Goal: Communication & Community: Answer question/provide support

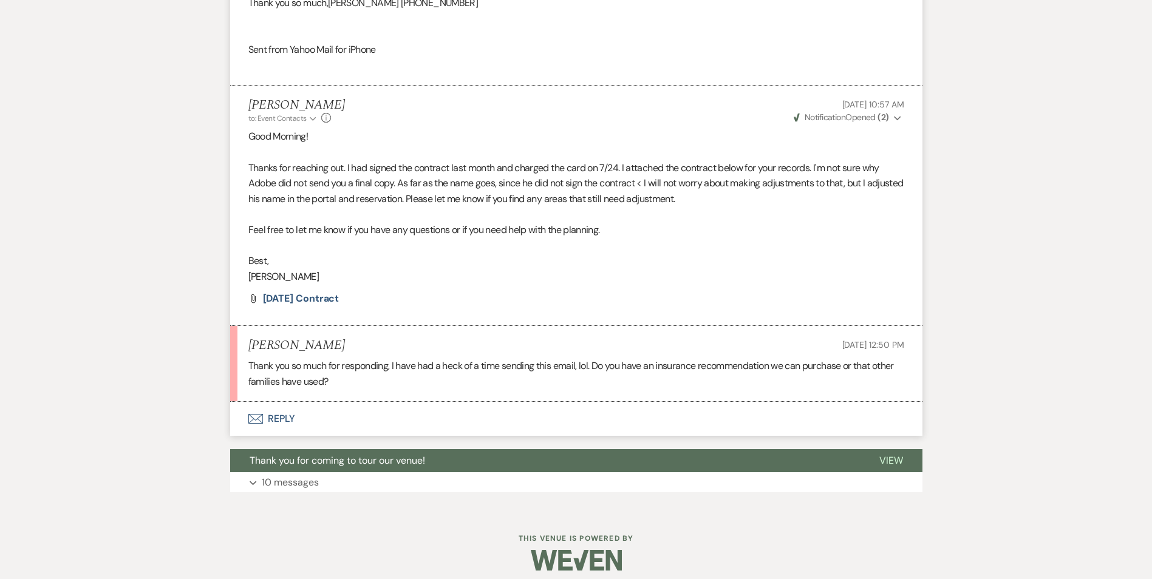
scroll to position [855, 0]
click at [282, 415] on button "Envelope Reply" at bounding box center [576, 418] width 692 height 34
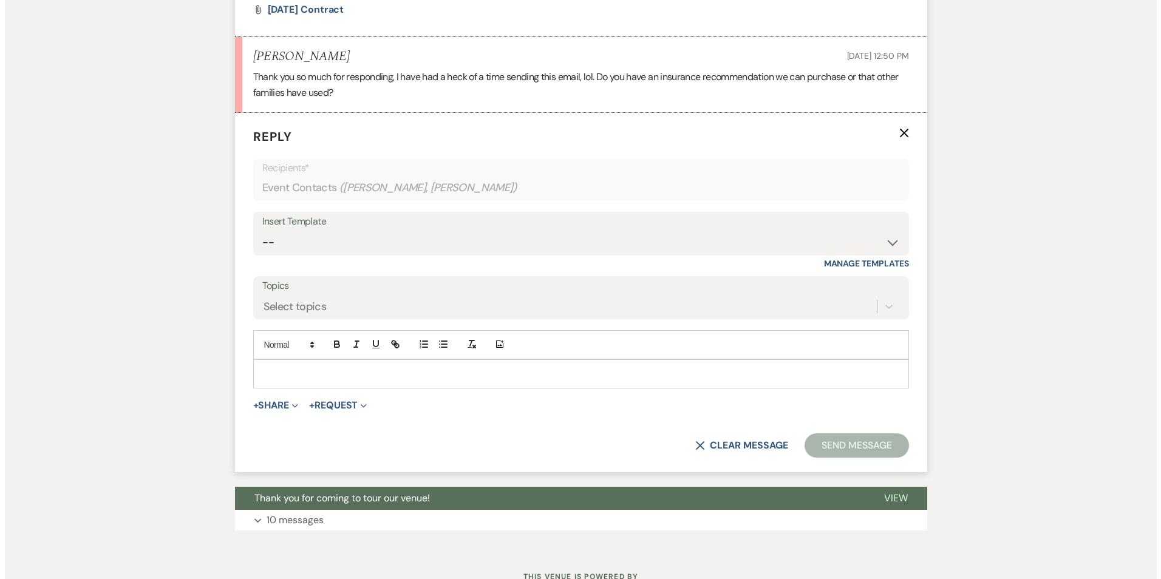
scroll to position [1146, 0]
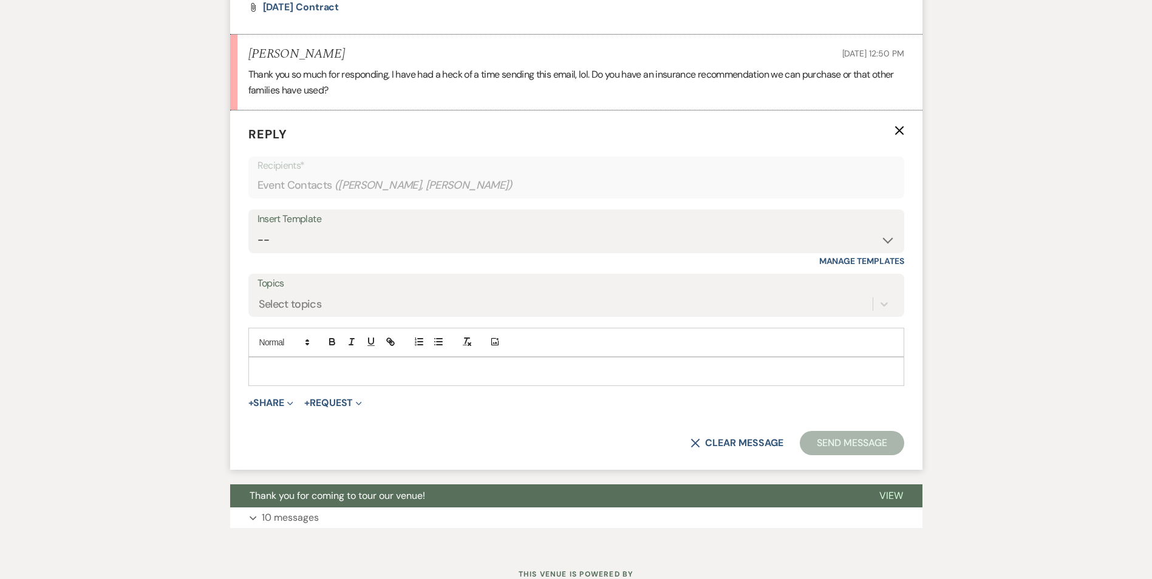
click at [645, 373] on p at bounding box center [576, 371] width 636 height 13
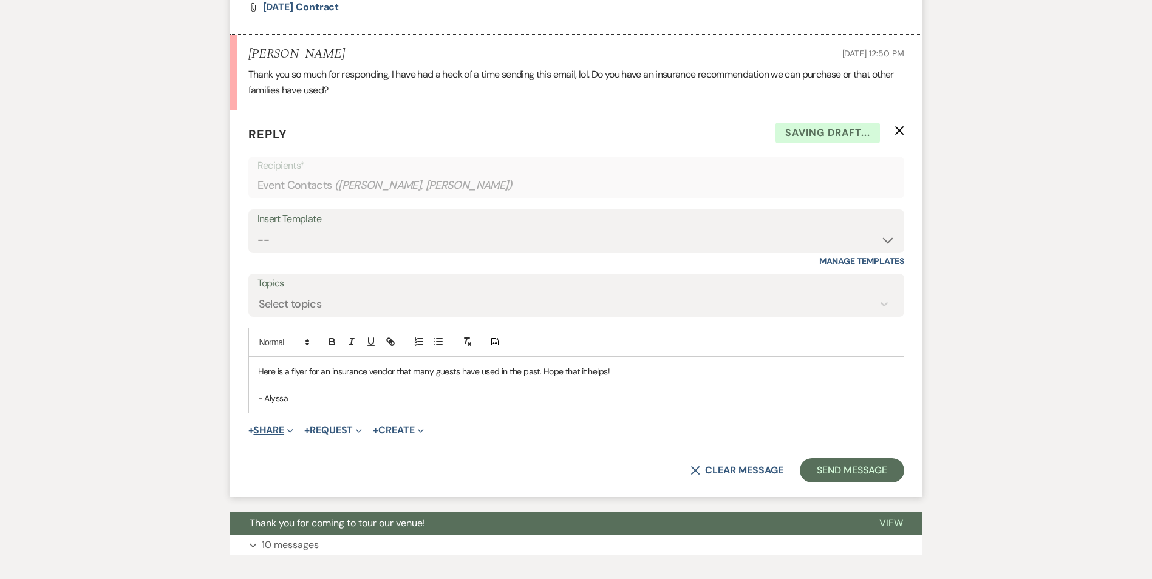
click at [269, 432] on button "+ Share Expand" at bounding box center [271, 431] width 46 height 10
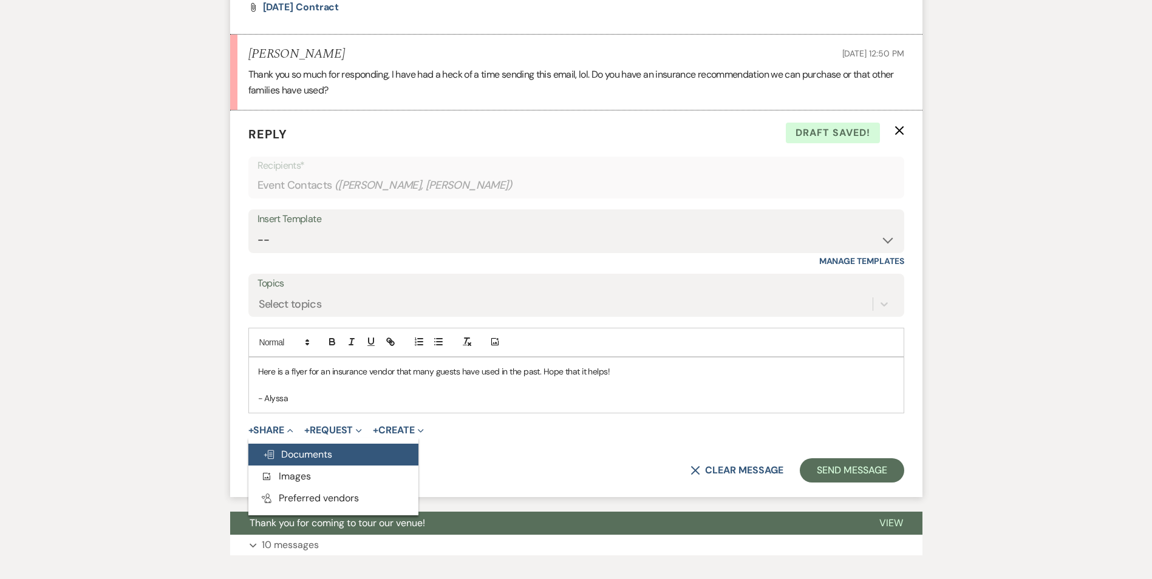
click at [293, 454] on span "Doc Upload Documents" at bounding box center [297, 454] width 69 height 13
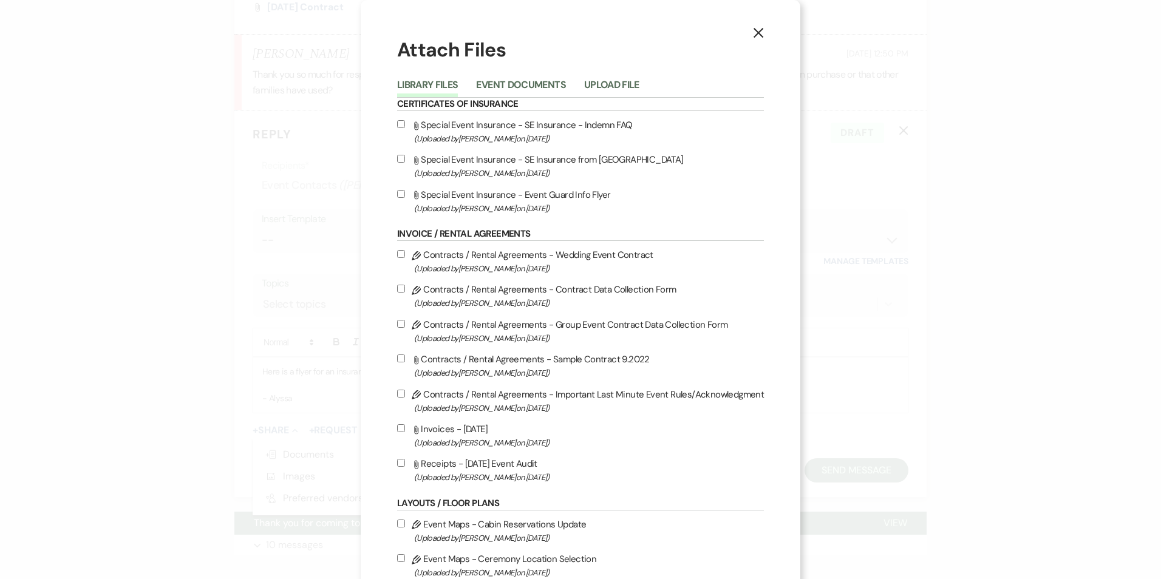
click at [398, 197] on input "Attach File Special Event Insurance - Event Guard Info Flyer (Uploaded by [PERS…" at bounding box center [401, 194] width 8 height 8
checkbox input "true"
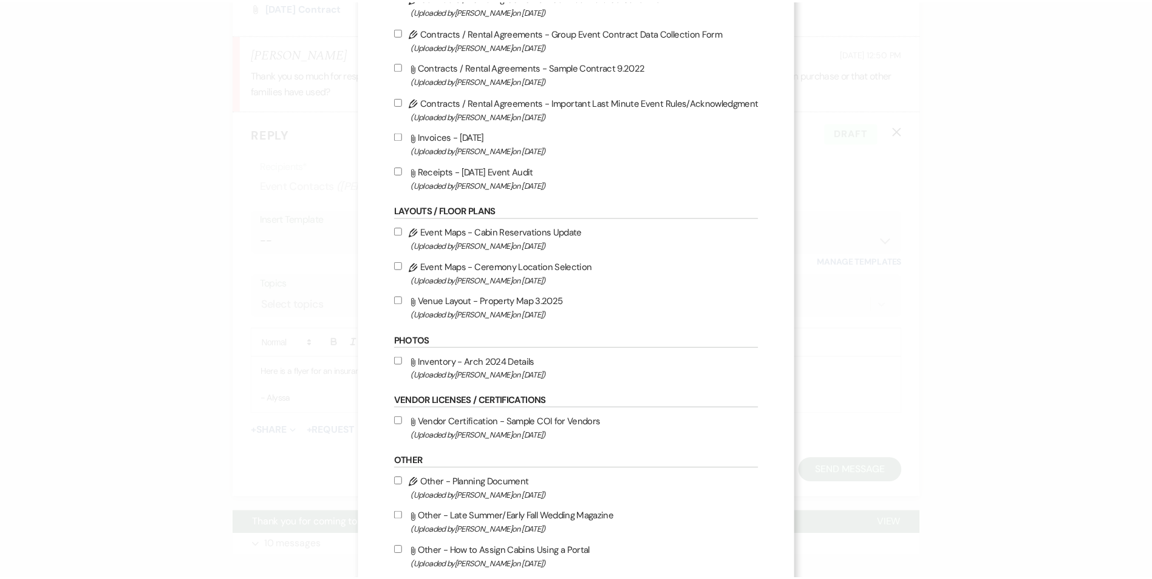
scroll to position [698, 0]
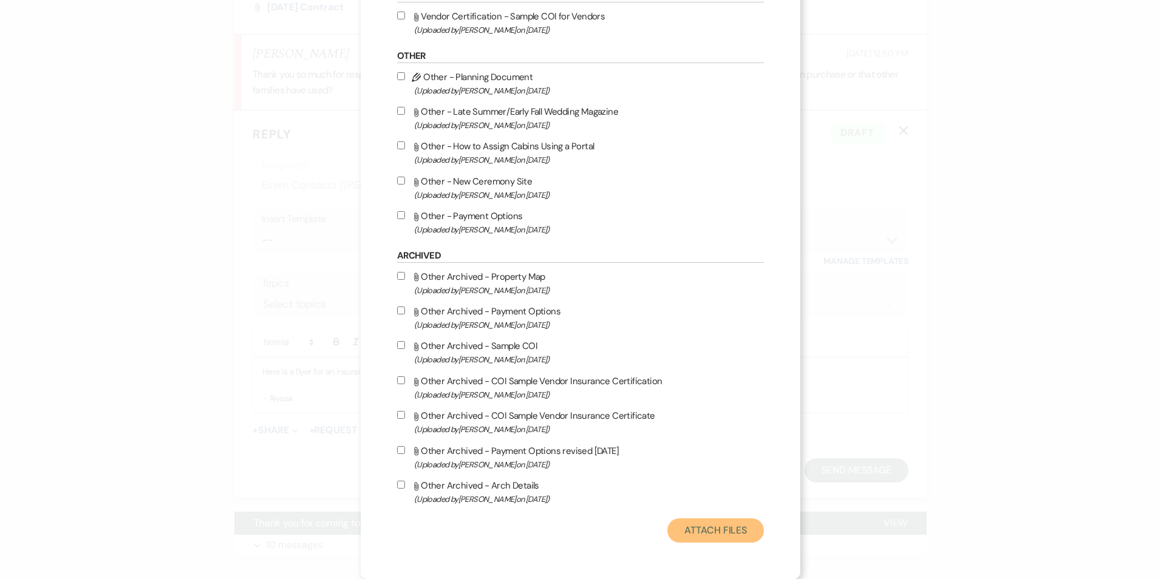
click at [703, 534] on button "Attach Files" at bounding box center [715, 531] width 97 height 24
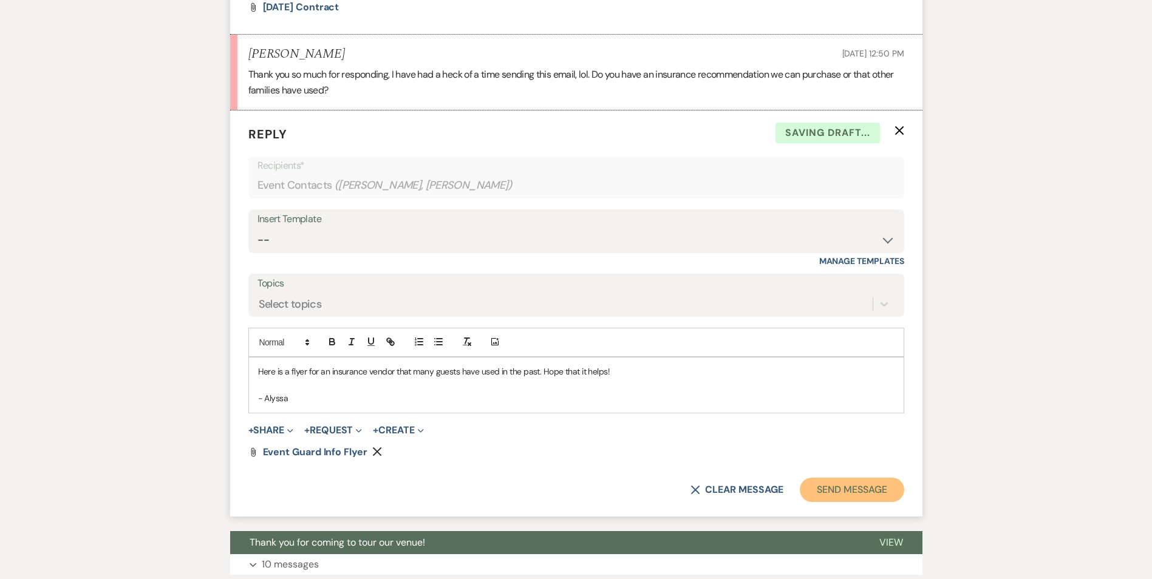
click at [841, 485] on button "Send Message" at bounding box center [852, 490] width 104 height 24
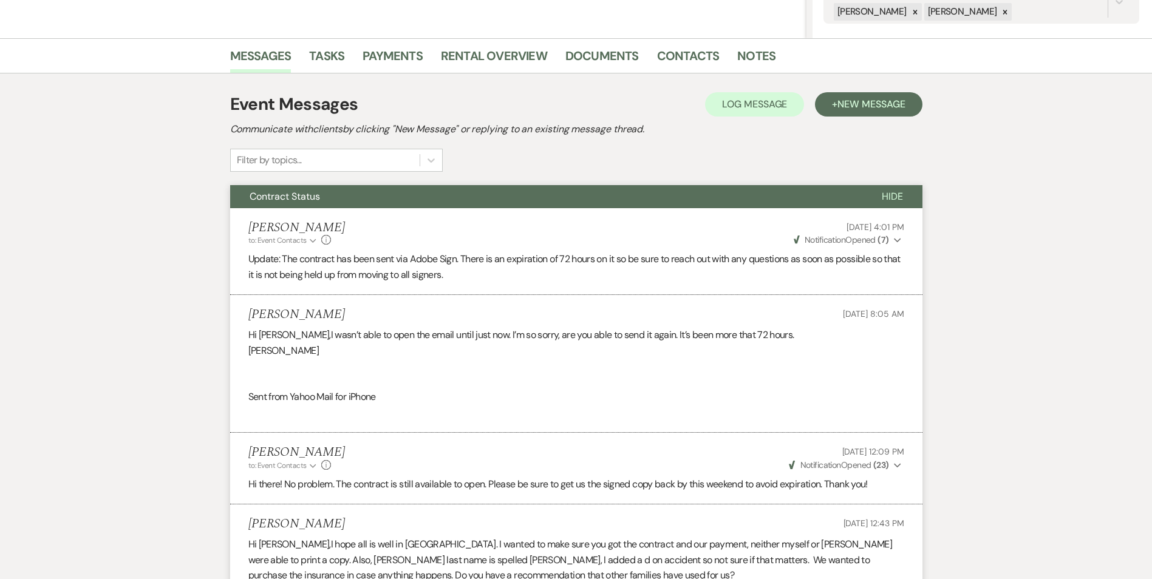
scroll to position [0, 0]
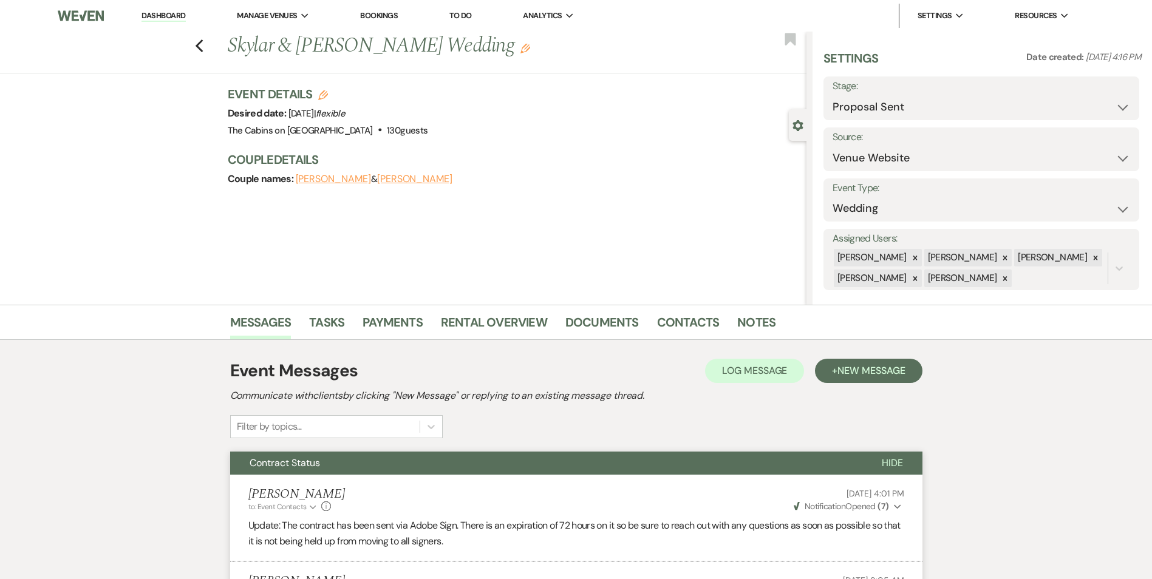
click at [208, 49] on div "Previous [PERSON_NAME] & [PERSON_NAME] Wedding Edit Bookmark" at bounding box center [400, 53] width 812 height 42
click at [204, 49] on icon "Previous" at bounding box center [199, 46] width 9 height 15
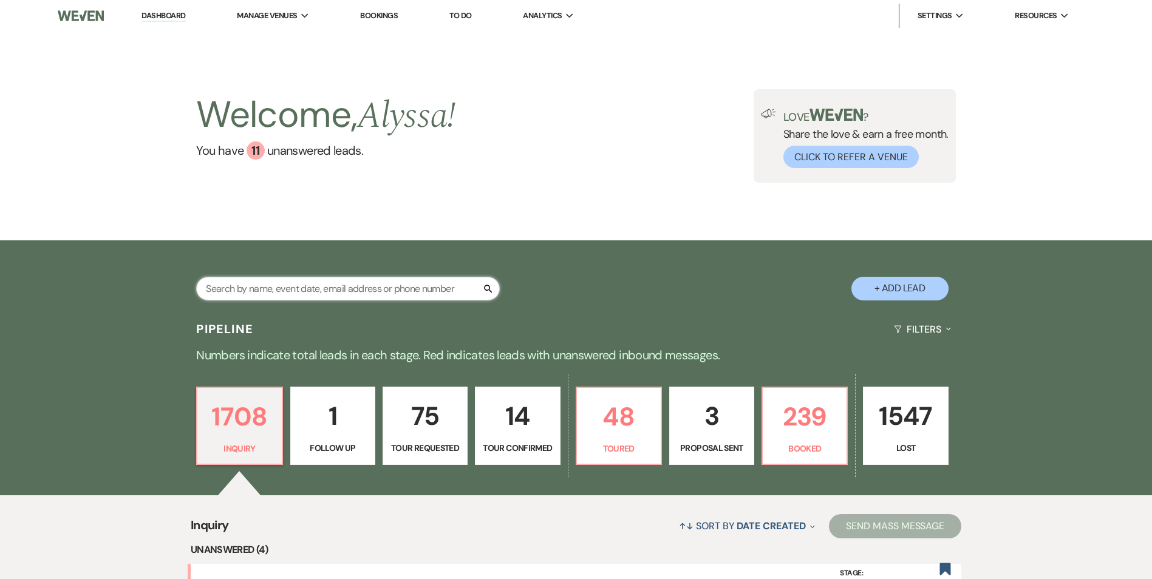
click at [332, 293] on input "text" at bounding box center [348, 289] width 304 height 24
type input "[PERSON_NAME]"
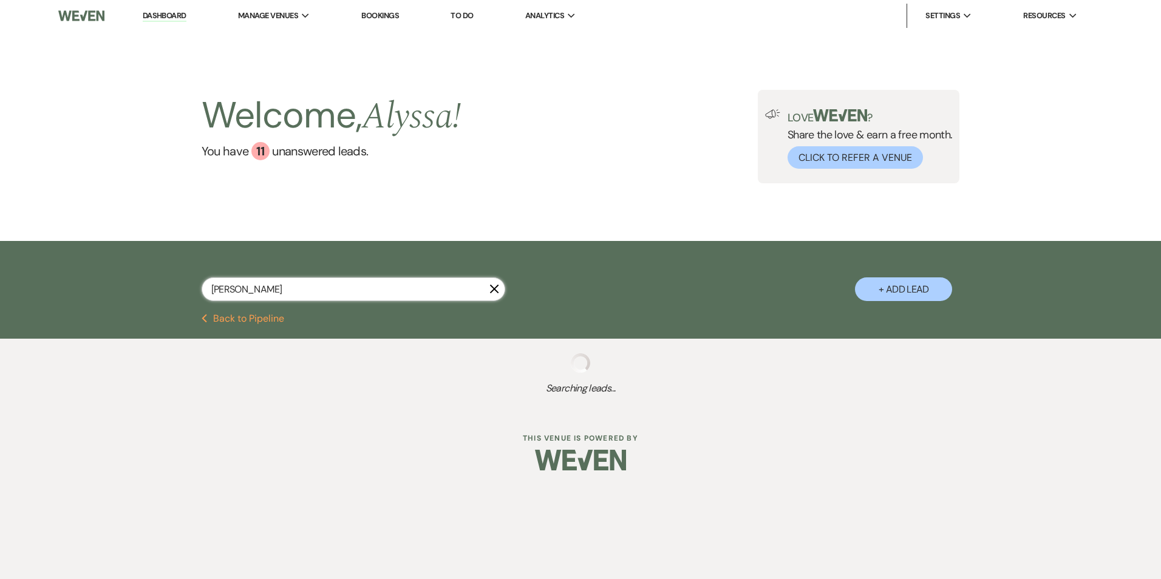
select select "5"
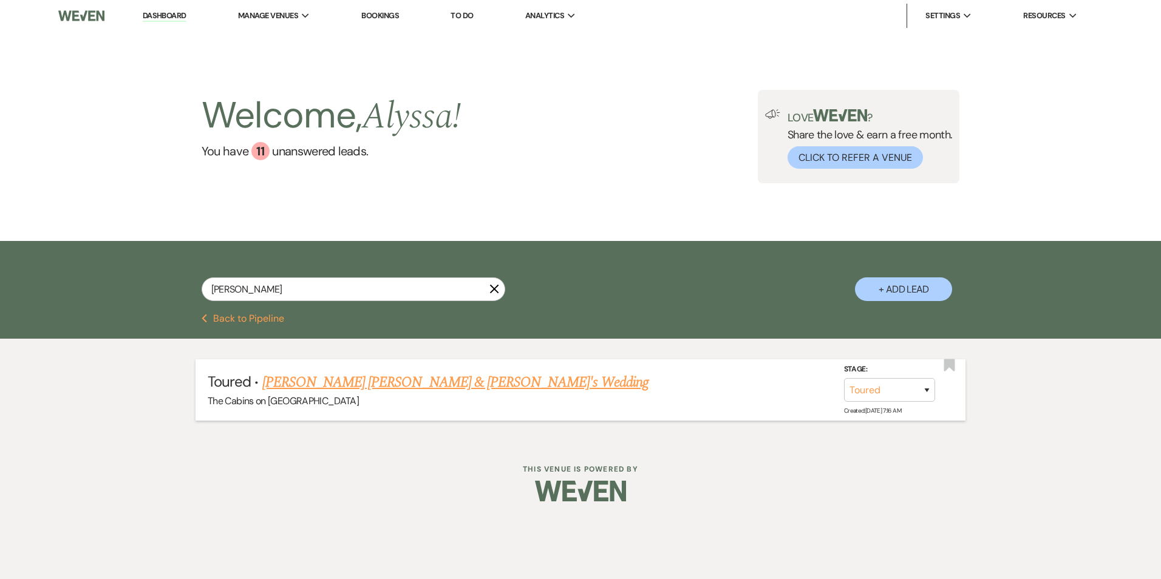
click at [333, 378] on link "[PERSON_NAME] [PERSON_NAME] & [PERSON_NAME]'s Wedding" at bounding box center [455, 383] width 386 height 22
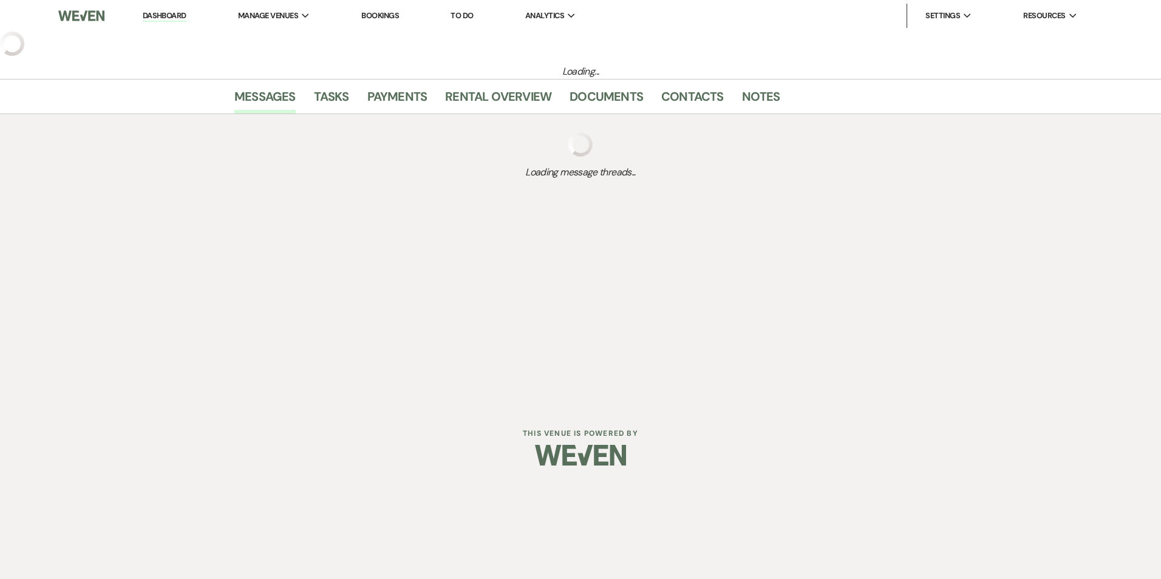
select select "5"
select select "19"
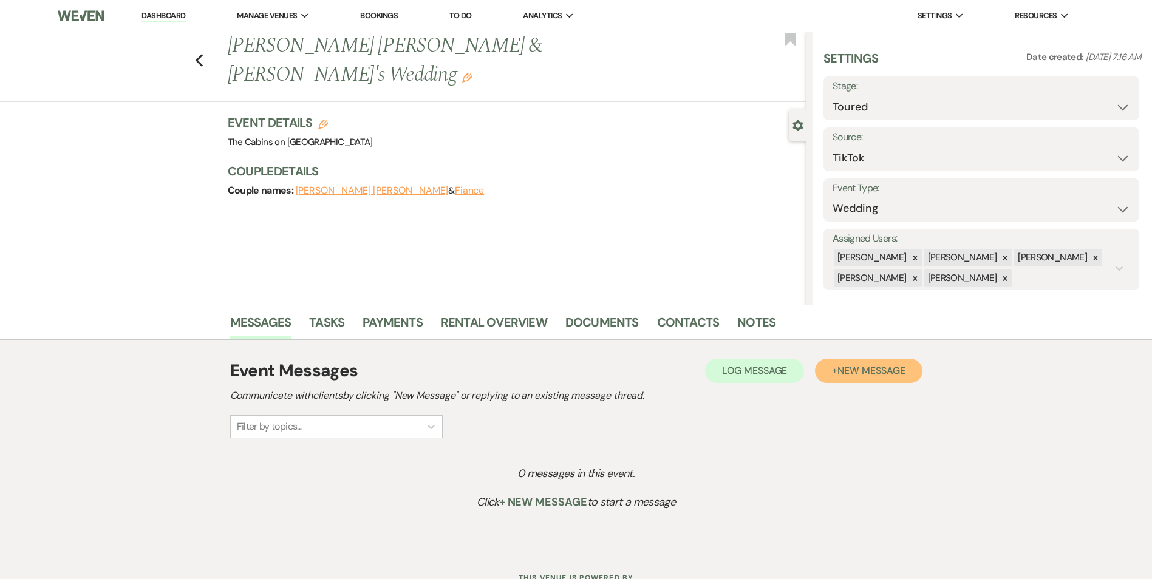
click at [888, 379] on button "+ New Message" at bounding box center [868, 371] width 107 height 24
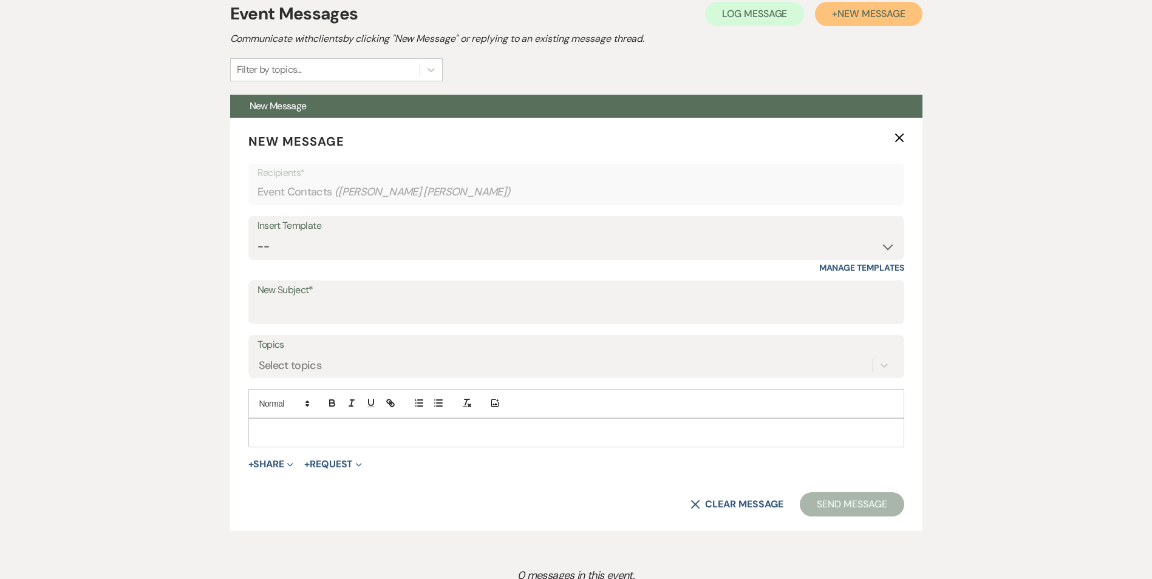
scroll to position [386, 0]
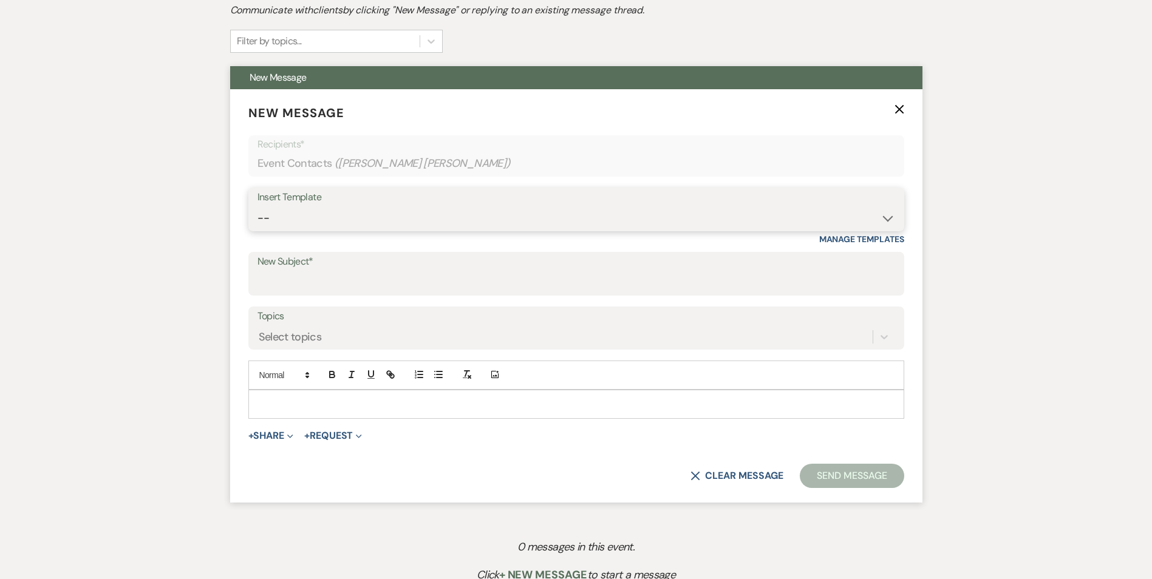
click at [870, 209] on select "-- Initial Inquiry Response Tour Request Response Follow Up Copy of Initial Inq…" at bounding box center [576, 218] width 638 height 24
select select "653"
click at [257, 206] on select "-- Initial Inquiry Response Tour Request Response Follow Up Copy of Initial Inq…" at bounding box center [576, 218] width 638 height 24
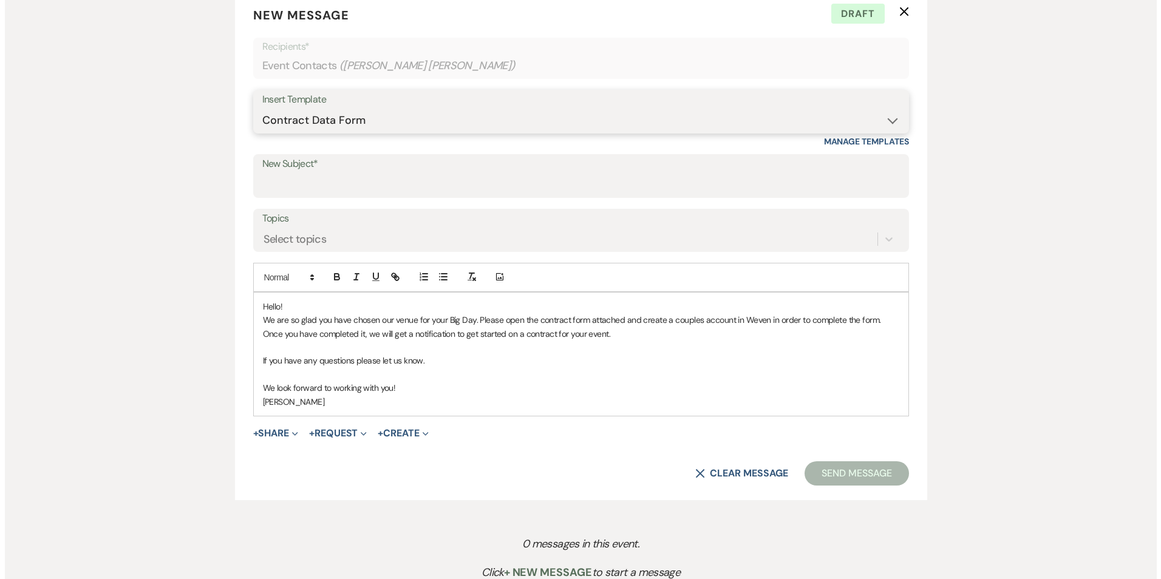
scroll to position [479, 0]
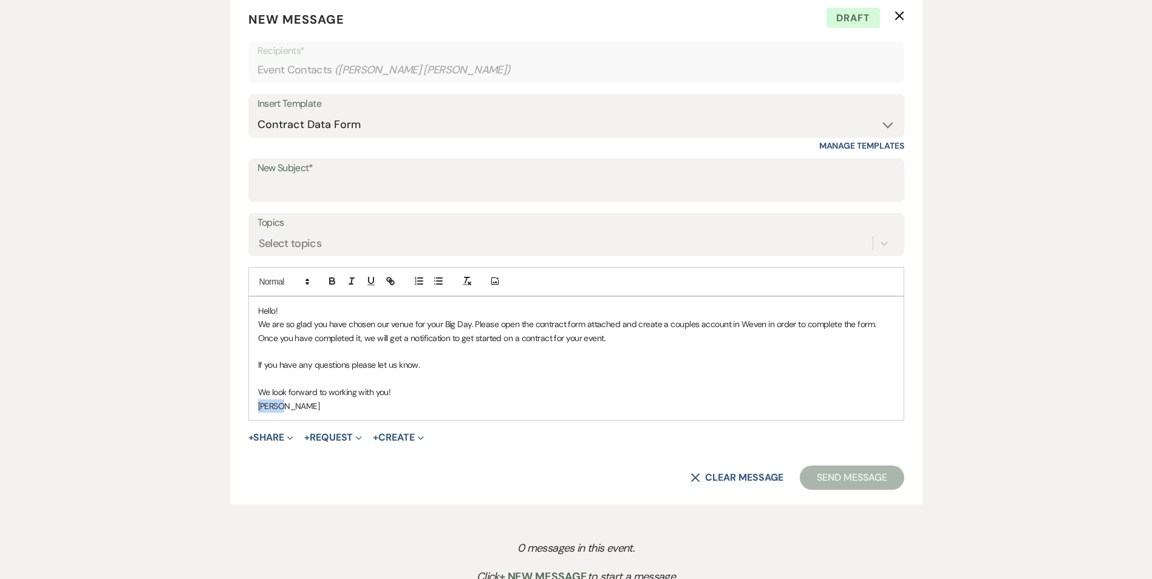
drag, startPoint x: 308, startPoint y: 408, endPoint x: 196, endPoint y: 404, distance: 113.0
click at [196, 404] on div "Messages Tasks Payments Rental Overview Documents Contacts Notes Event Messages…" at bounding box center [576, 225] width 1152 height 799
click at [254, 322] on div "Hello! We are so glad you have chosen our venue for your Big Day. Please open t…" at bounding box center [576, 358] width 655 height 123
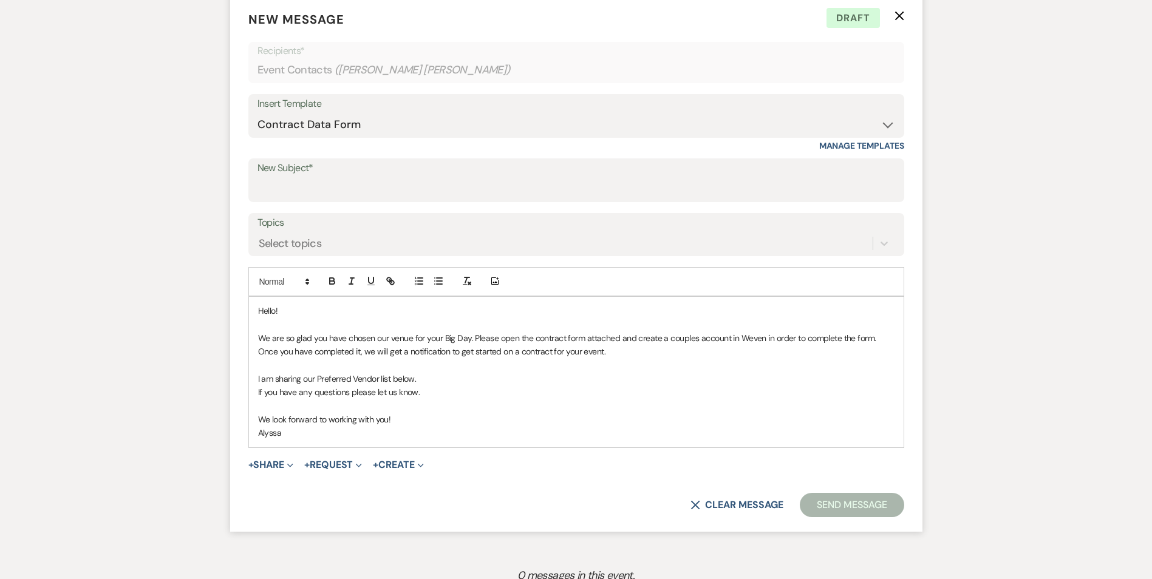
click at [253, 396] on div "Hello! We are so glad you have chosen our venue for your Big Day. Please open t…" at bounding box center [576, 372] width 655 height 151
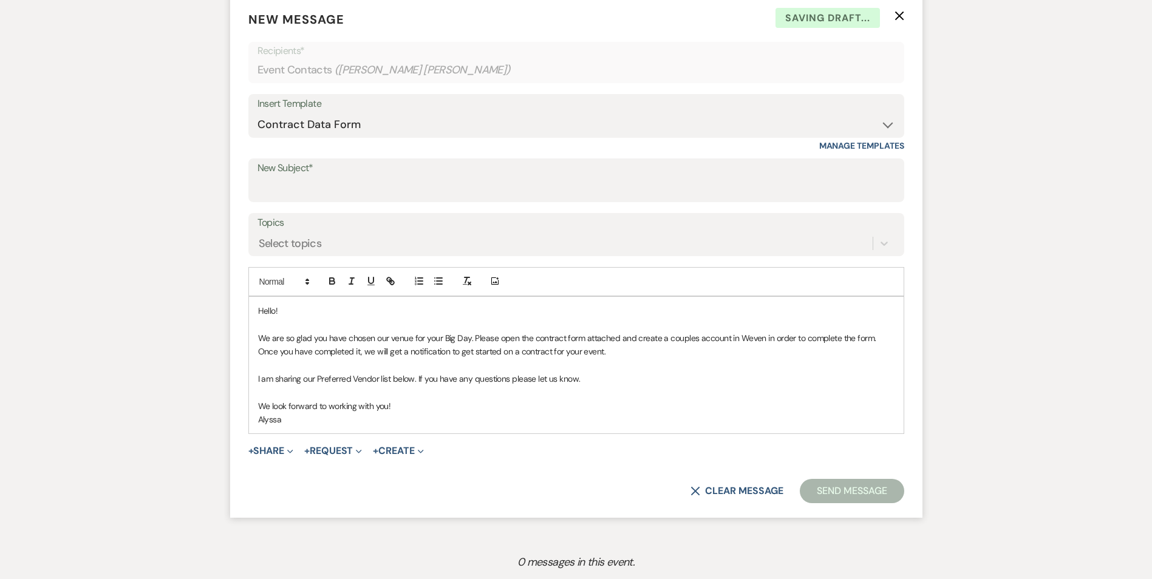
click at [594, 378] on p "I am sharing our Preferred Vendor list below. If you have any questions please …" at bounding box center [576, 378] width 636 height 13
click at [263, 325] on p at bounding box center [576, 324] width 636 height 13
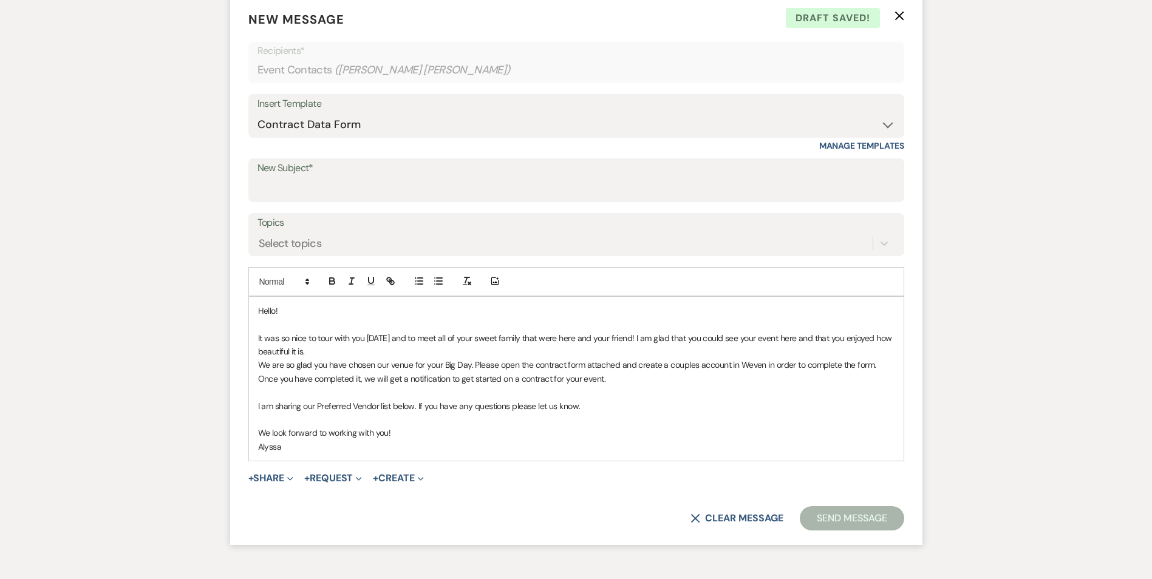
click at [621, 341] on p "It was so nice to tour with you [DATE] and to meet all of your sweet family tha…" at bounding box center [576, 345] width 636 height 27
click at [715, 359] on p "We are so glad you have chosen our venue for your Big Day. Please open the cont…" at bounding box center [576, 371] width 636 height 27
click at [748, 339] on p "It was so nice to tour with you [DATE] and to meet all of your sweet family tha…" at bounding box center [576, 345] width 636 height 27
click at [756, 339] on p "It was so nice to tour with you [DATE] and to meet all of your sweet family tha…" at bounding box center [576, 345] width 636 height 27
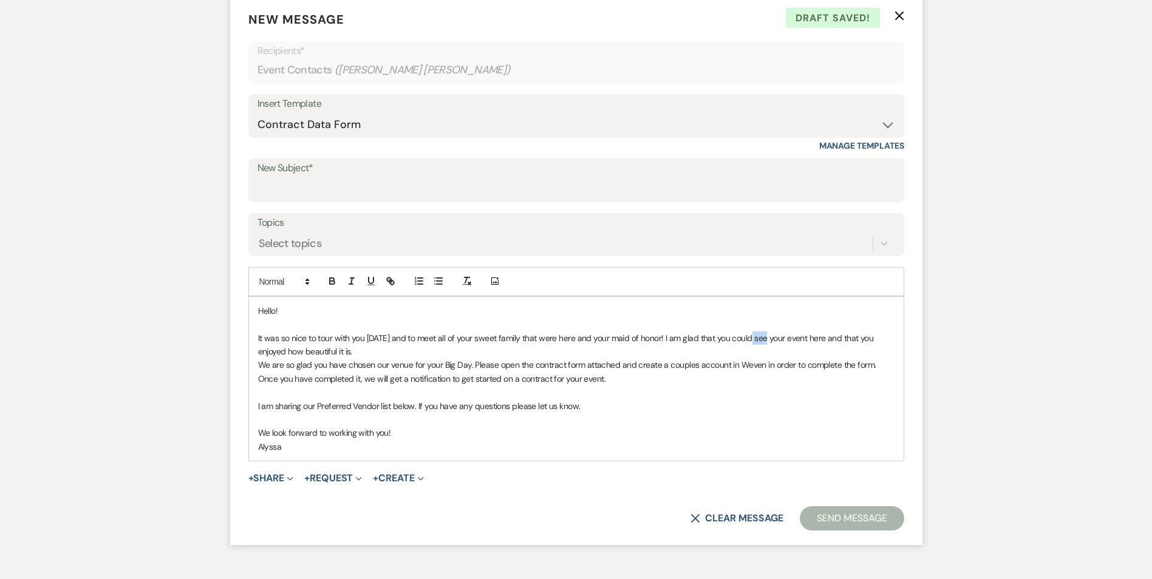
click at [756, 339] on p "It was so nice to tour with you [DATE] and to meet all of your sweet family tha…" at bounding box center [576, 345] width 636 height 27
click at [287, 352] on p "It was so nice to tour with you [DATE] and to meet all of your sweet family tha…" at bounding box center [576, 345] width 636 height 27
click at [380, 349] on p "It was so nice to tour with you [DATE] and to meet all of your sweet family tha…" at bounding box center [576, 345] width 636 height 27
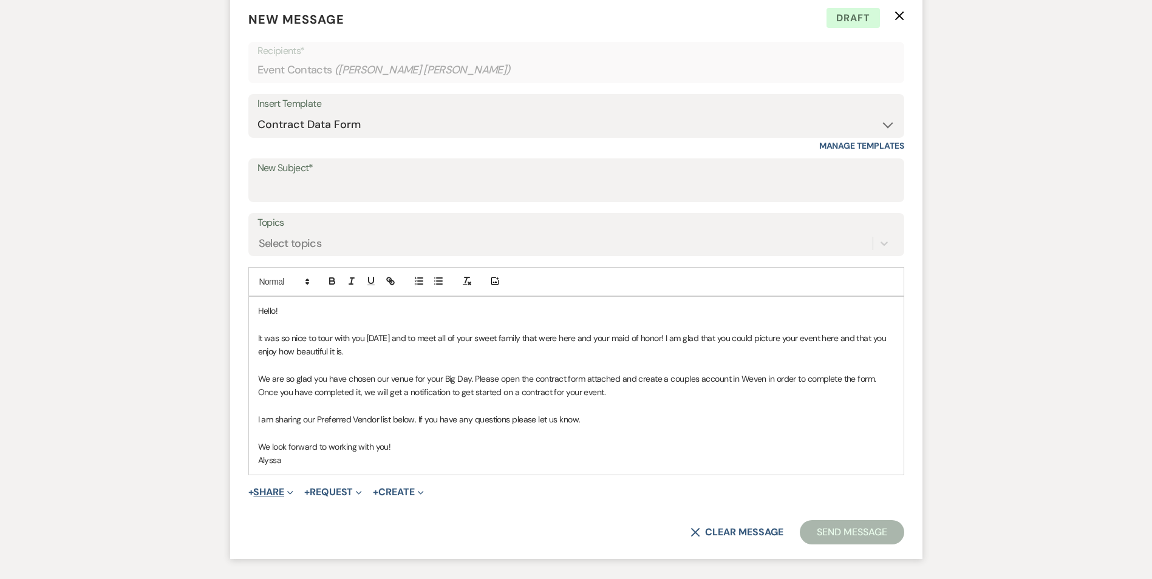
click at [286, 495] on button "+ Share Expand" at bounding box center [271, 493] width 46 height 10
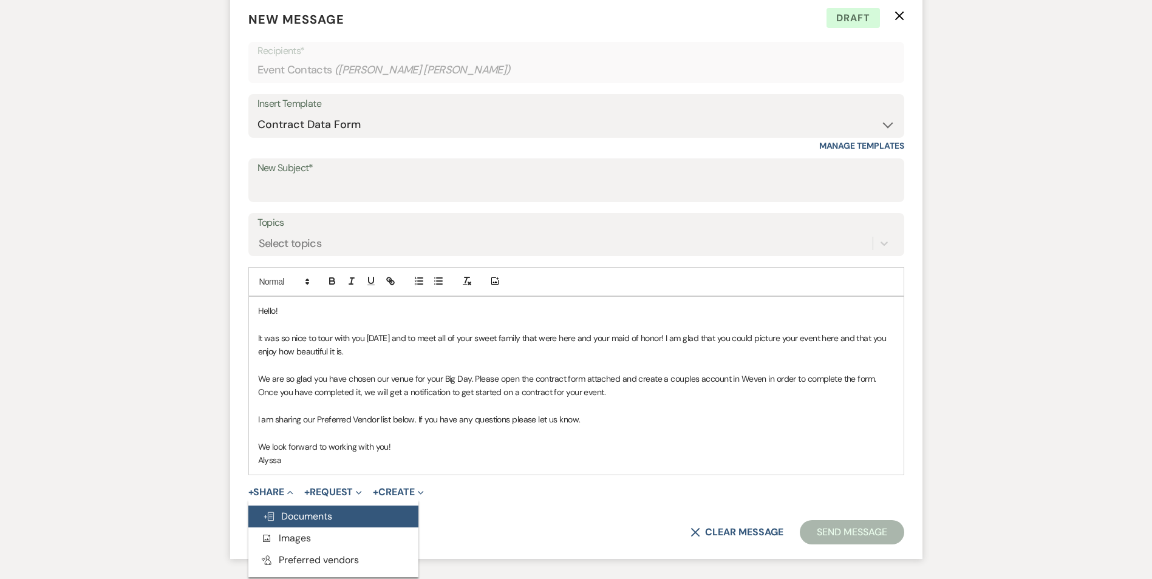
click at [285, 514] on span "Doc Upload Documents" at bounding box center [297, 516] width 69 height 13
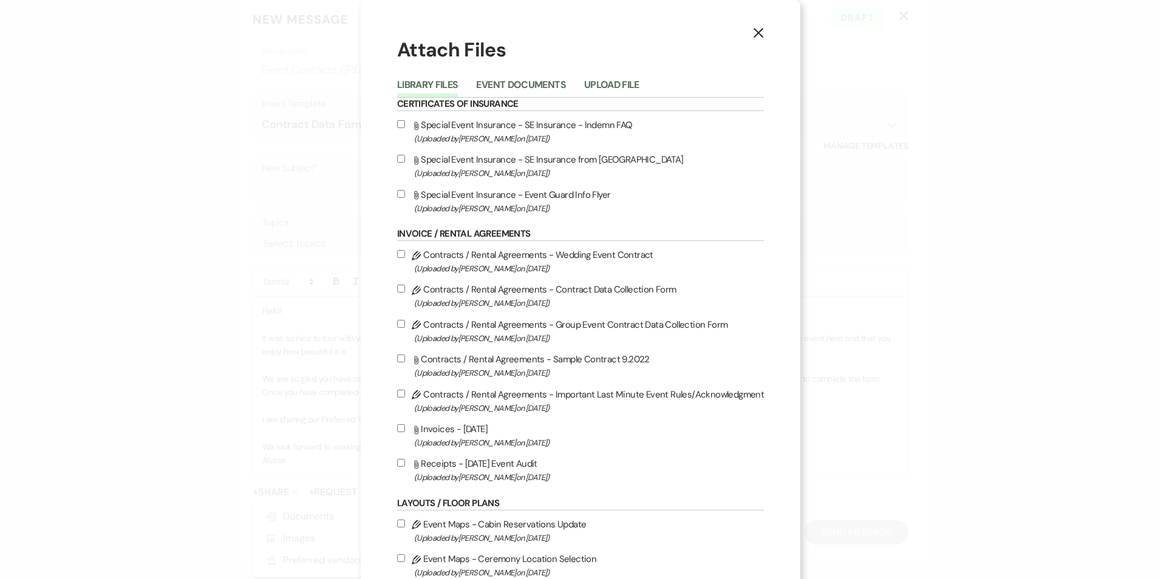
click at [402, 322] on input "Pencil Contracts / Rental Agreements - Group Event Contract Data Collection For…" at bounding box center [401, 324] width 8 height 8
checkbox input "true"
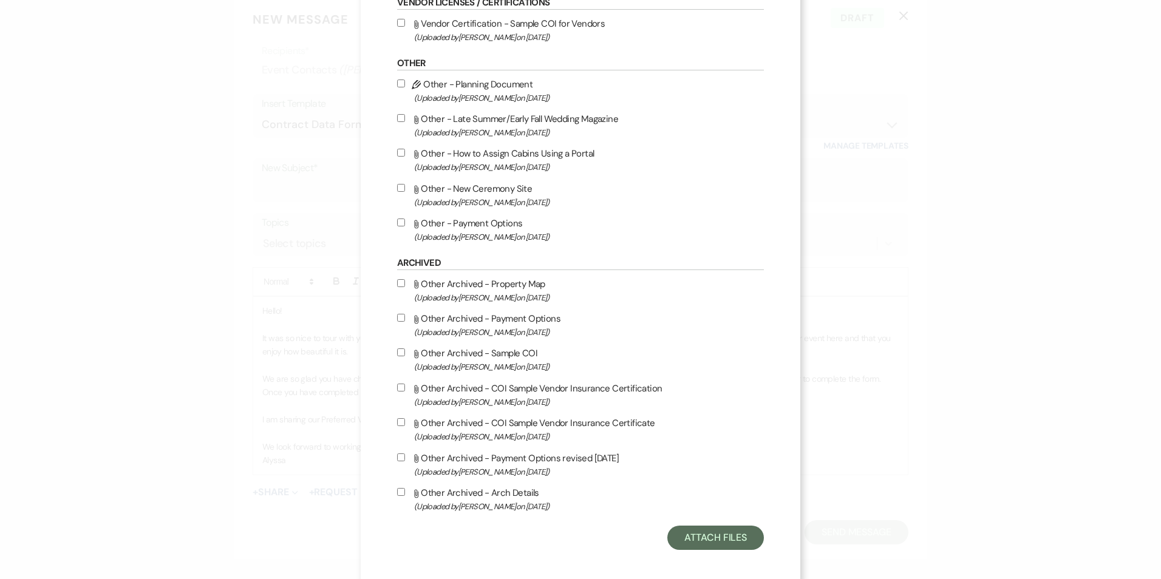
scroll to position [698, 0]
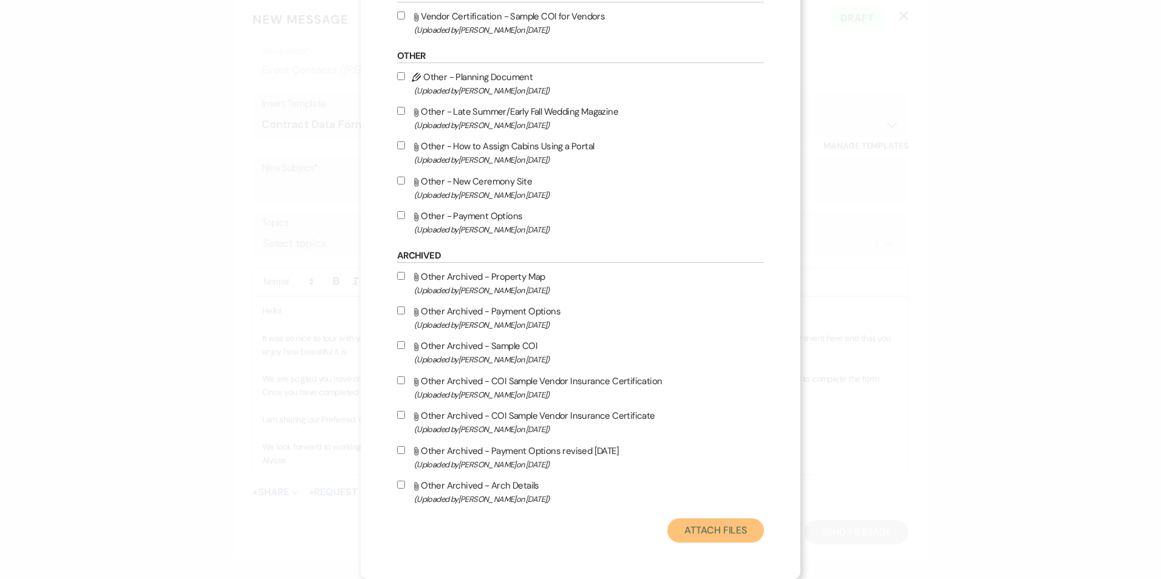
click at [729, 536] on button "Attach Files" at bounding box center [715, 531] width 97 height 24
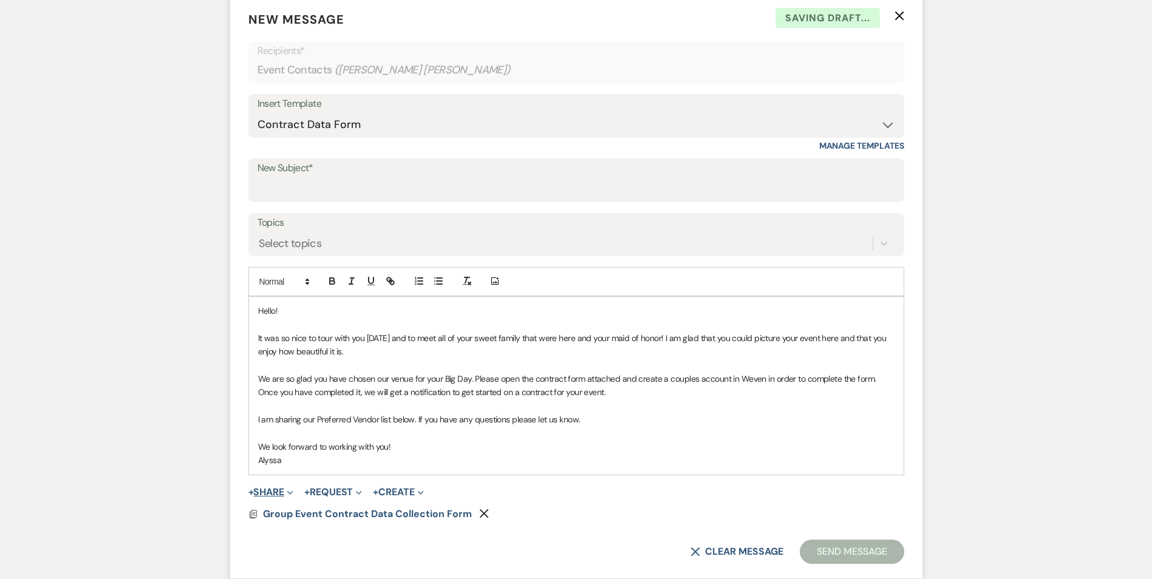
click at [283, 491] on button "+ Share Expand" at bounding box center [271, 493] width 46 height 10
click at [596, 395] on p "We are so glad you have chosen our venue for your Big Day. Please open the cont…" at bounding box center [576, 385] width 636 height 27
click at [285, 489] on button "+ Share Expand" at bounding box center [271, 493] width 46 height 10
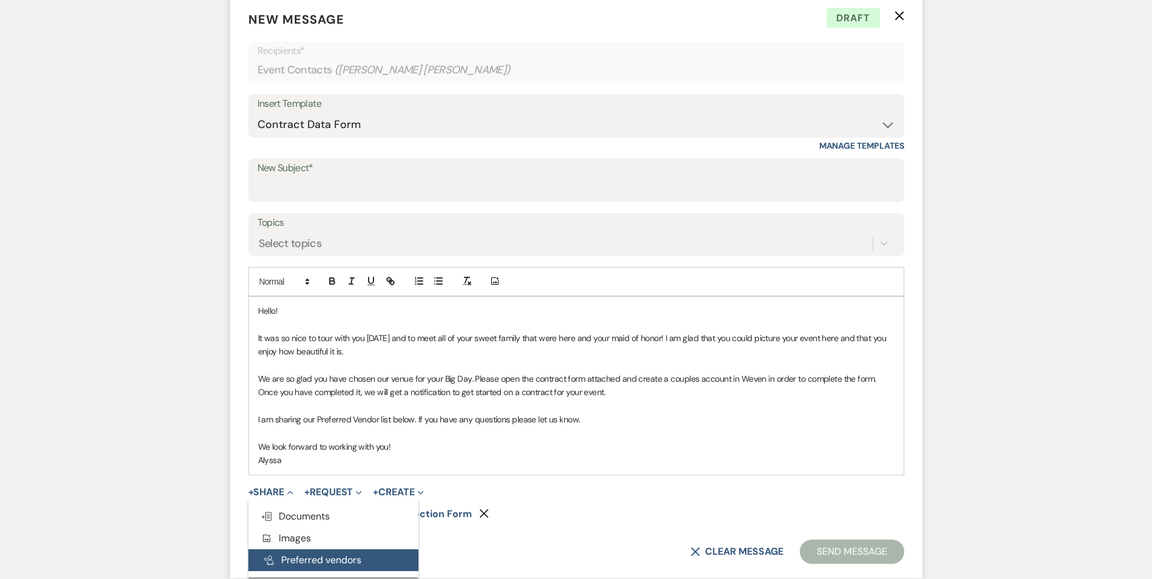
click at [300, 559] on button "Pref Vendors Preferred vendors" at bounding box center [333, 560] width 170 height 22
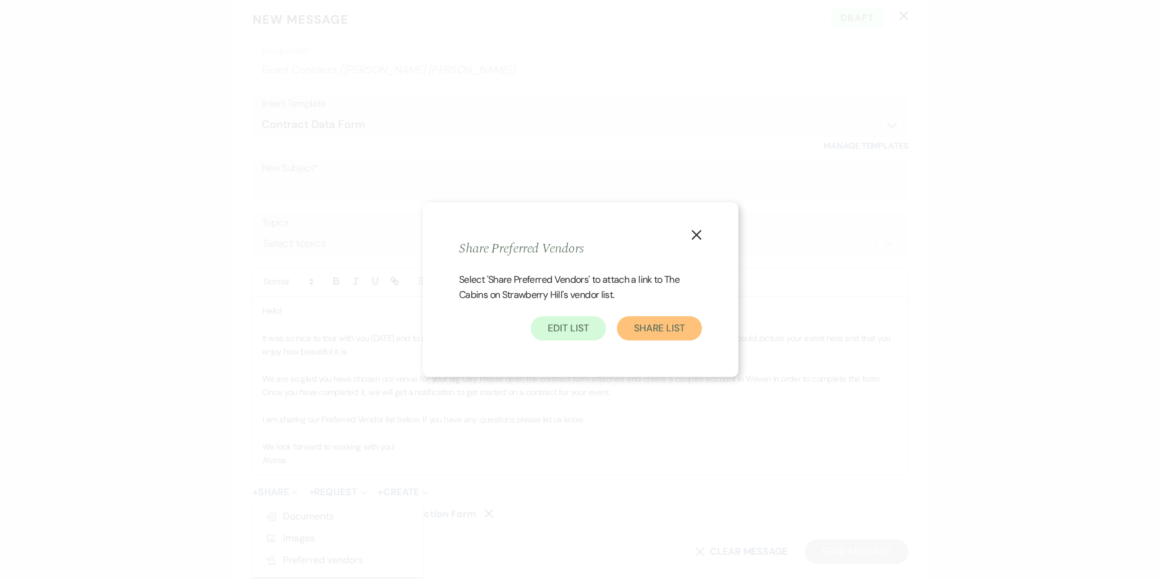
click at [652, 332] on button "Share List" at bounding box center [659, 328] width 85 height 24
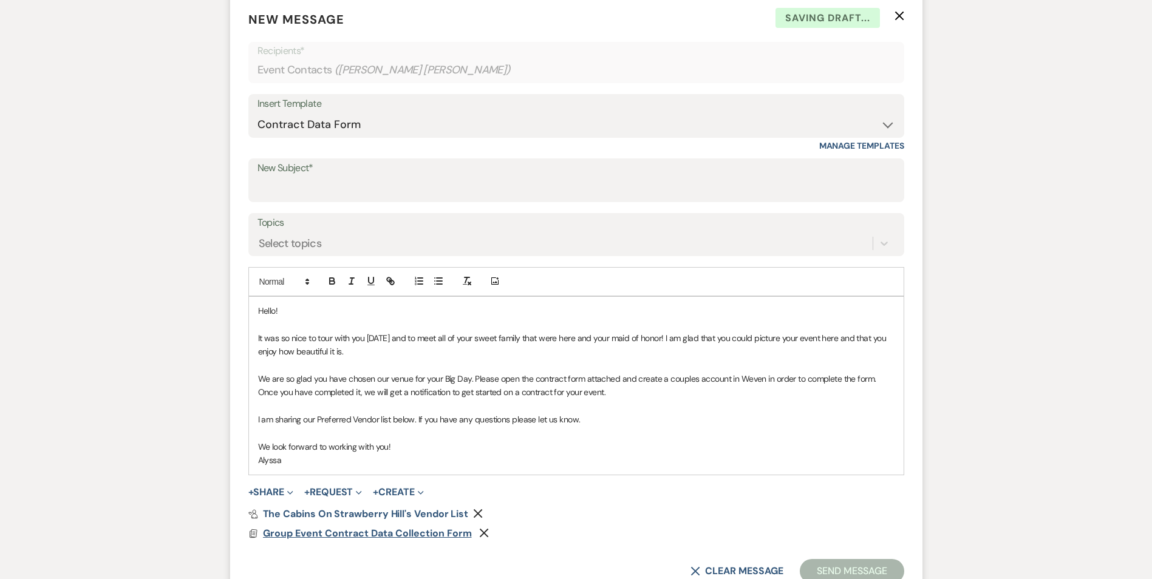
click at [377, 530] on span "Group Event Contract Data Collection Form" at bounding box center [367, 533] width 209 height 13
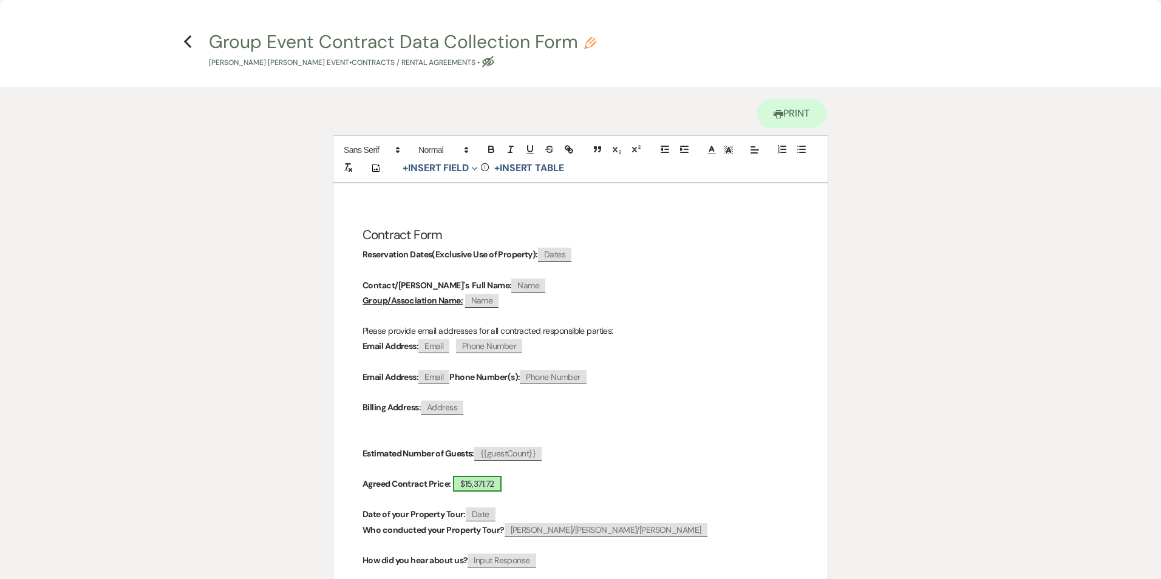
click at [480, 481] on span "$15,371.72" at bounding box center [477, 484] width 48 height 16
select select "owner"
select select "Amount"
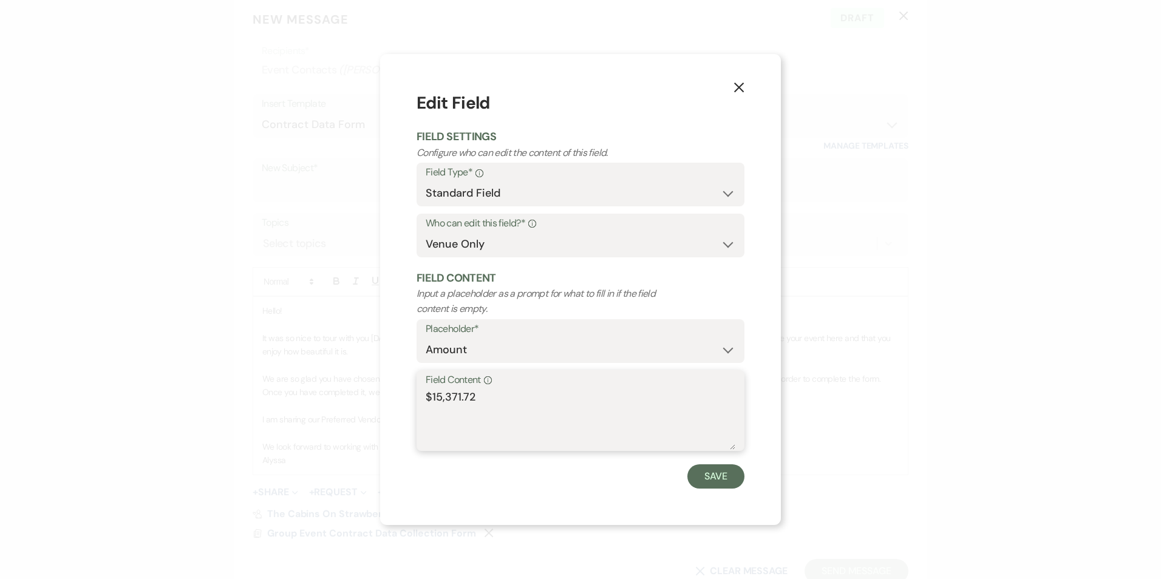
click at [496, 396] on textarea "$15,371.72" at bounding box center [581, 419] width 310 height 61
click at [505, 406] on textarea "$15,371.72" at bounding box center [581, 419] width 310 height 61
type textarea "$15,990"
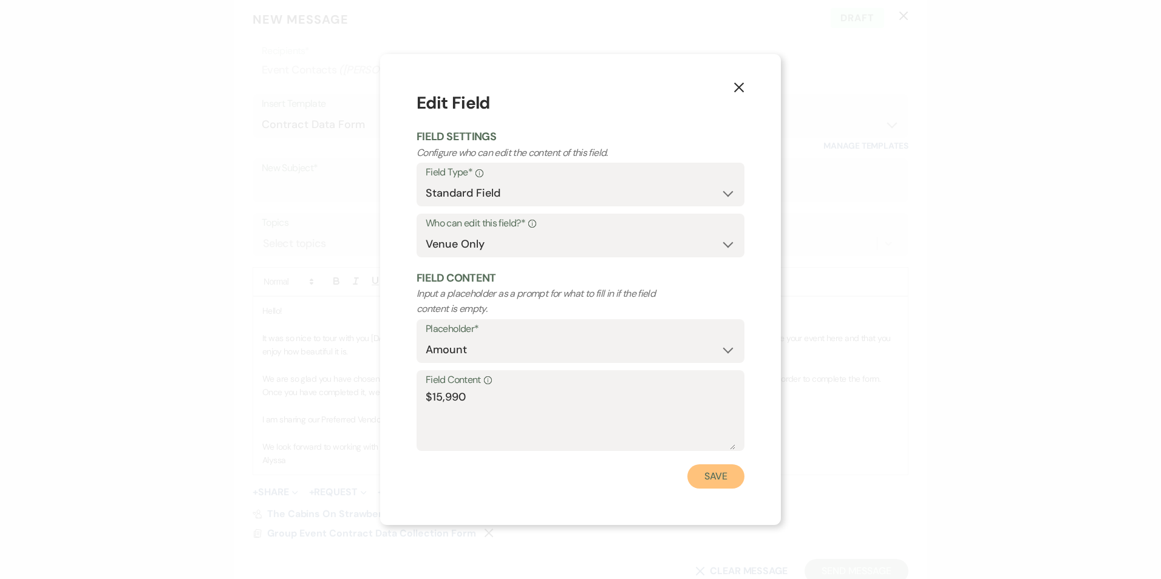
click at [716, 470] on button "Save" at bounding box center [715, 476] width 57 height 24
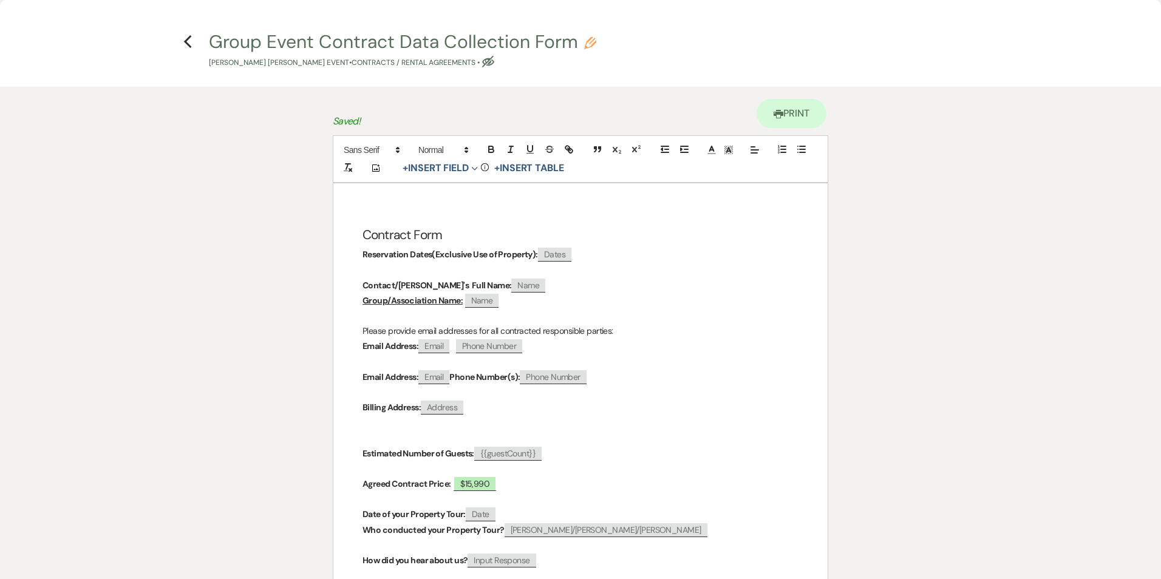
click at [553, 251] on span "Dates" at bounding box center [554, 255] width 33 height 14
select select "client"
select select "custom_placeholder"
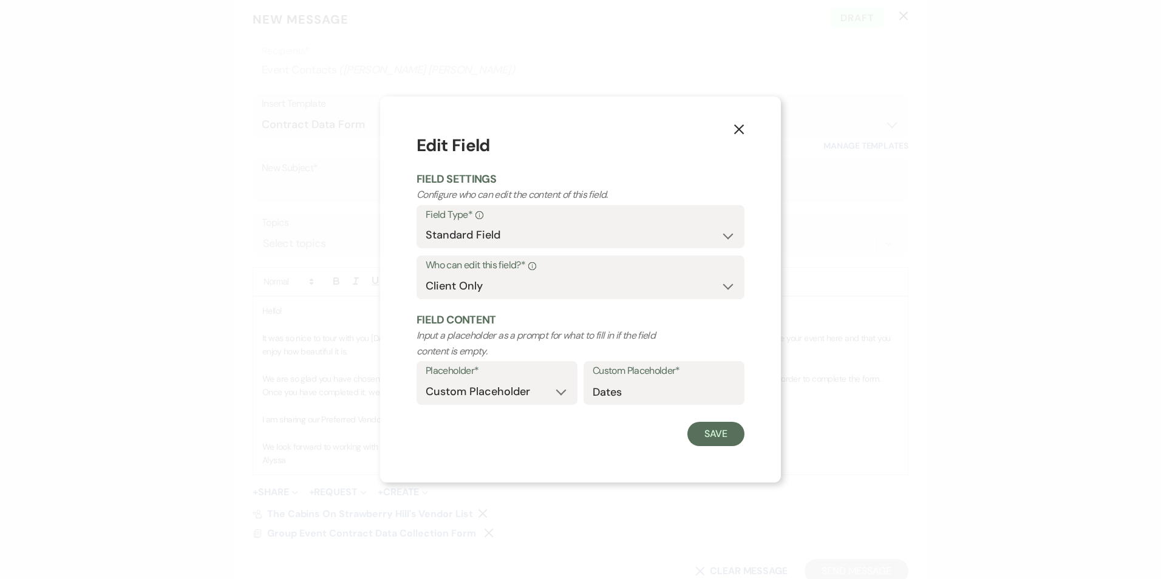
click at [738, 127] on icon "X" at bounding box center [738, 129] width 11 height 11
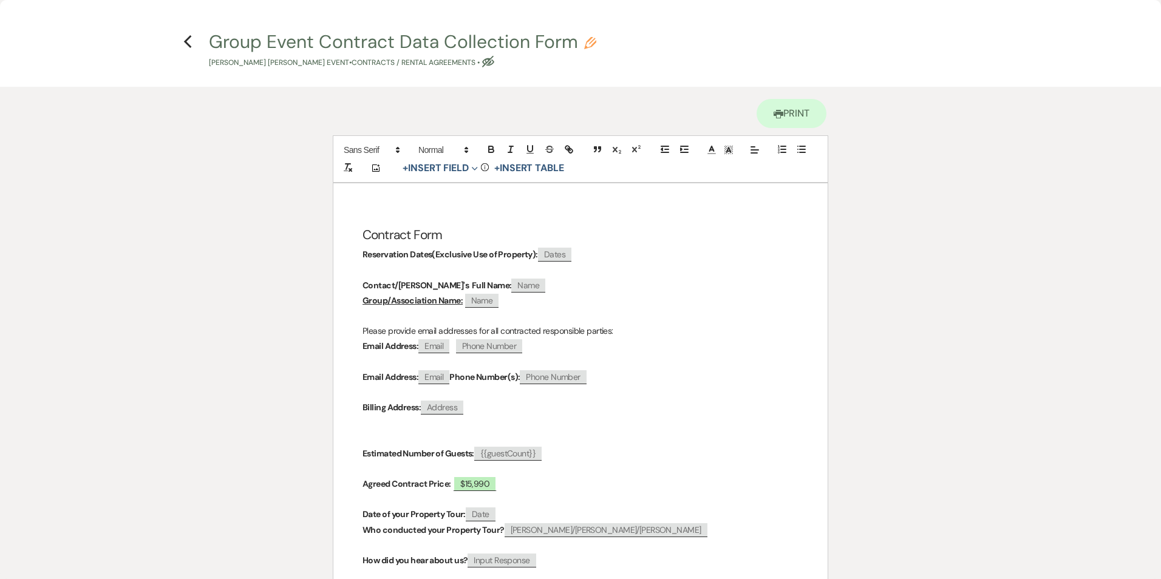
click at [874, 293] on div "Printer Print Add Photo + Insert Field Expand Standard Field Smart Field Signat…" at bounding box center [580, 444] width 874 height 715
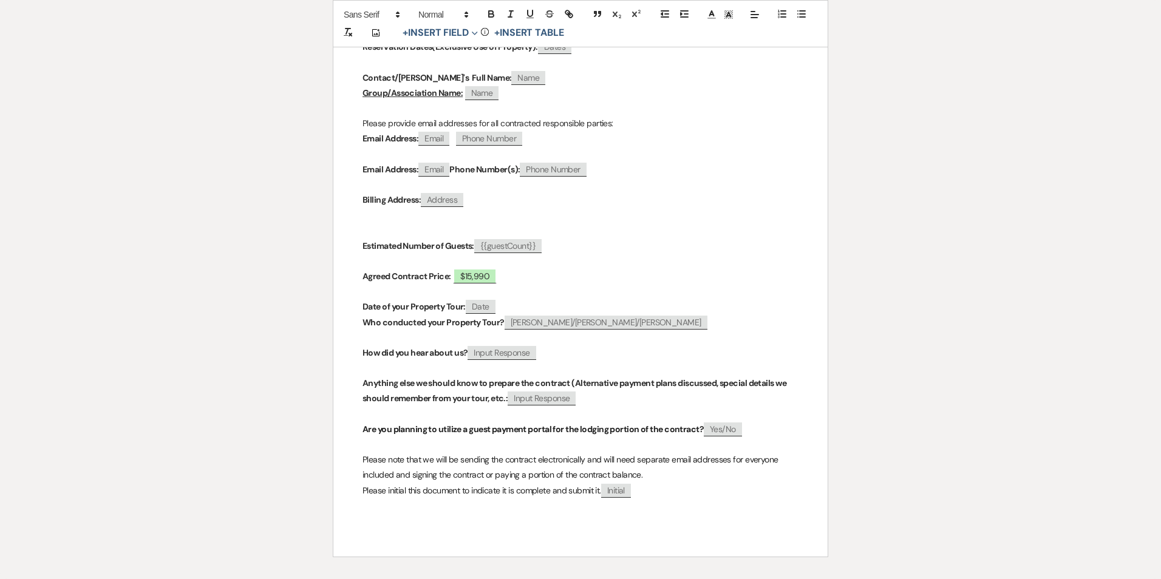
scroll to position [222, 0]
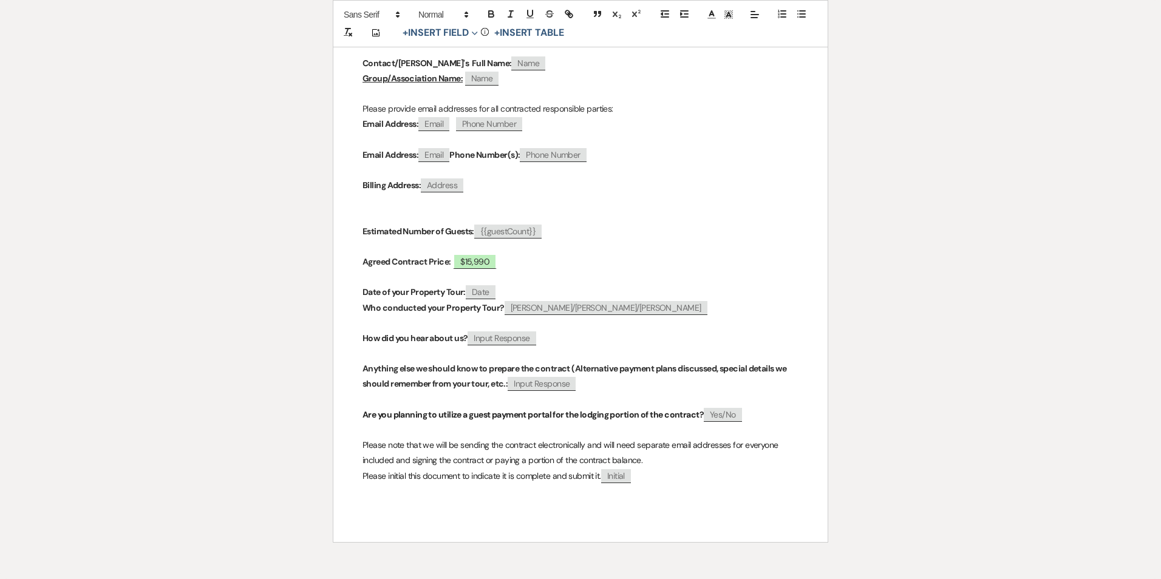
click at [1121, 265] on div "Printer Print Add Photo + Insert Field Expand Standard Field Smart Field Signat…" at bounding box center [580, 222] width 1161 height 715
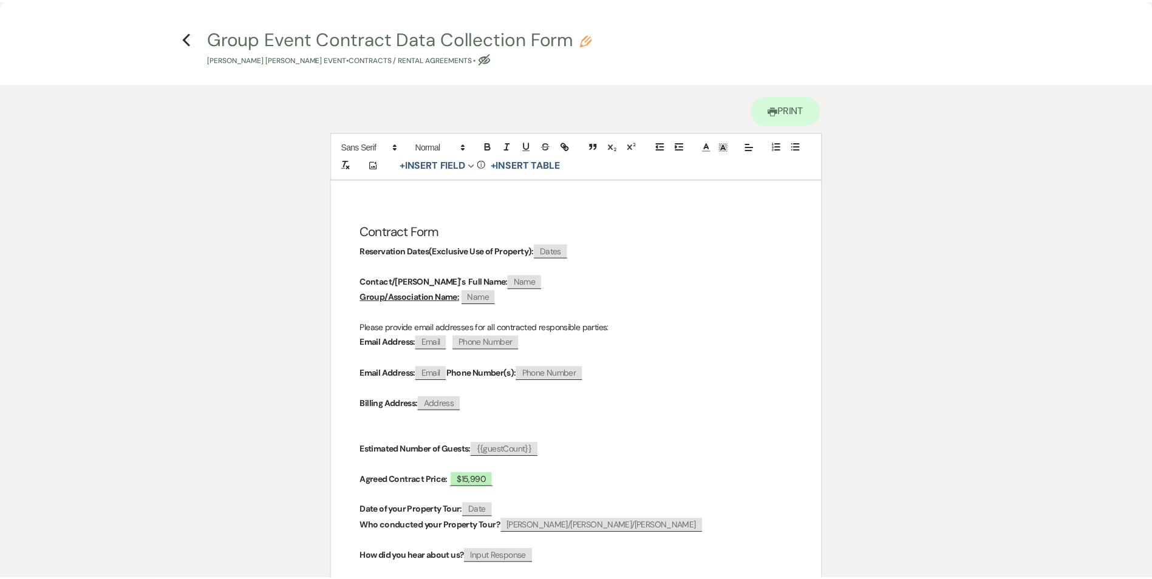
scroll to position [0, 0]
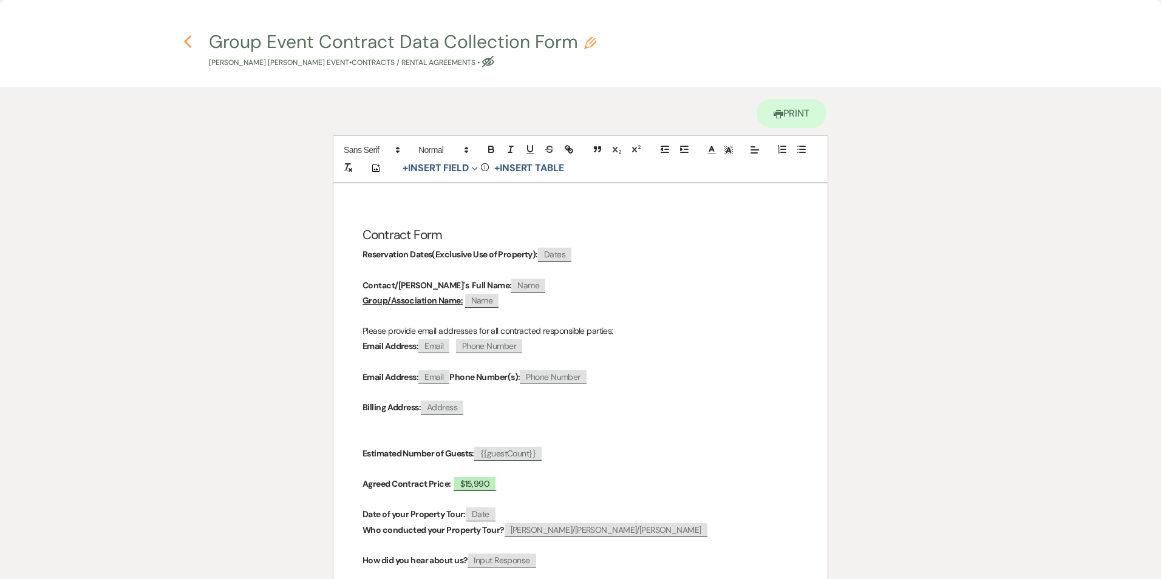
click at [189, 47] on use "button" at bounding box center [187, 41] width 8 height 13
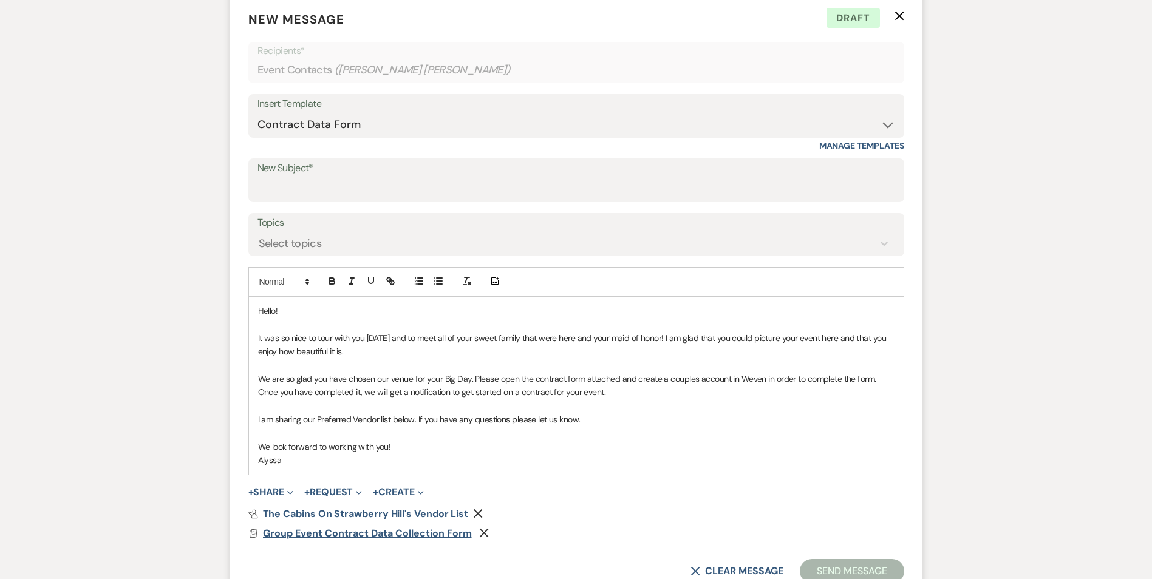
click at [318, 533] on span "Group Event Contract Data Collection Form" at bounding box center [367, 533] width 209 height 13
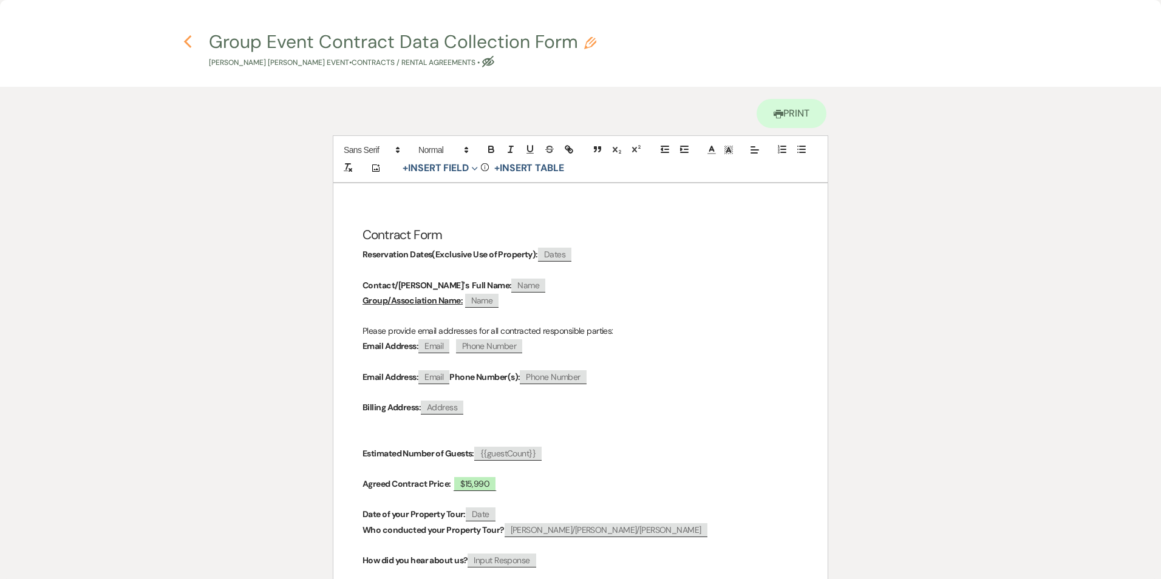
click at [189, 37] on use "button" at bounding box center [187, 41] width 8 height 13
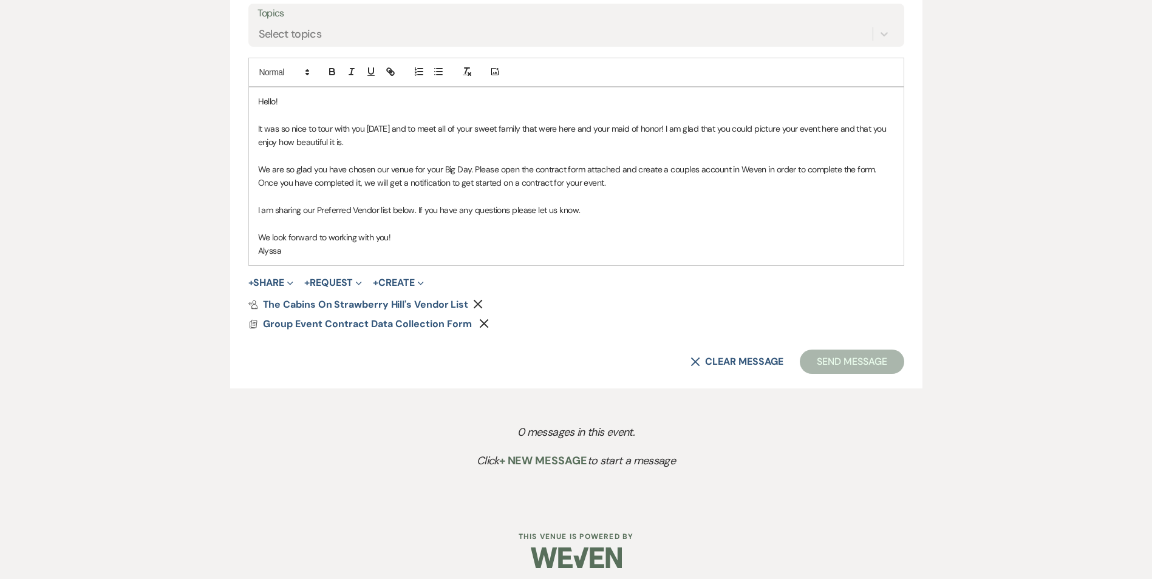
scroll to position [696, 0]
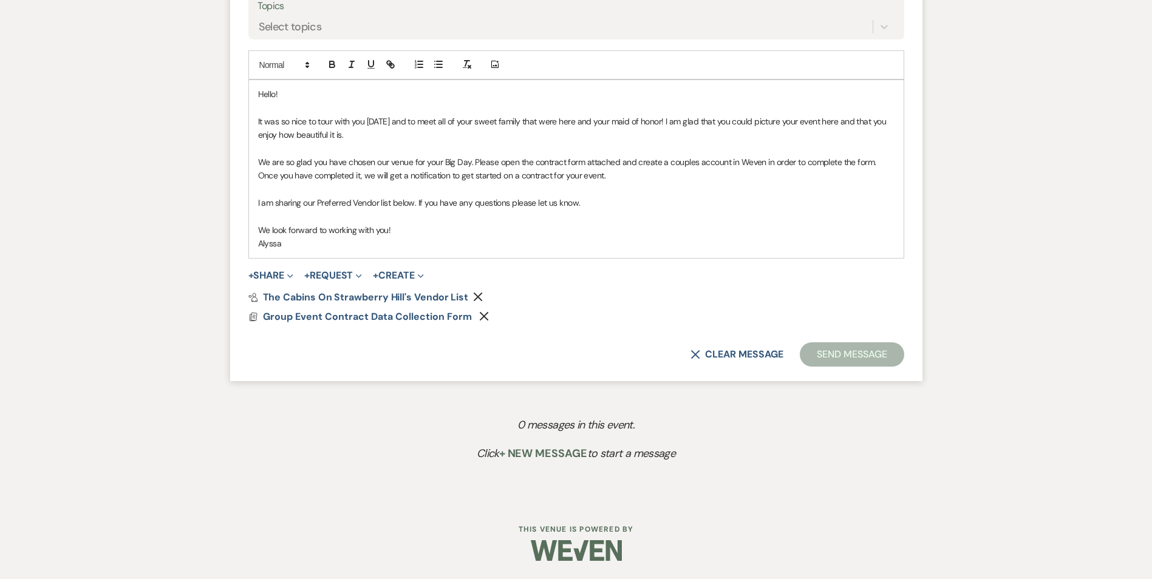
click at [545, 121] on p "It was so nice to tour with you [DATE] and to meet all of your sweet family tha…" at bounding box center [576, 128] width 636 height 27
click at [604, 153] on p at bounding box center [576, 147] width 636 height 13
click at [482, 194] on p at bounding box center [576, 189] width 636 height 13
click at [570, 183] on p at bounding box center [576, 189] width 636 height 13
click at [666, 178] on p "We are so glad you have chosen our venue for your Big Day. Please open the cont…" at bounding box center [576, 168] width 636 height 27
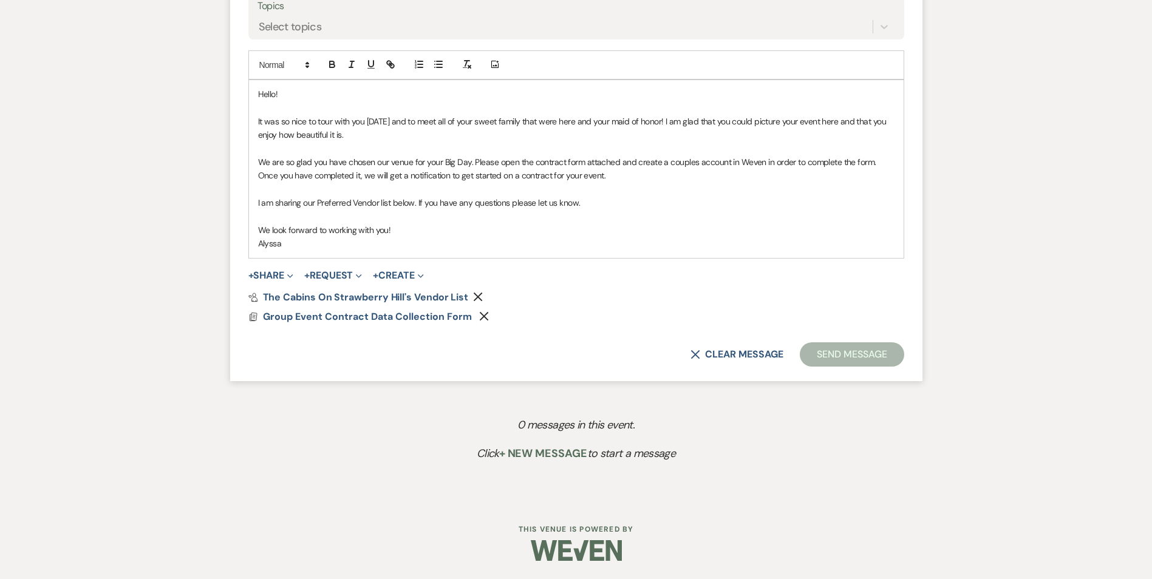
click at [632, 236] on p "We look forward to working with you!" at bounding box center [576, 229] width 636 height 13
click at [588, 179] on p "We are so glad you have chosen our venue for your Big Day. Please open the cont…" at bounding box center [576, 168] width 636 height 27
click at [255, 202] on div "Hello! It was so nice to tour with you [DATE] and to meet all of your sweet fam…" at bounding box center [576, 169] width 655 height 178
click at [514, 224] on p "We look forward to working with you!" at bounding box center [576, 229] width 636 height 13
click at [651, 204] on p "Per your request, I am sharing our Preferred Vendor list below. If you have any…" at bounding box center [576, 202] width 636 height 13
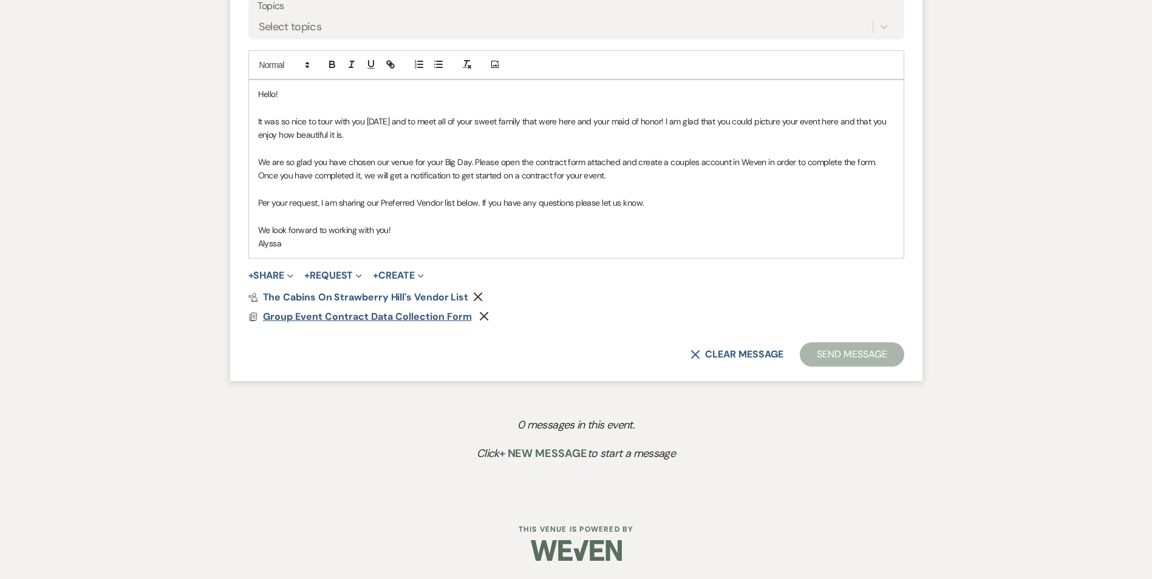
click at [408, 316] on span "Group Event Contract Data Collection Form" at bounding box center [367, 316] width 209 height 13
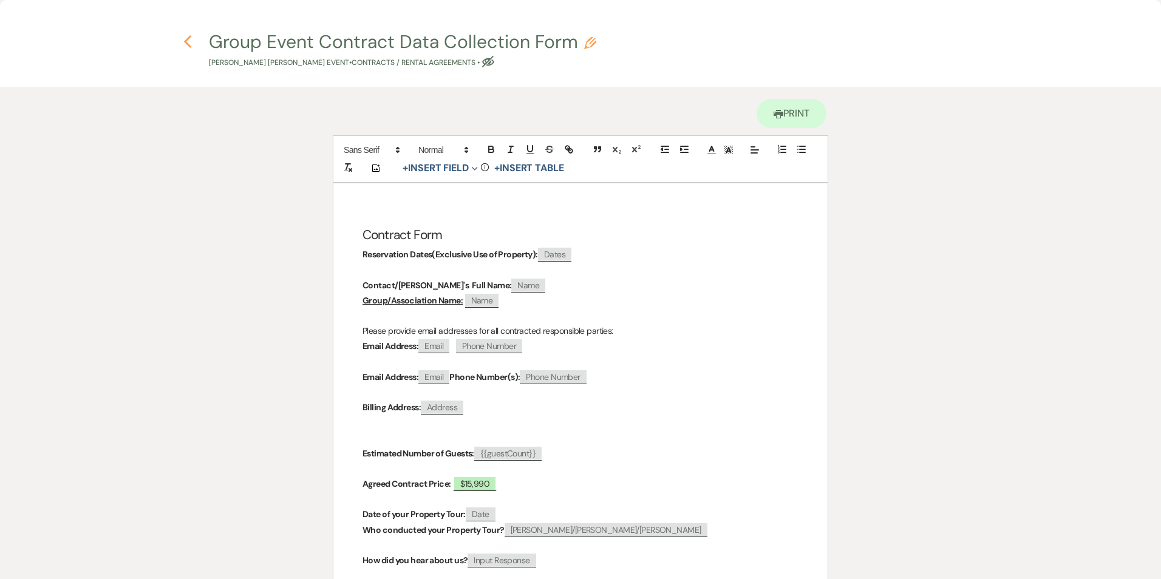
click at [187, 44] on use "button" at bounding box center [187, 41] width 8 height 13
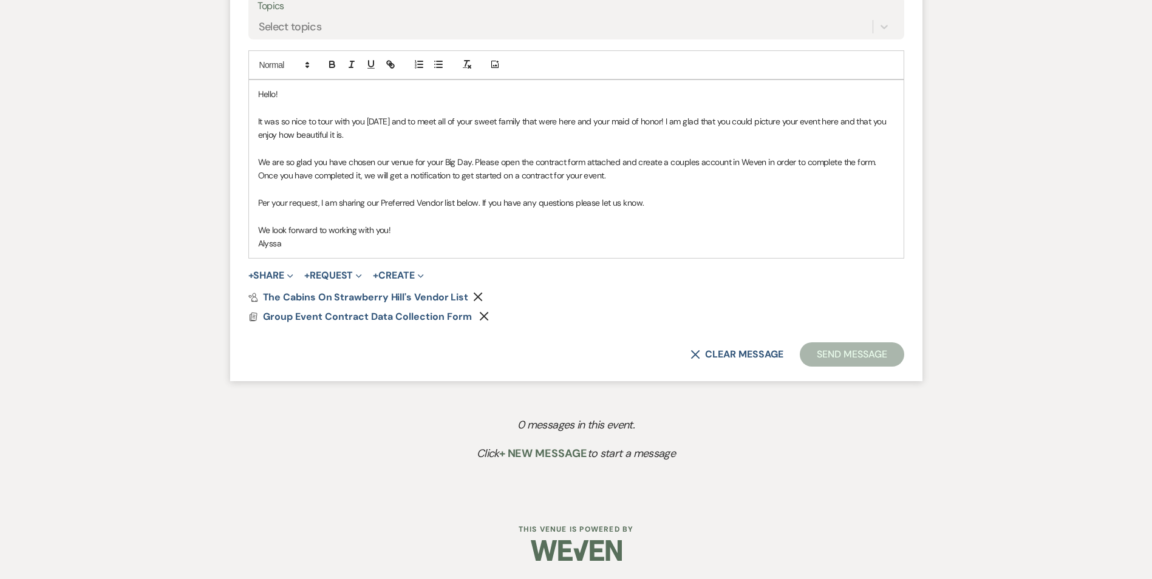
click at [599, 301] on div "Pref Vendors The Cabins on Strawberry Hill's Vendor List Remove" at bounding box center [576, 298] width 656 height 10
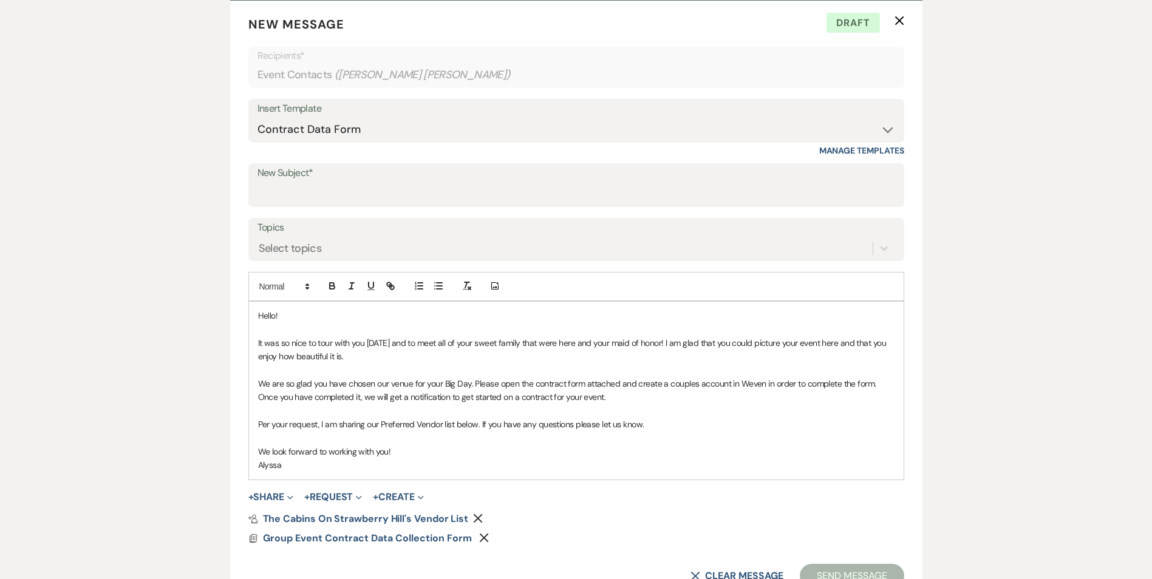
scroll to position [429, 0]
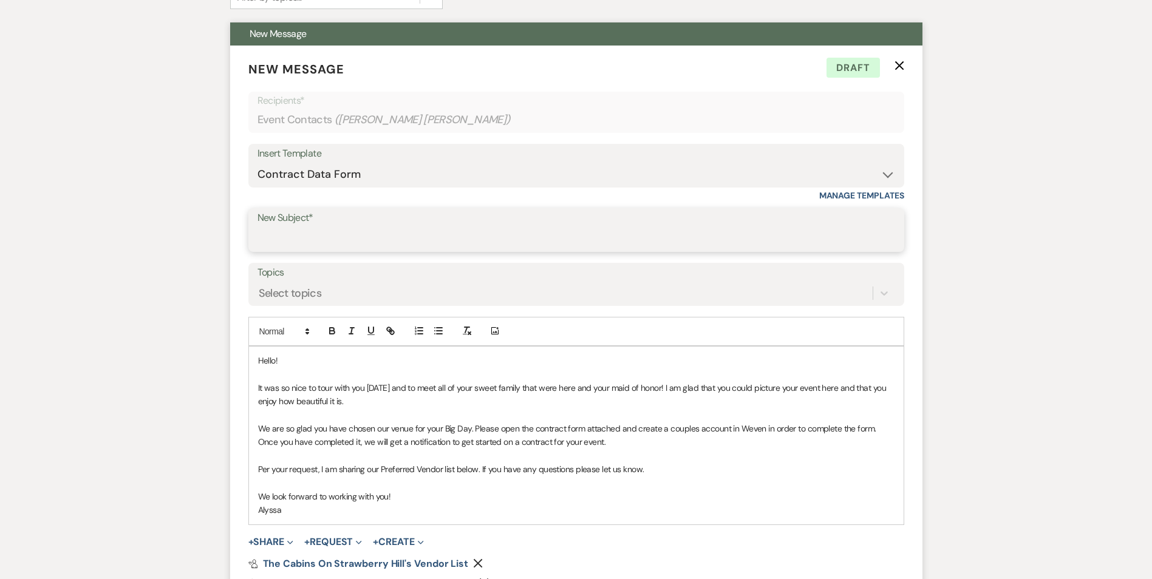
click at [507, 231] on input "New Subject*" at bounding box center [576, 239] width 638 height 24
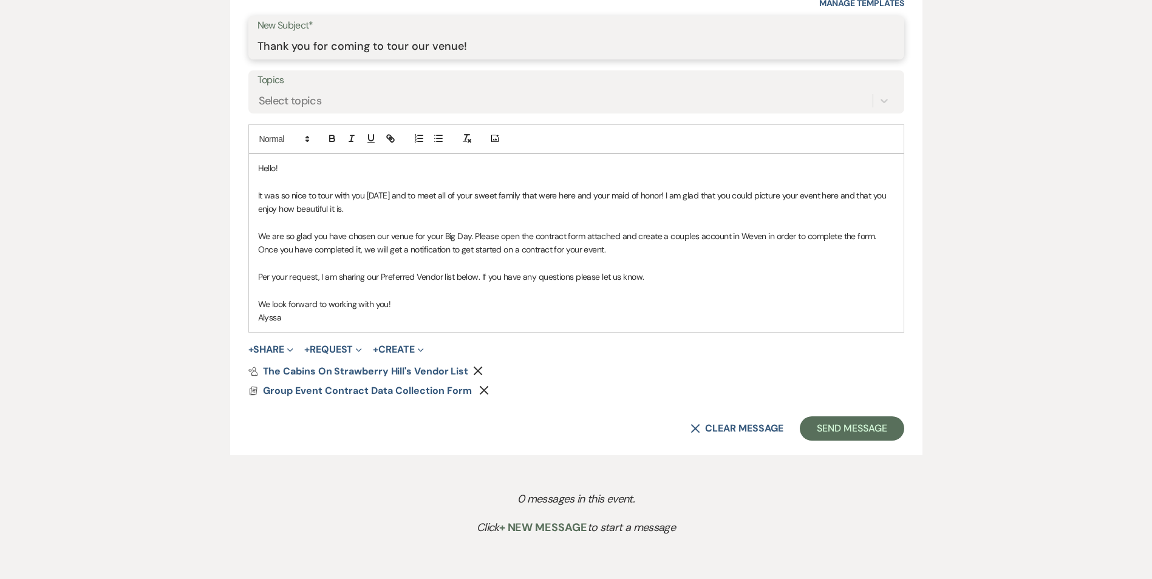
scroll to position [628, 0]
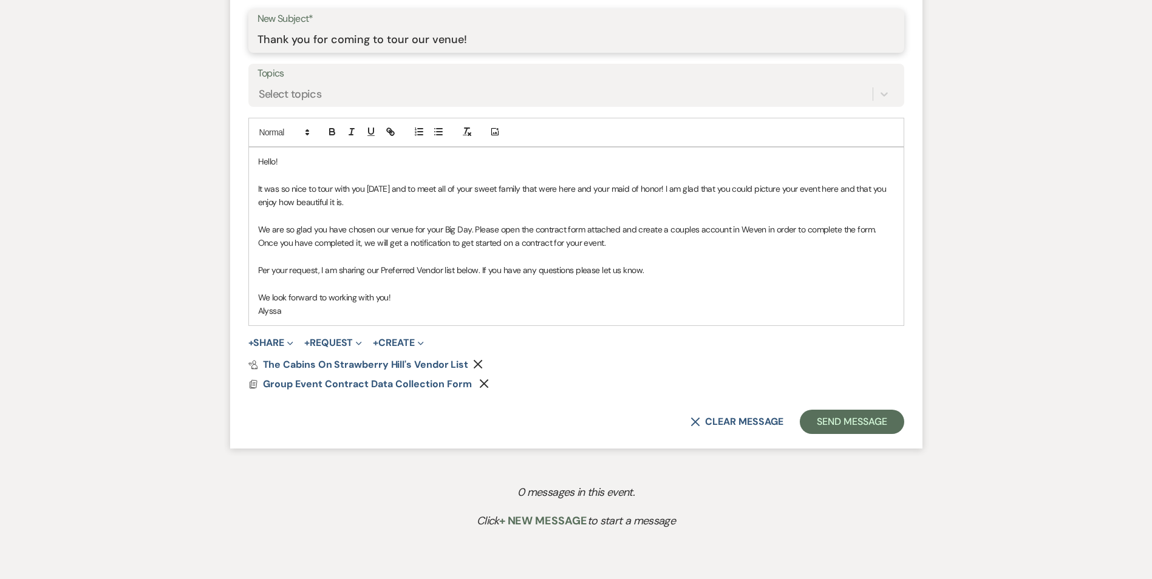
type input "Thank you for coming to tour our venue!"
click at [648, 272] on p "Per your request, I am sharing our Preferred Vendor list below. If you have any…" at bounding box center [576, 270] width 636 height 13
click at [339, 318] on div "Hello! It was so nice to tour with you [DATE] and to meet all of your sweet fam…" at bounding box center [576, 237] width 655 height 178
drag, startPoint x: 358, startPoint y: 203, endPoint x: 688, endPoint y: 211, distance: 330.4
click at [688, 211] on div "Hello! It was so nice to tour with you [DATE] and to meet all of your sweet fam…" at bounding box center [576, 237] width 655 height 178
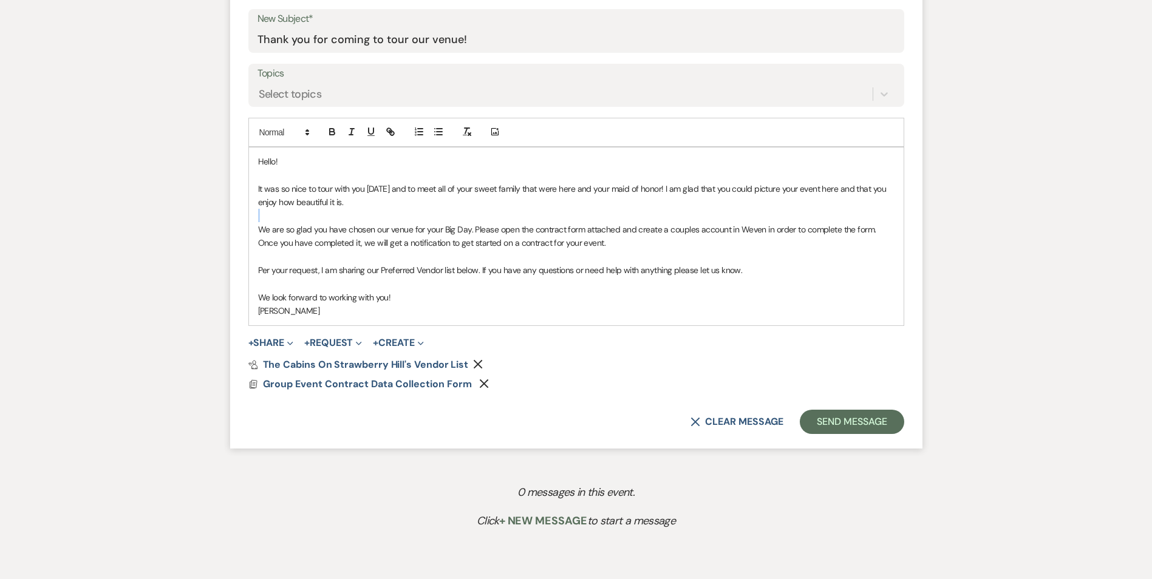
click at [688, 211] on p at bounding box center [576, 215] width 636 height 13
drag, startPoint x: 351, startPoint y: 202, endPoint x: 835, endPoint y: 191, distance: 484.6
click at [835, 191] on p "It was so nice to tour with you [DATE] and to meet all of your sweet family tha…" at bounding box center [576, 195] width 636 height 27
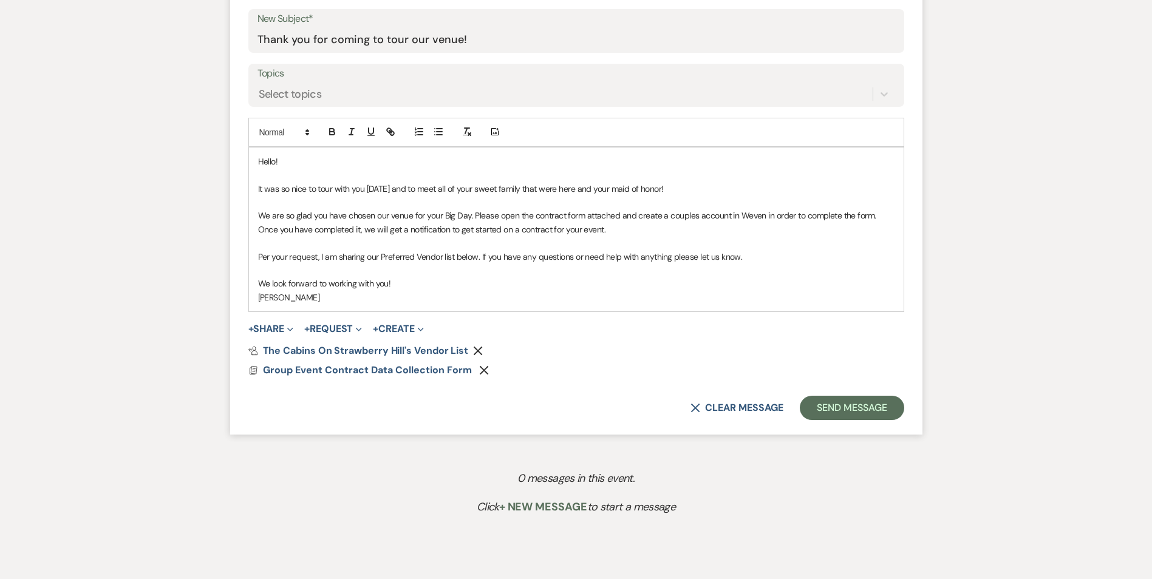
click at [498, 230] on p "We are so glad you have chosen our venue for your Big Day. Please open the cont…" at bounding box center [576, 222] width 636 height 27
click at [593, 216] on p "We are so glad you have chosen our venue for your Big Day. Please open the cont…" at bounding box center [576, 222] width 636 height 27
click at [608, 230] on p "We are so glad you have chosen our venue for your Big Day. Please open the cont…" at bounding box center [576, 222] width 636 height 27
click at [434, 225] on p "We are so glad you have chosen our venue for your Big Day. Please open the cont…" at bounding box center [576, 222] width 636 height 27
click at [485, 244] on p at bounding box center [576, 242] width 636 height 13
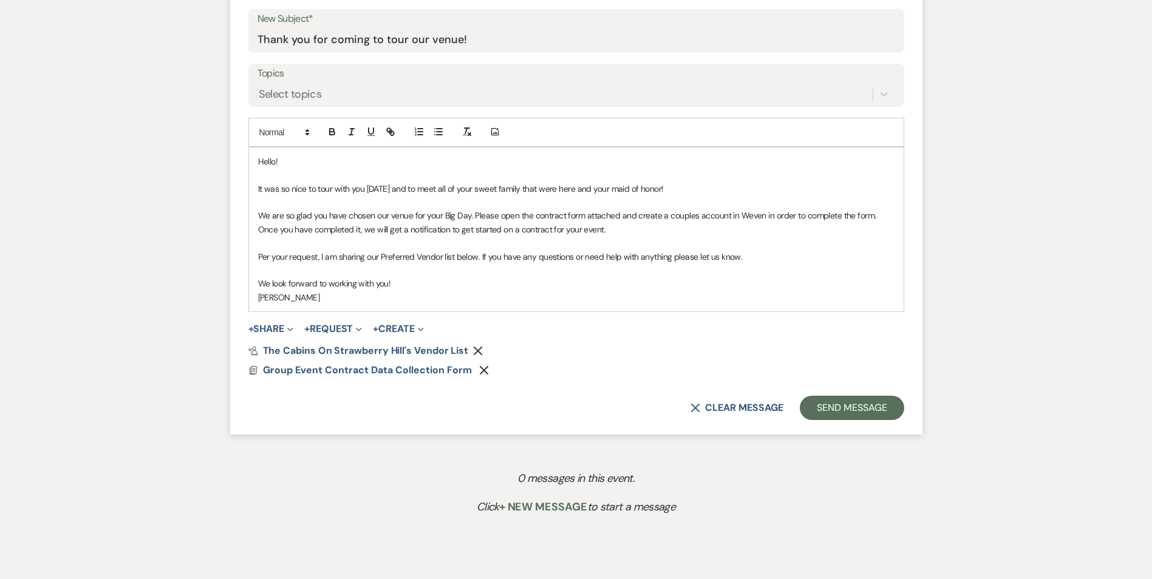
click at [483, 261] on p "Per your request, I am sharing our Preferred Vendor list below. If you have any…" at bounding box center [576, 256] width 636 height 13
drag, startPoint x: 656, startPoint y: 190, endPoint x: 444, endPoint y: 194, distance: 212.5
click at [444, 194] on p "It was so nice to tour with you [DATE] and to meet all of your sweet family tha…" at bounding box center [576, 188] width 636 height 13
click at [407, 284] on p "We look forward to working with you!" at bounding box center [576, 283] width 636 height 13
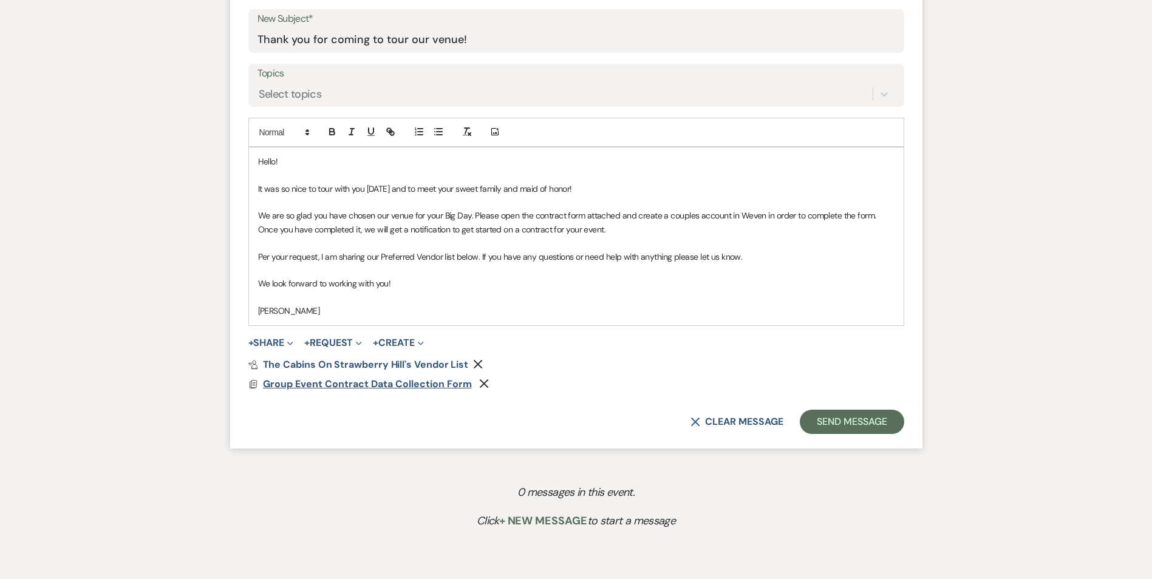
click at [395, 386] on span "Group Event Contract Data Collection Form" at bounding box center [367, 384] width 209 height 13
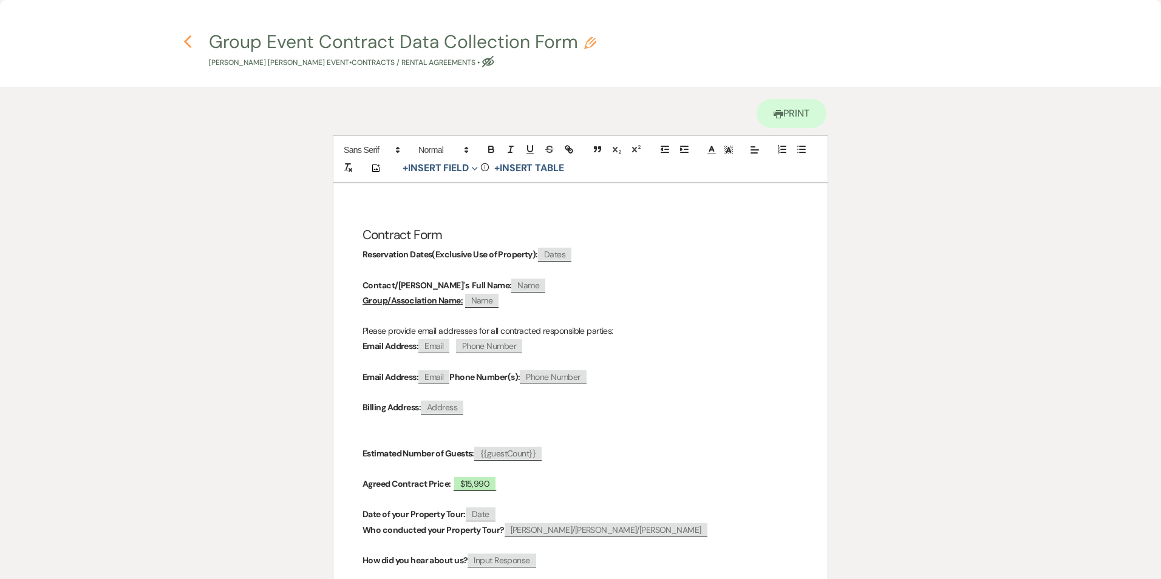
click at [189, 42] on icon "Previous" at bounding box center [187, 42] width 9 height 15
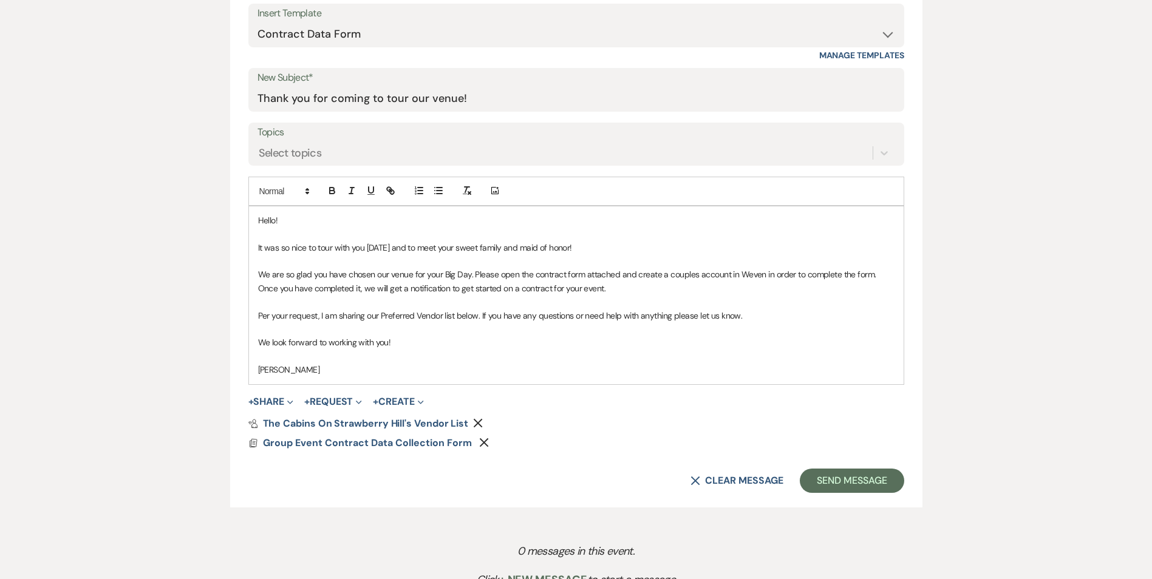
scroll to position [604, 0]
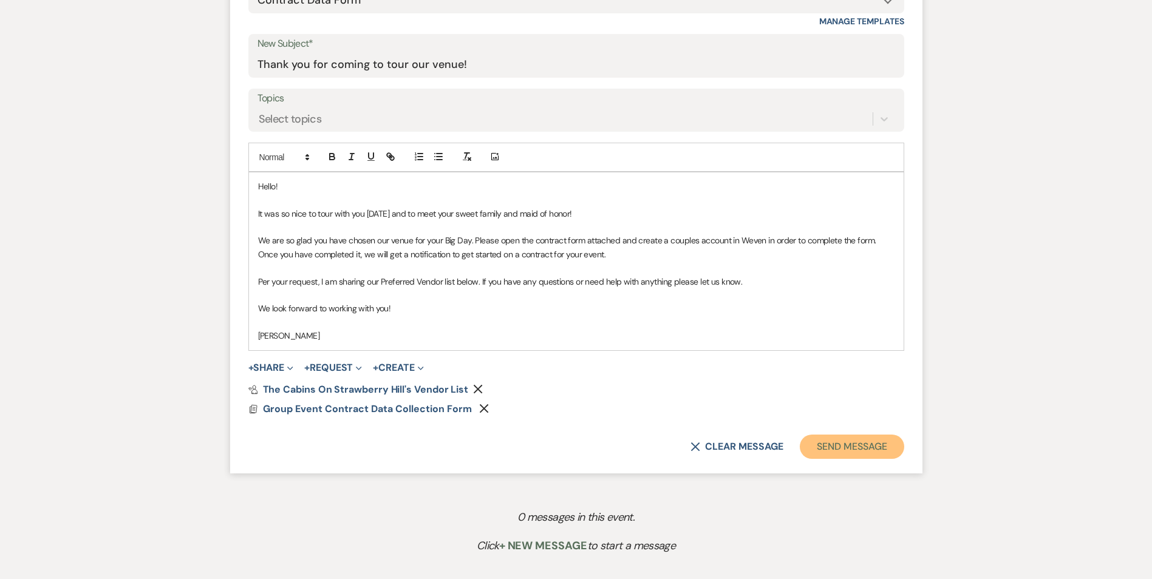
click at [860, 449] on button "Send Message" at bounding box center [852, 447] width 104 height 24
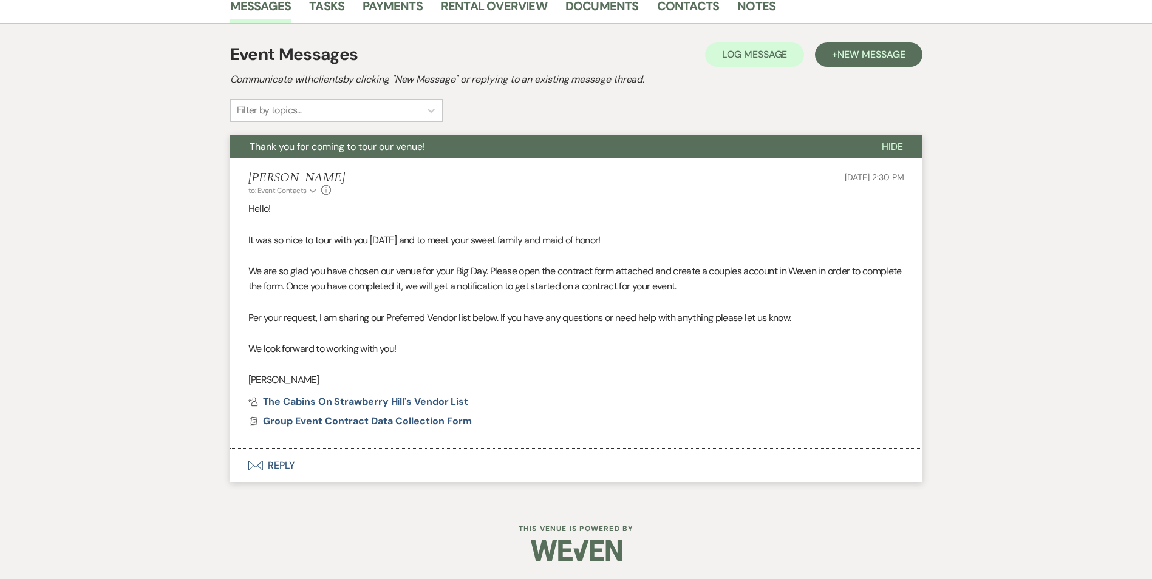
scroll to position [0, 0]
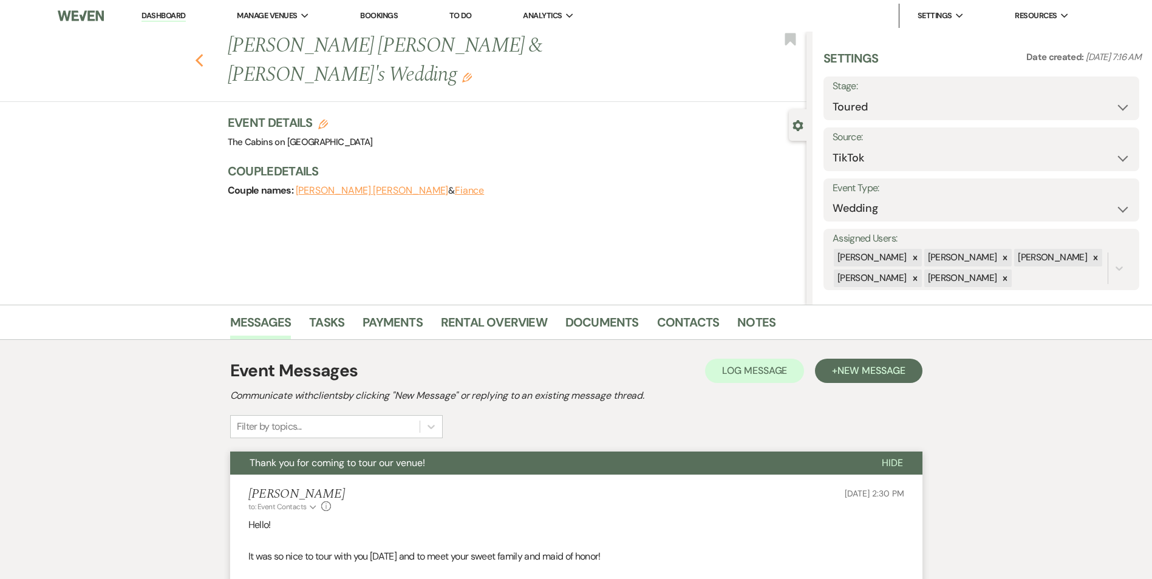
click at [199, 53] on icon "Previous" at bounding box center [199, 60] width 9 height 15
select select "5"
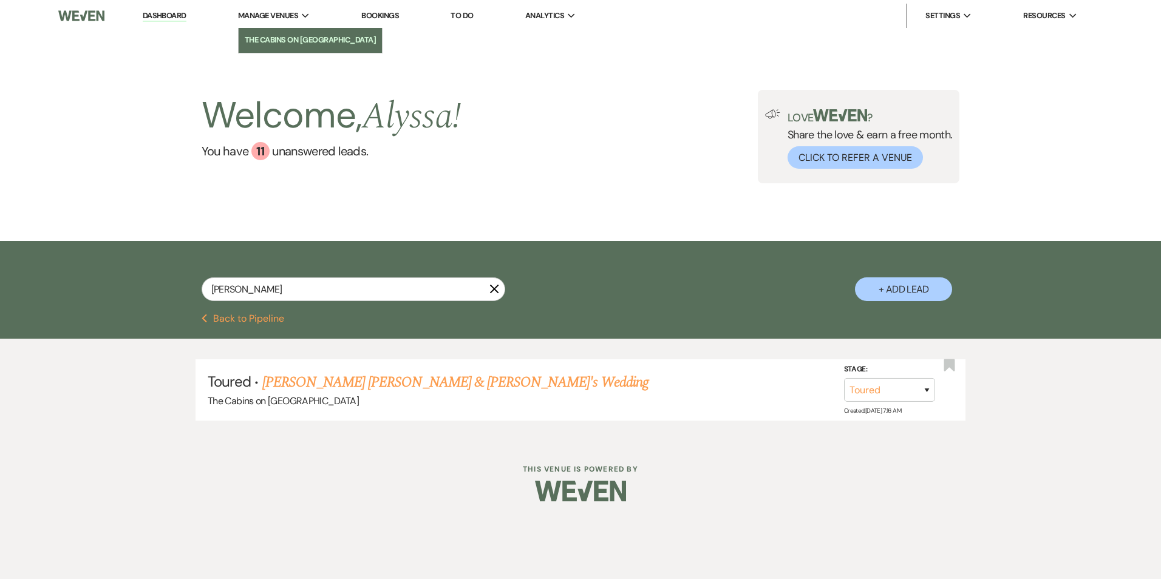
click at [264, 40] on li "The Cabins on [GEOGRAPHIC_DATA]" at bounding box center [310, 40] width 131 height 12
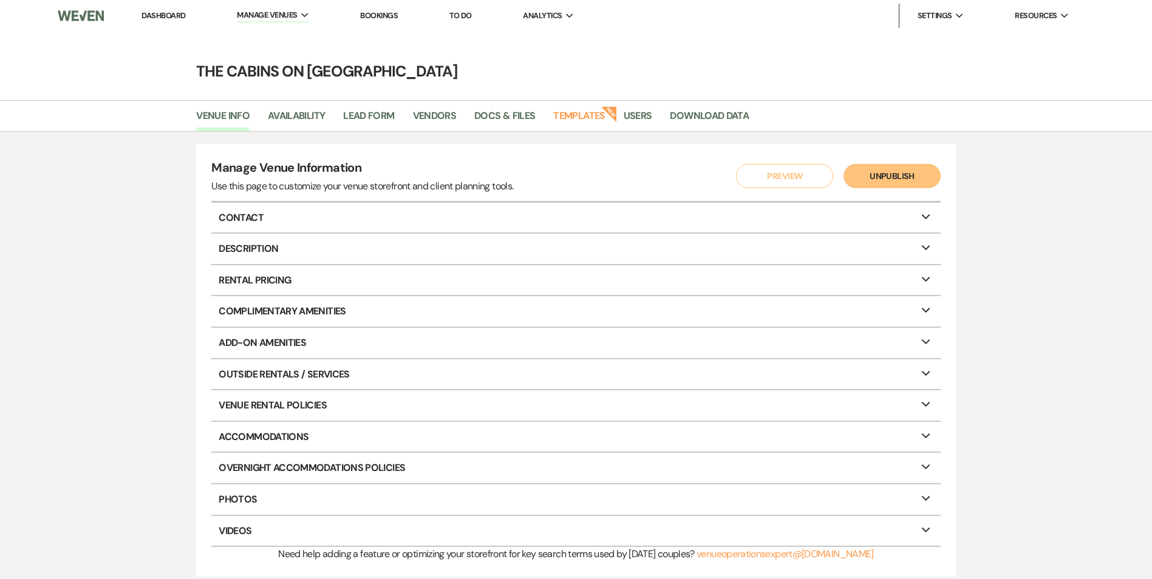
click at [160, 18] on link "Dashboard" at bounding box center [163, 15] width 44 height 10
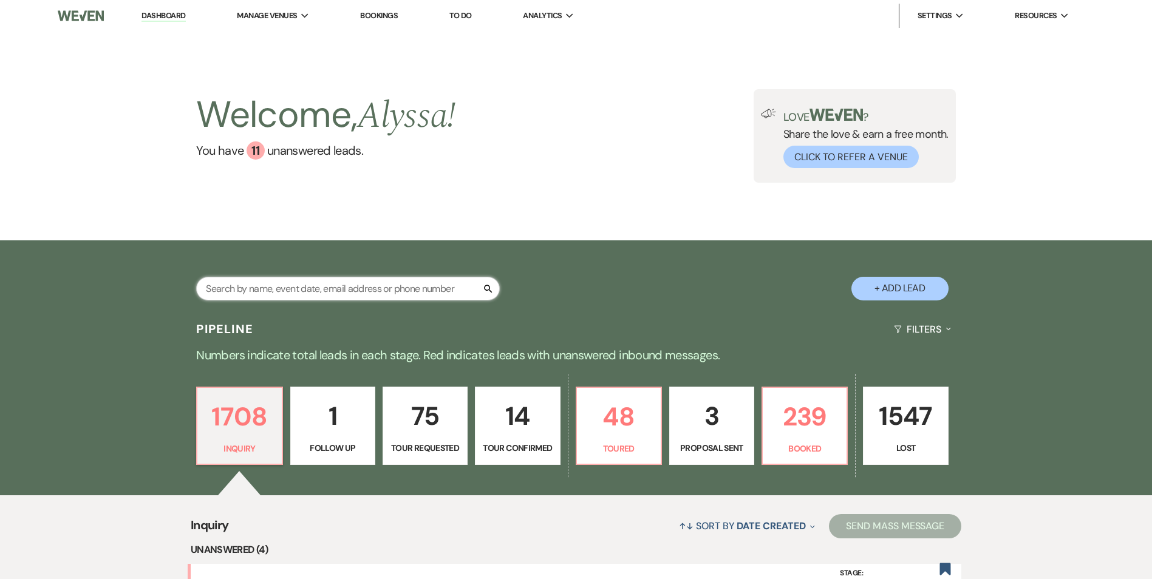
click at [406, 280] on input "text" at bounding box center [348, 289] width 304 height 24
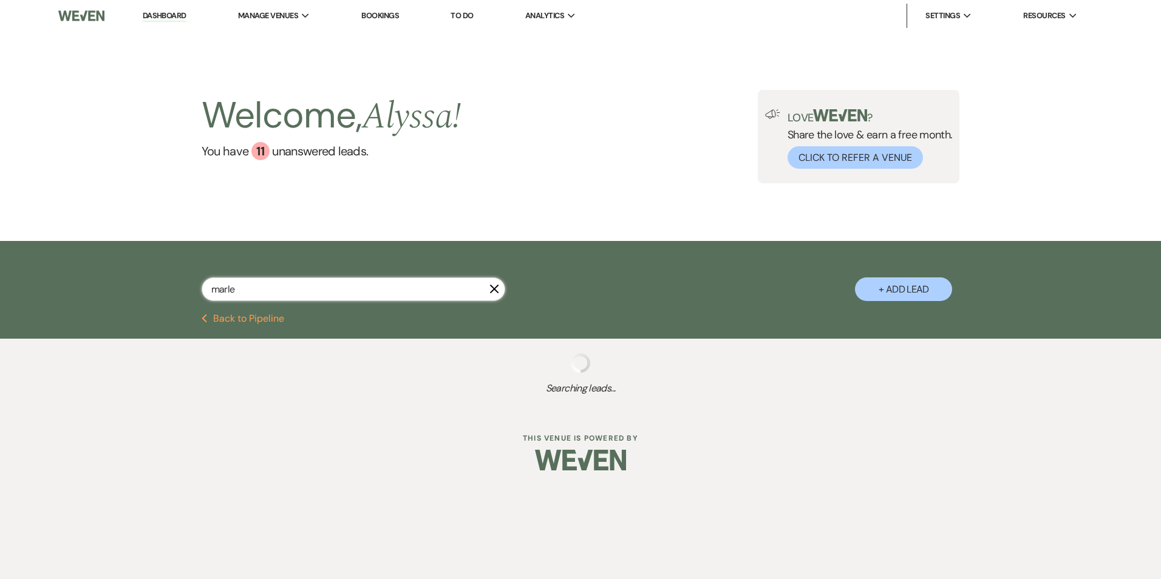
type input "[PERSON_NAME]"
select select "5"
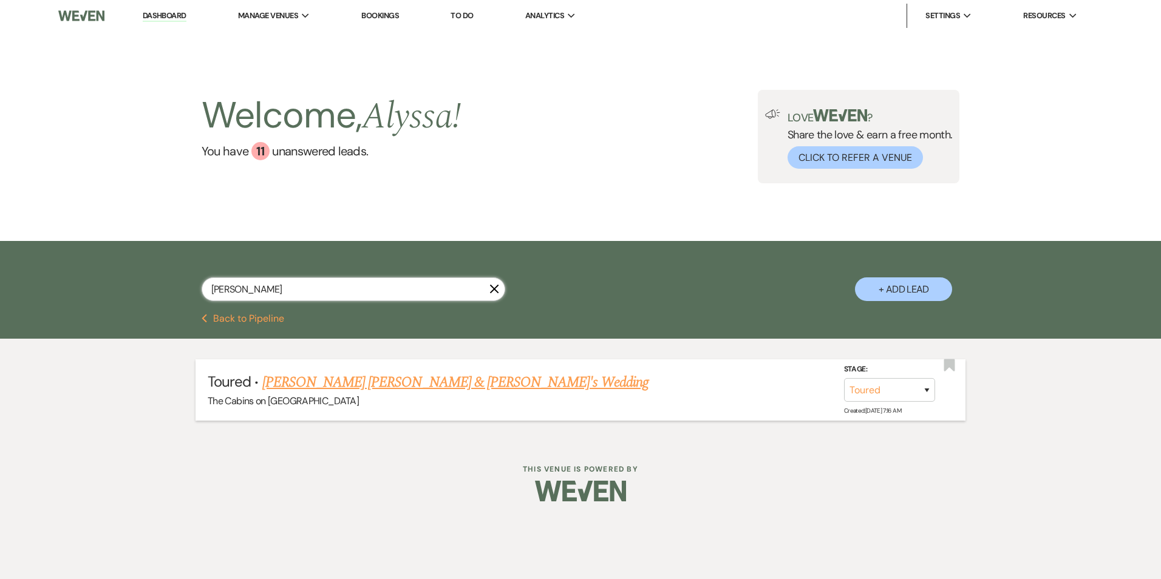
type input "[PERSON_NAME]"
click at [337, 378] on link "[PERSON_NAME] [PERSON_NAME] & [PERSON_NAME]'s Wedding" at bounding box center [455, 383] width 386 height 22
select select "5"
select select "19"
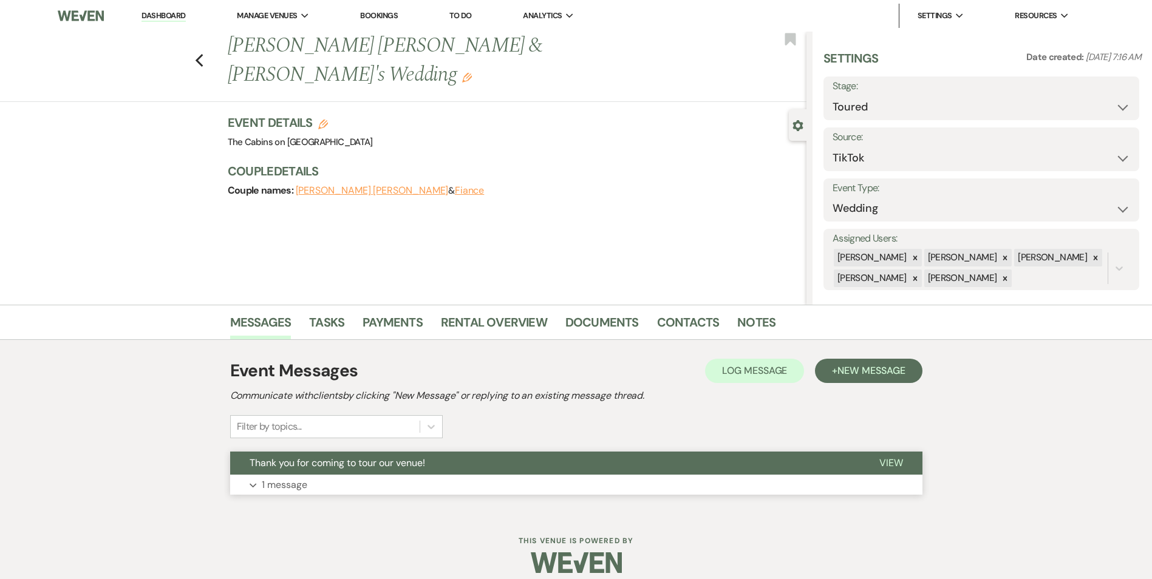
click at [899, 464] on span "View" at bounding box center [891, 463] width 24 height 13
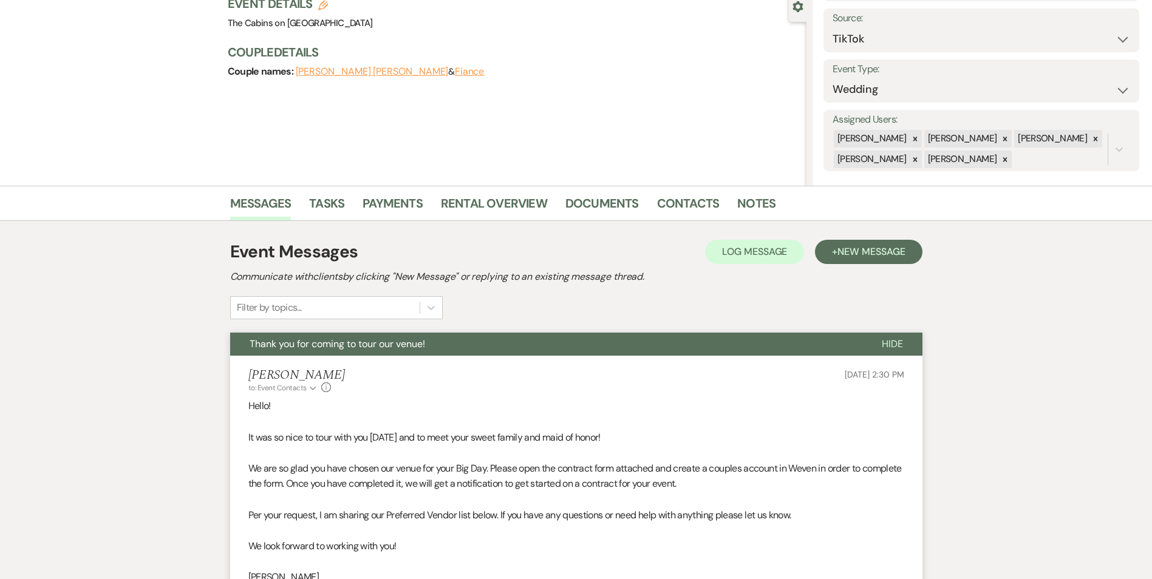
scroll to position [47, 0]
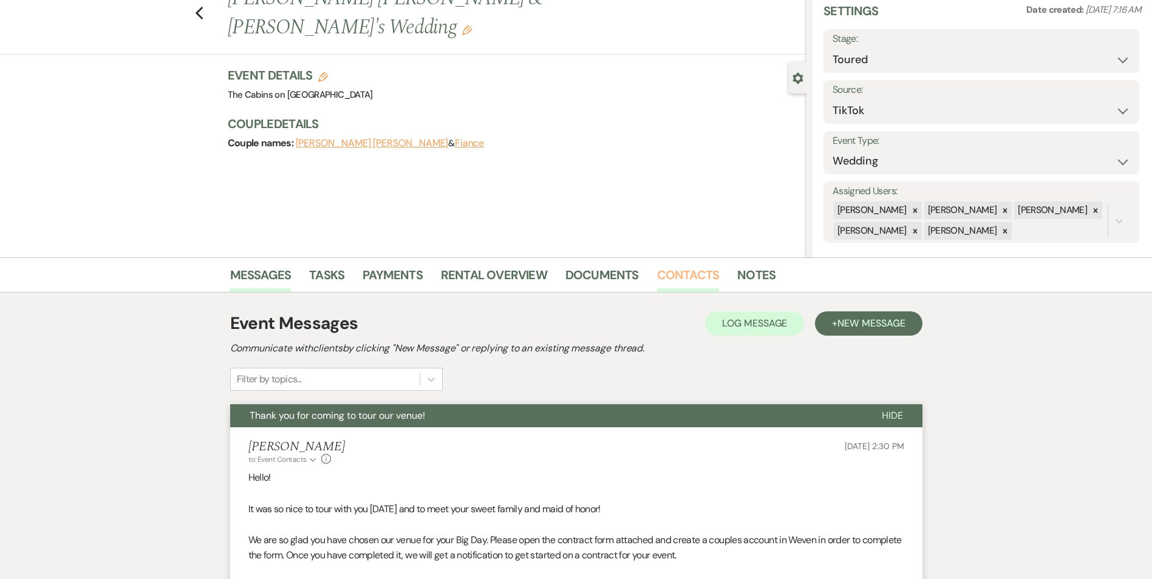
click at [691, 284] on link "Contacts" at bounding box center [688, 278] width 63 height 27
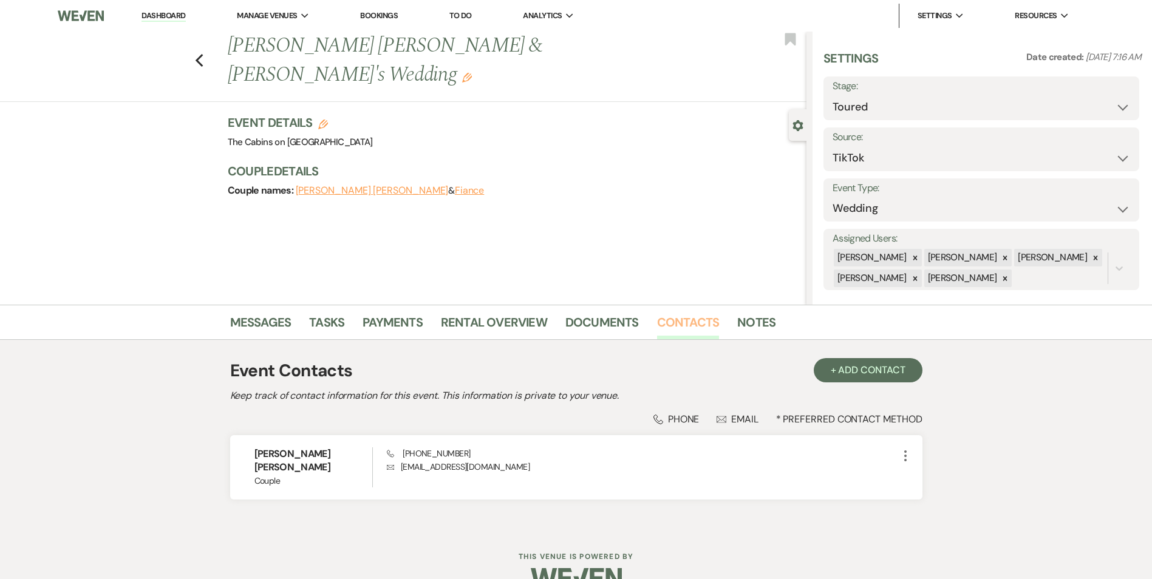
scroll to position [11, 0]
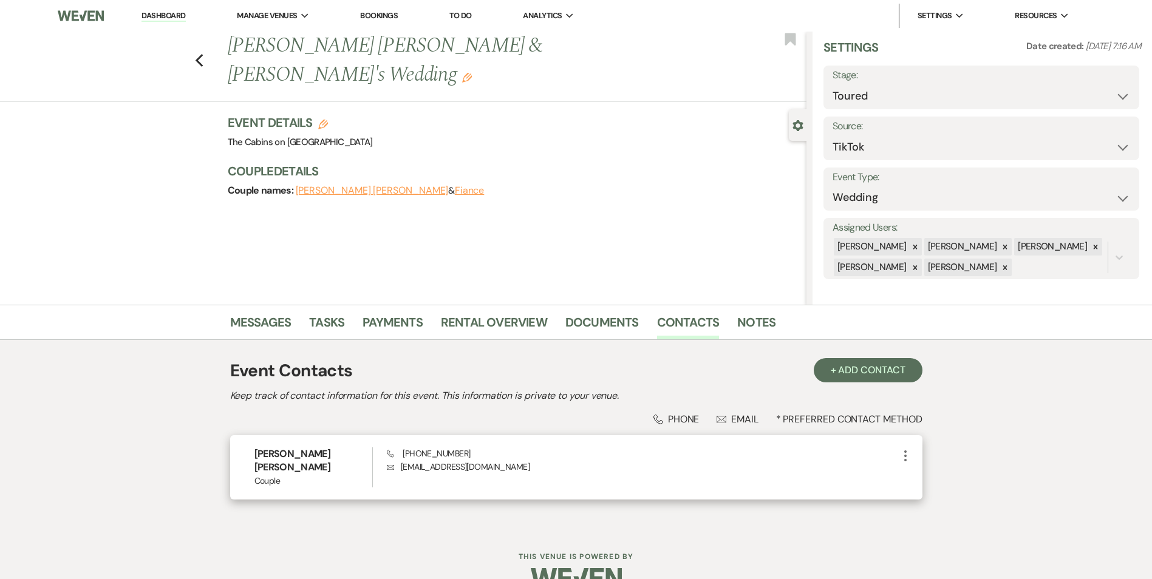
click at [910, 454] on icon "More" at bounding box center [905, 456] width 15 height 15
click at [931, 475] on button "Pencil Edit" at bounding box center [934, 479] width 72 height 21
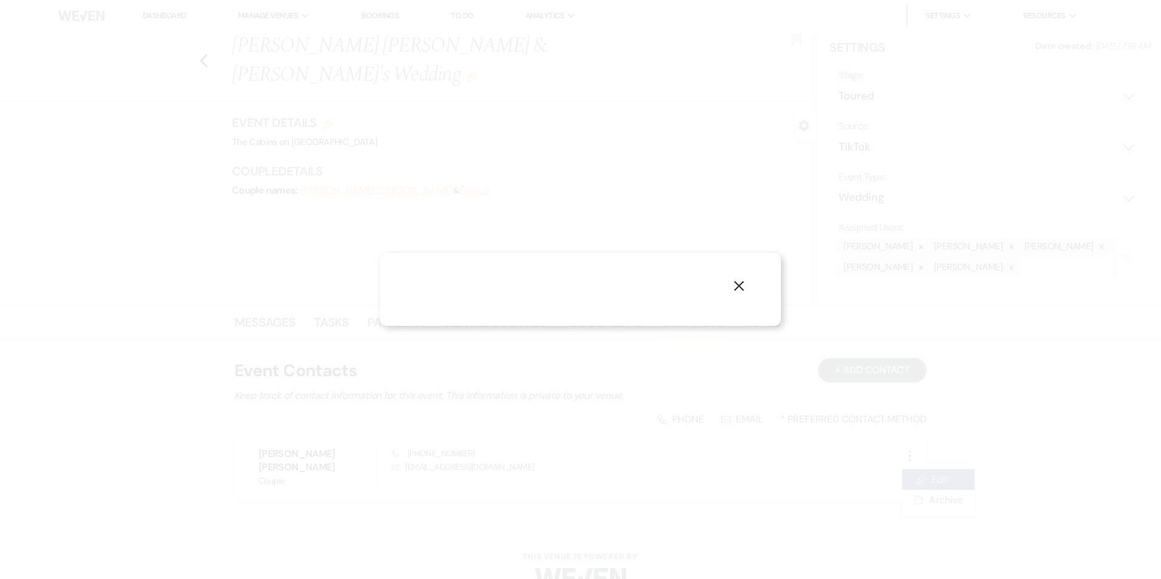
select select "1"
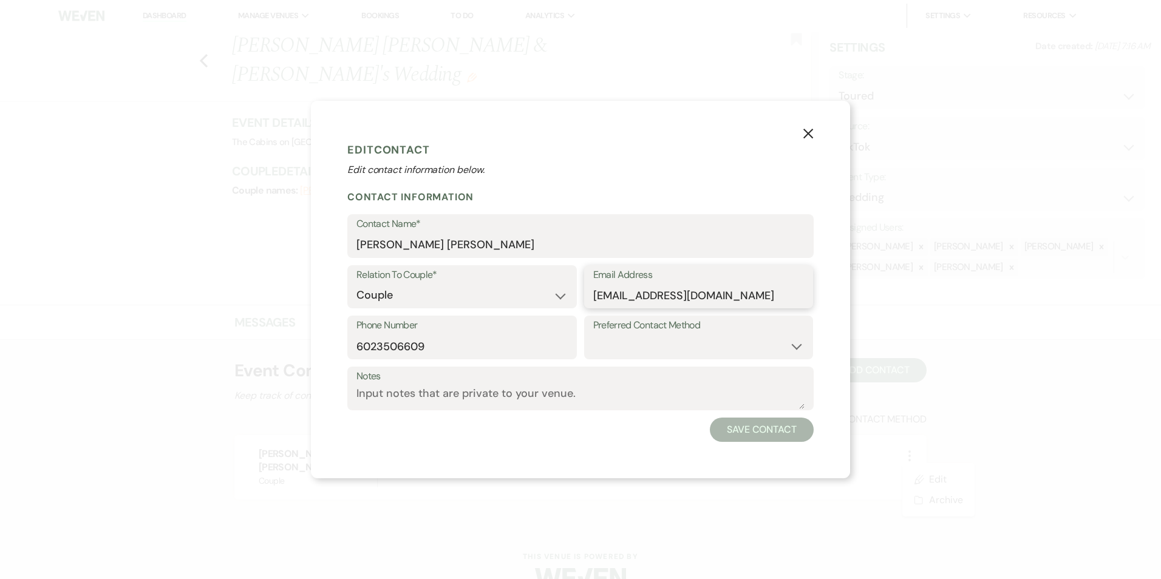
click at [645, 298] on input "[EMAIL_ADDRESS][DOMAIN_NAME]" at bounding box center [698, 296] width 211 height 24
type input "[EMAIL_ADDRESS][DOMAIN_NAME]"
click at [746, 431] on button "Save Contact" at bounding box center [762, 430] width 104 height 24
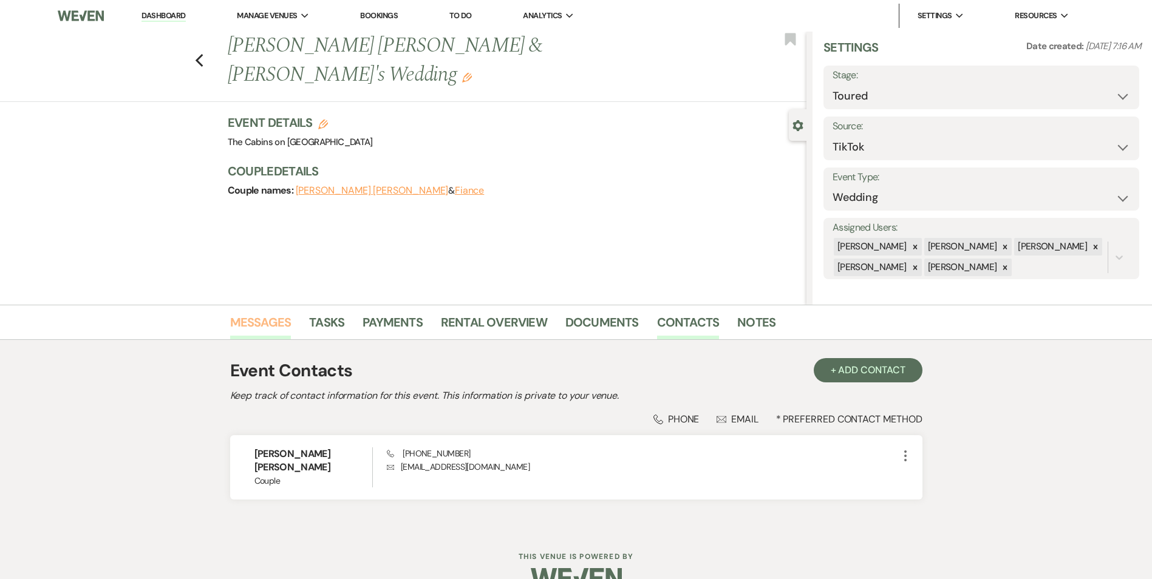
click at [268, 320] on link "Messages" at bounding box center [260, 326] width 61 height 27
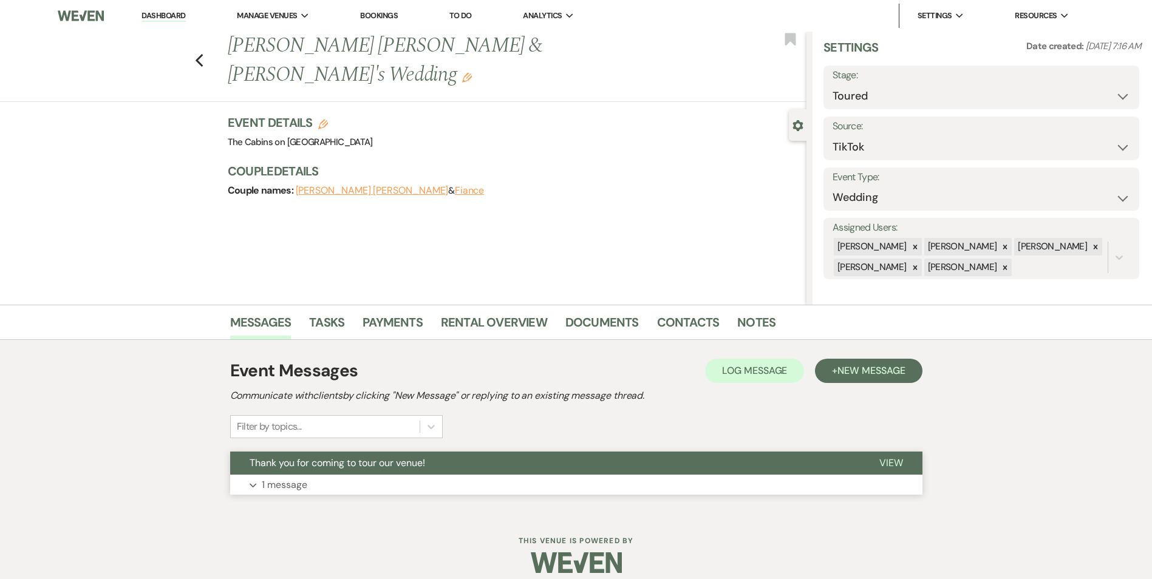
click at [274, 478] on p "1 message" at bounding box center [285, 485] width 46 height 16
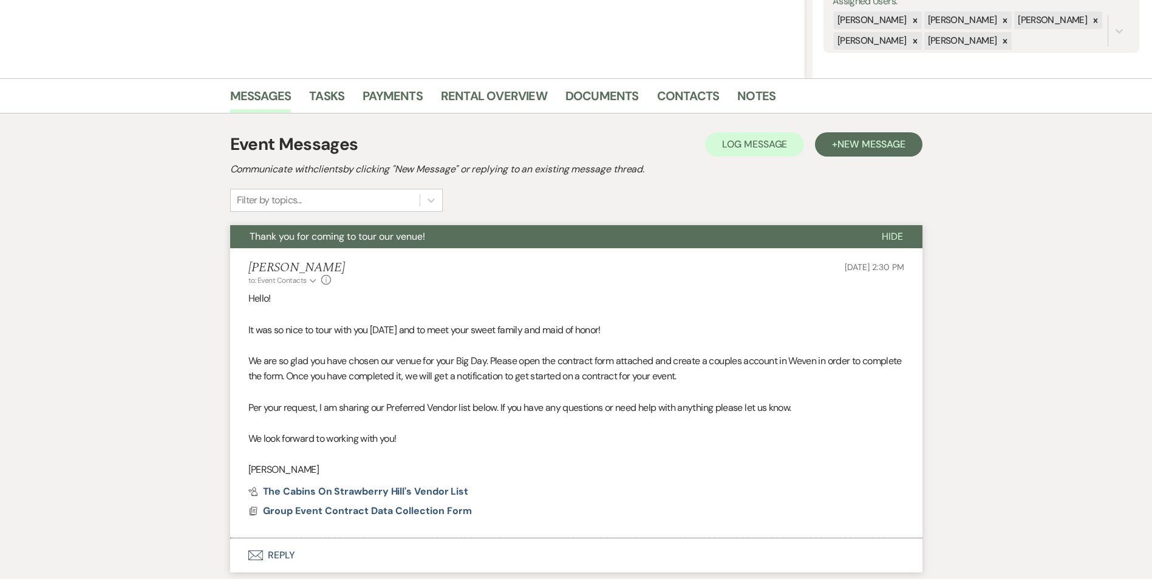
scroll to position [316, 0]
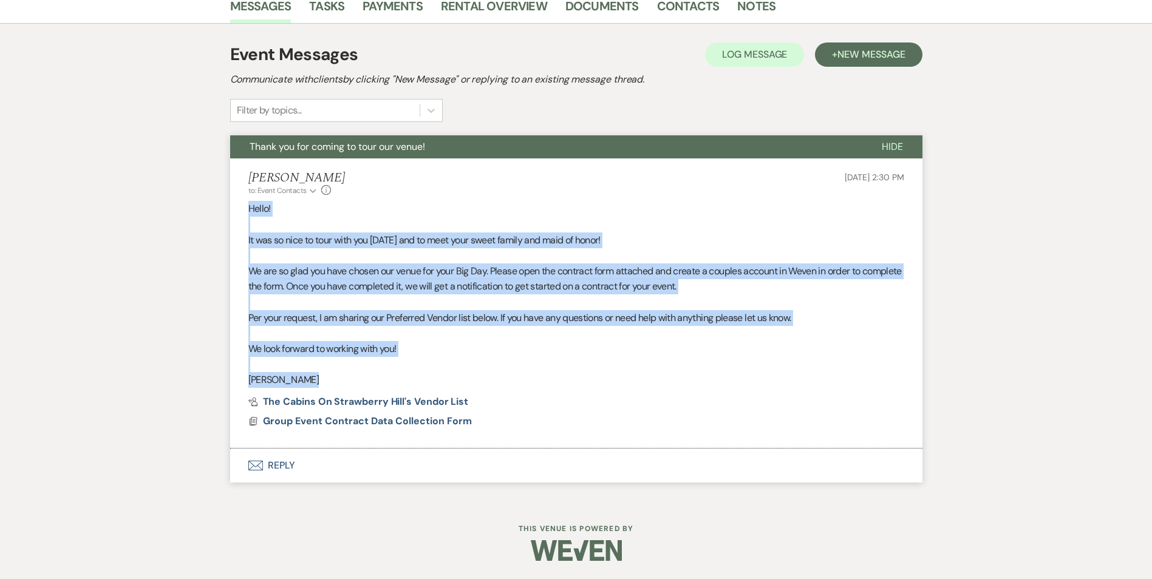
drag, startPoint x: 250, startPoint y: 206, endPoint x: 492, endPoint y: 378, distance: 296.6
click at [492, 378] on div "Hello! It was so nice to tour with you [DATE] and to meet your sweet family and…" at bounding box center [576, 294] width 656 height 186
drag, startPoint x: 492, startPoint y: 378, endPoint x: 454, endPoint y: 271, distance: 112.7
copy div "Hello! It was so nice to tour with you [DATE] and to meet your sweet family and…"
click at [847, 49] on span "New Message" at bounding box center [870, 54] width 67 height 13
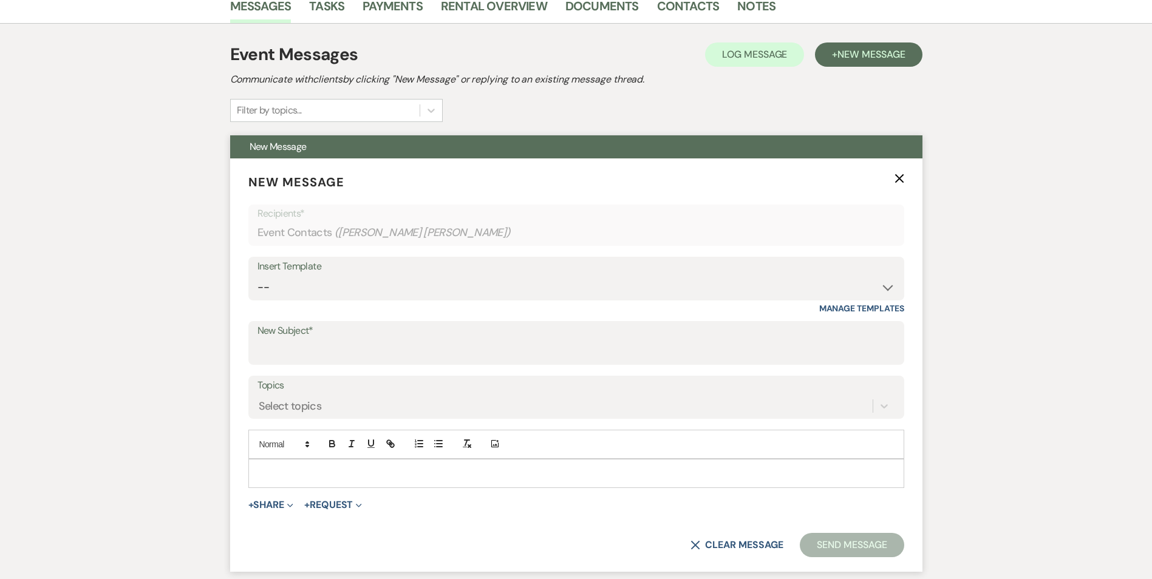
click at [328, 471] on p at bounding box center [576, 473] width 636 height 13
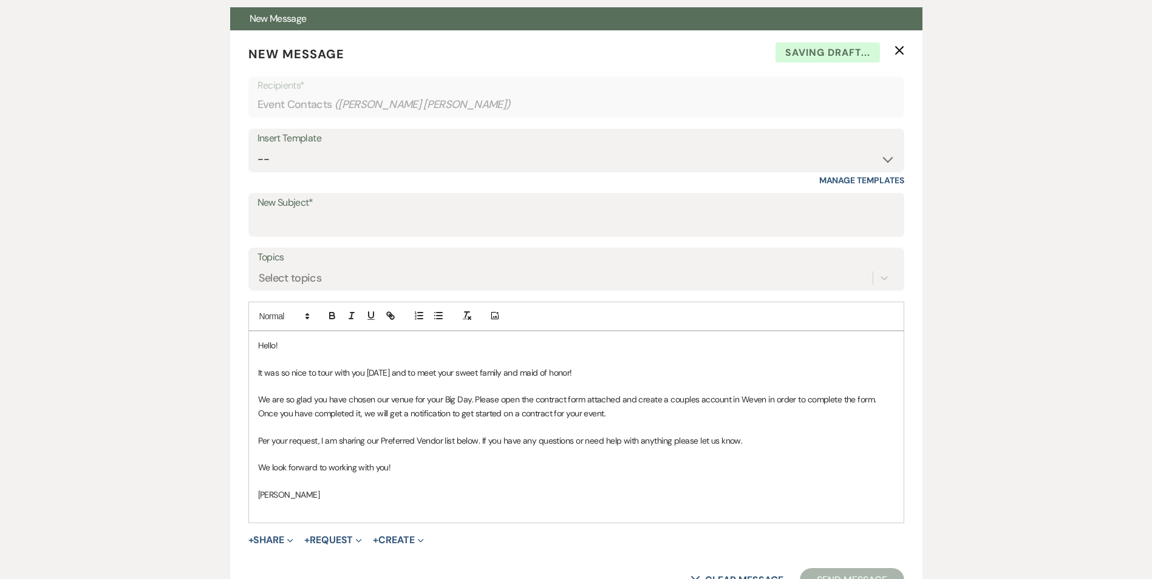
scroll to position [446, 0]
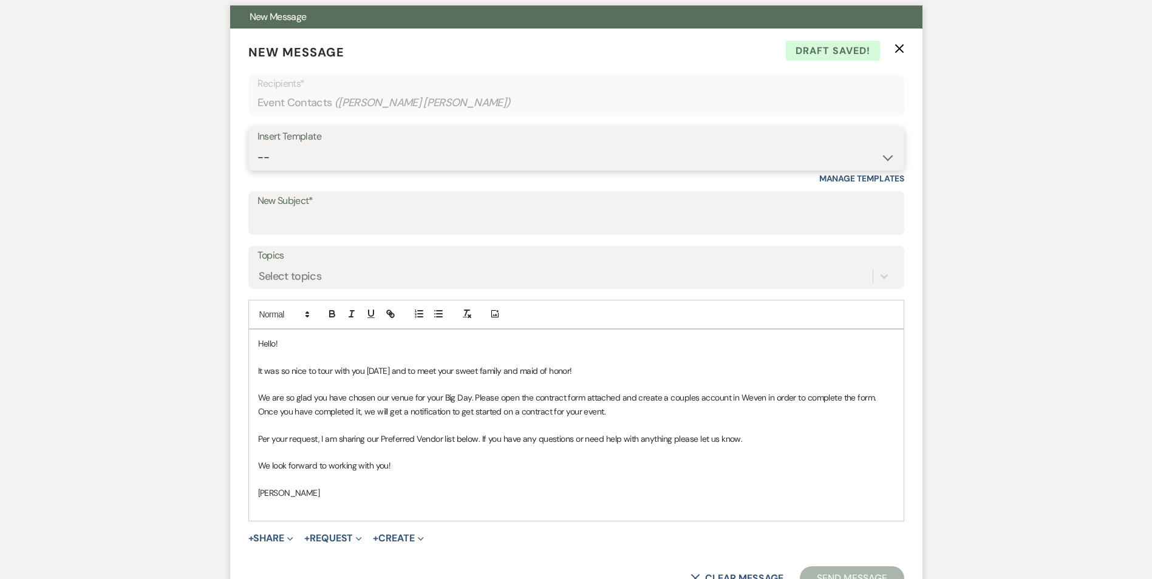
click at [882, 158] on select "-- Initial Inquiry Response Tour Request Response Follow Up Copy of Initial Inq…" at bounding box center [576, 158] width 638 height 24
click at [976, 167] on div "Messages Tasks Payments Rental Overview Documents Contacts Notes Event Messages…" at bounding box center [576, 422] width 1152 height 1127
click at [573, 216] on input "New Subject*" at bounding box center [576, 222] width 638 height 24
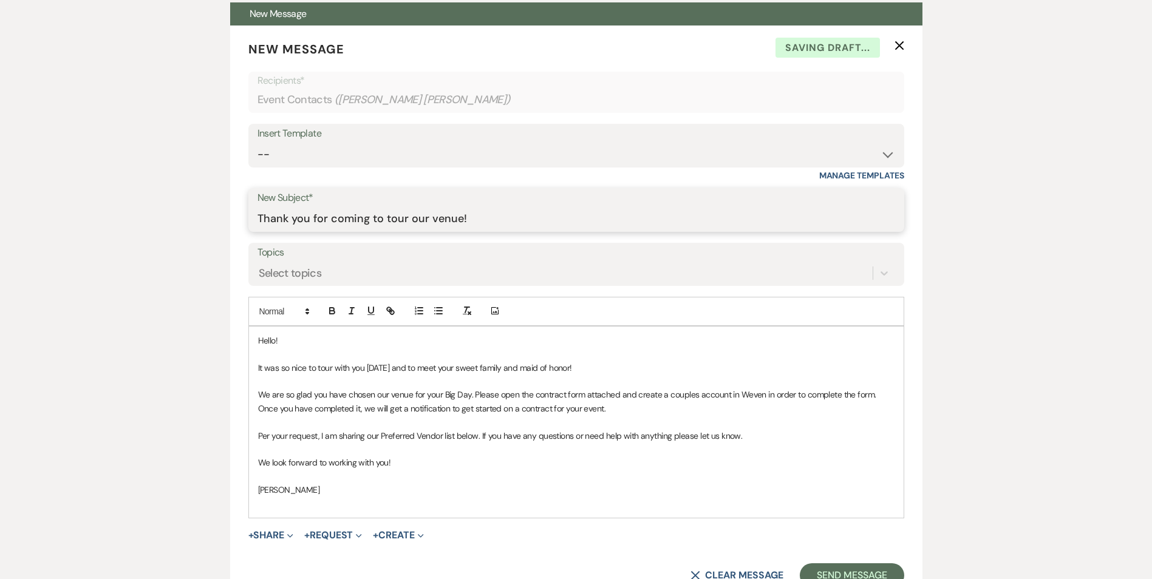
scroll to position [447, 0]
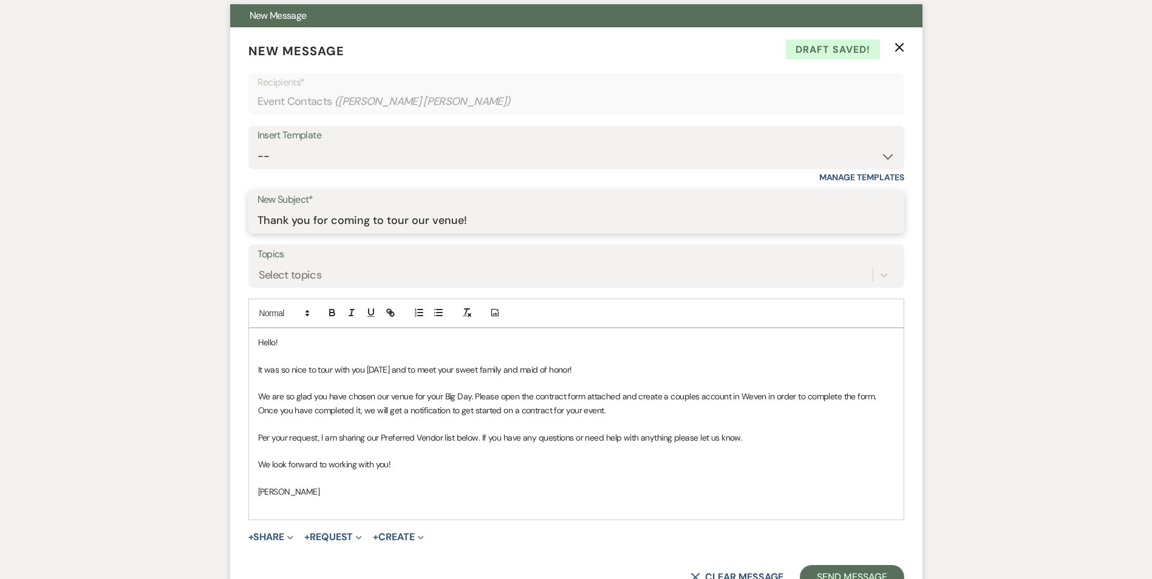
click at [480, 219] on input "Thank you for coming to tour our venue!" at bounding box center [576, 221] width 638 height 24
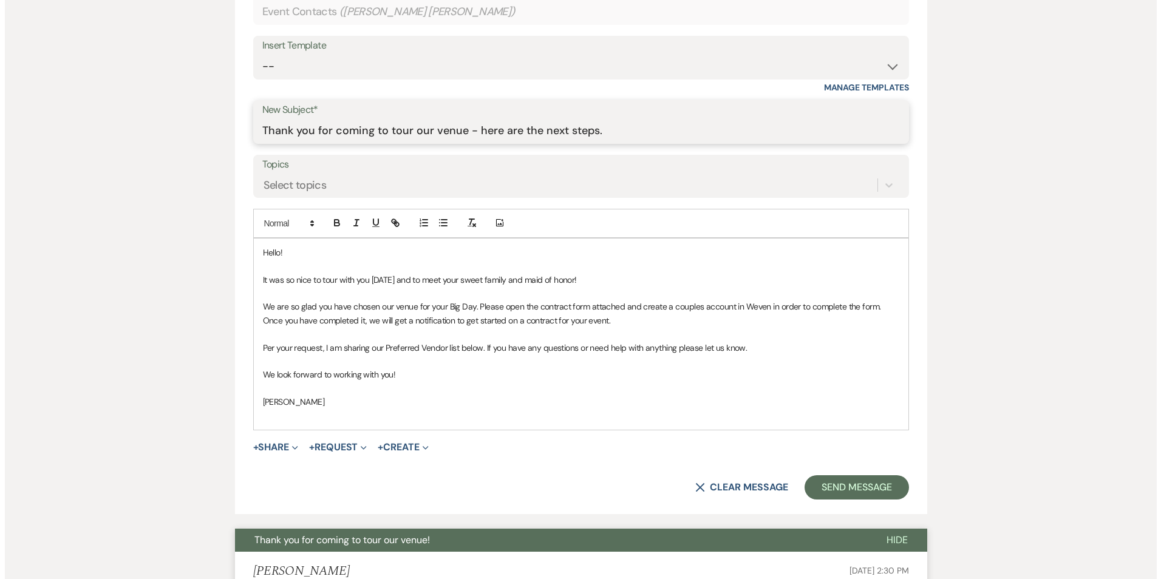
scroll to position [539, 0]
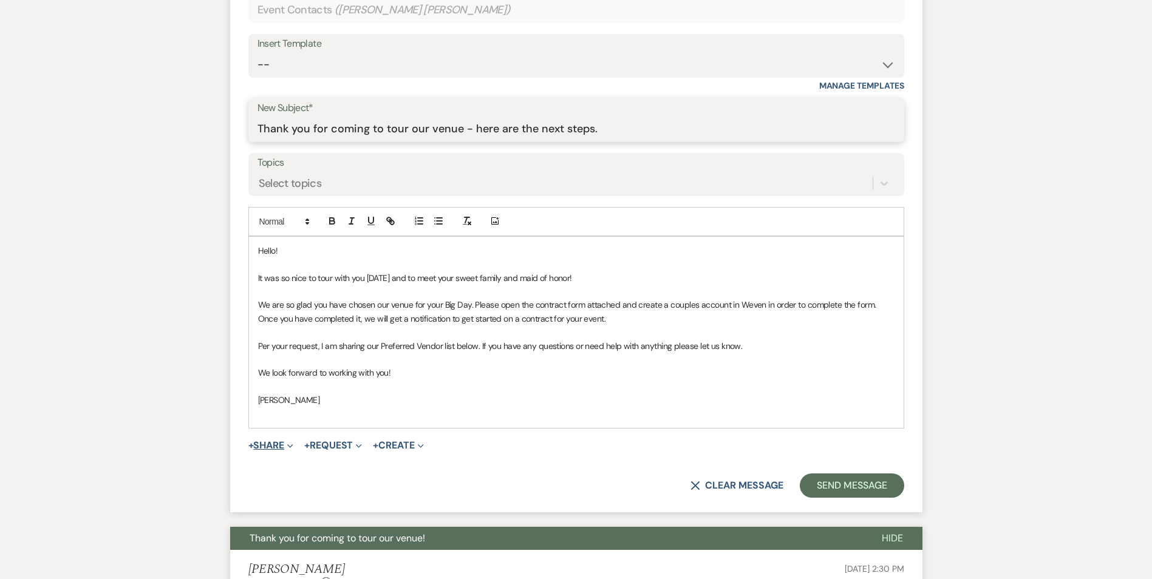
type input "Thank you for coming to tour our venue - here are the next steps."
click at [271, 443] on button "+ Share Expand" at bounding box center [271, 446] width 46 height 10
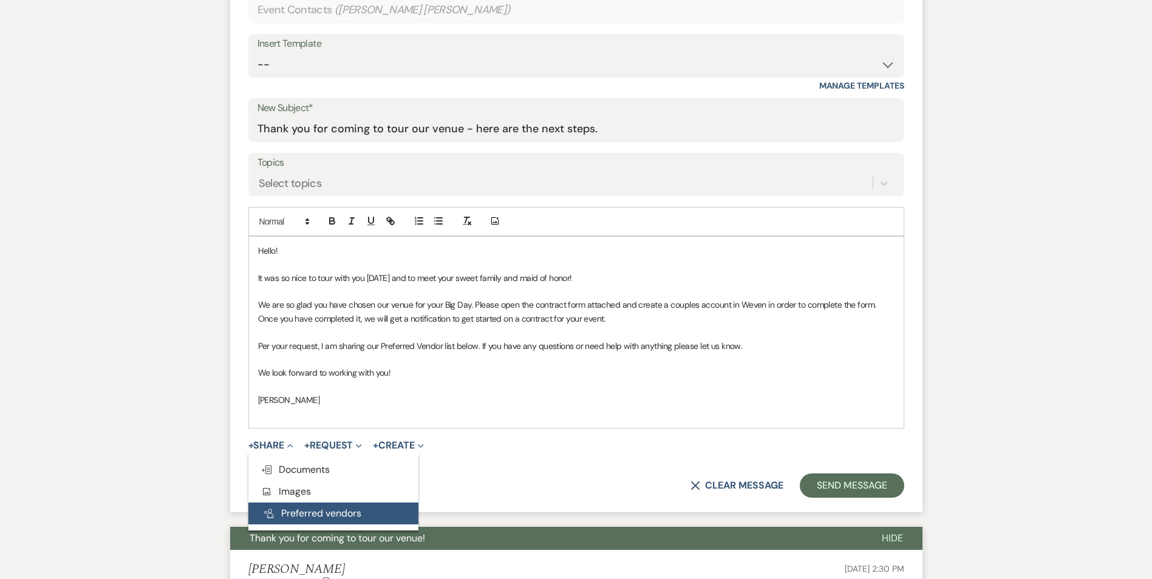
click at [287, 509] on button "Pref Vendors Preferred vendors" at bounding box center [333, 514] width 170 height 22
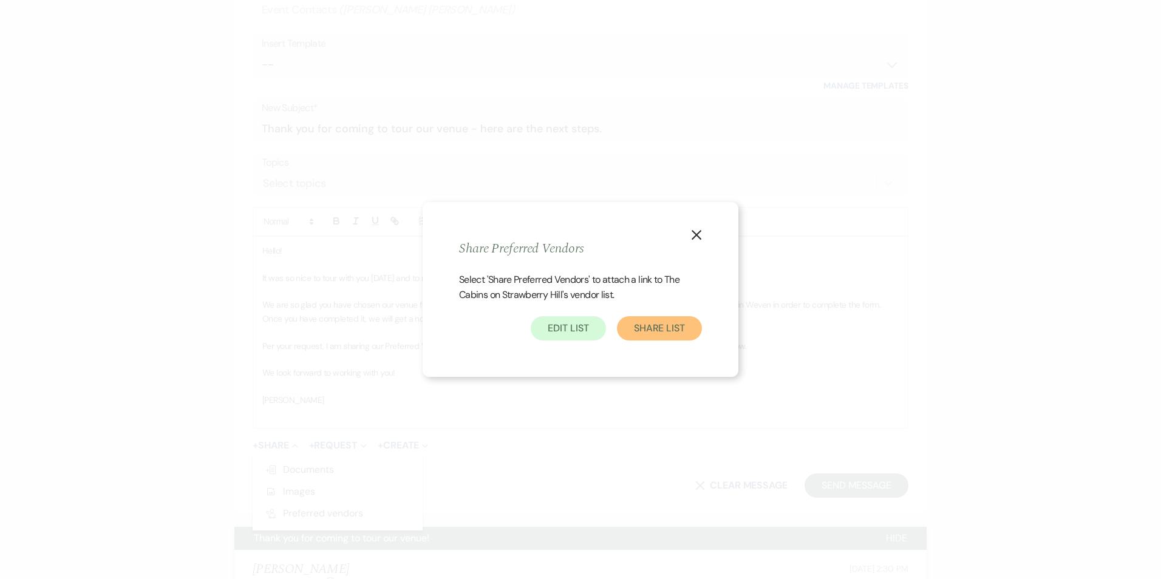
click at [681, 335] on button "Share List" at bounding box center [659, 328] width 85 height 24
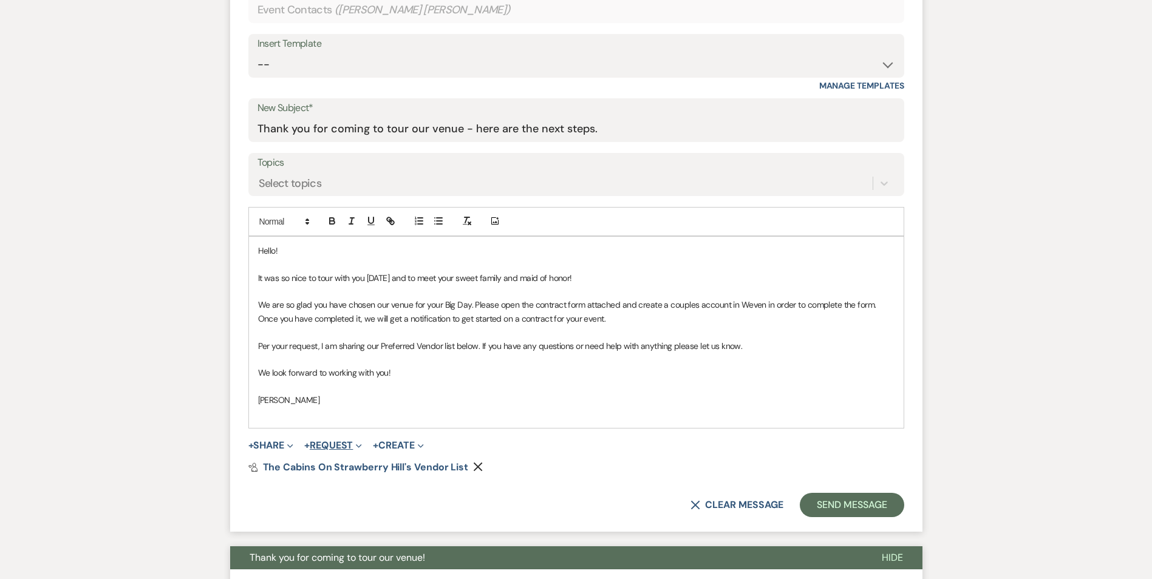
click at [336, 449] on button "+ Request Expand" at bounding box center [333, 446] width 58 height 10
click at [336, 448] on button "+ Request Collapse" at bounding box center [333, 446] width 58 height 10
click at [276, 450] on button "+ Share Expand" at bounding box center [271, 446] width 46 height 10
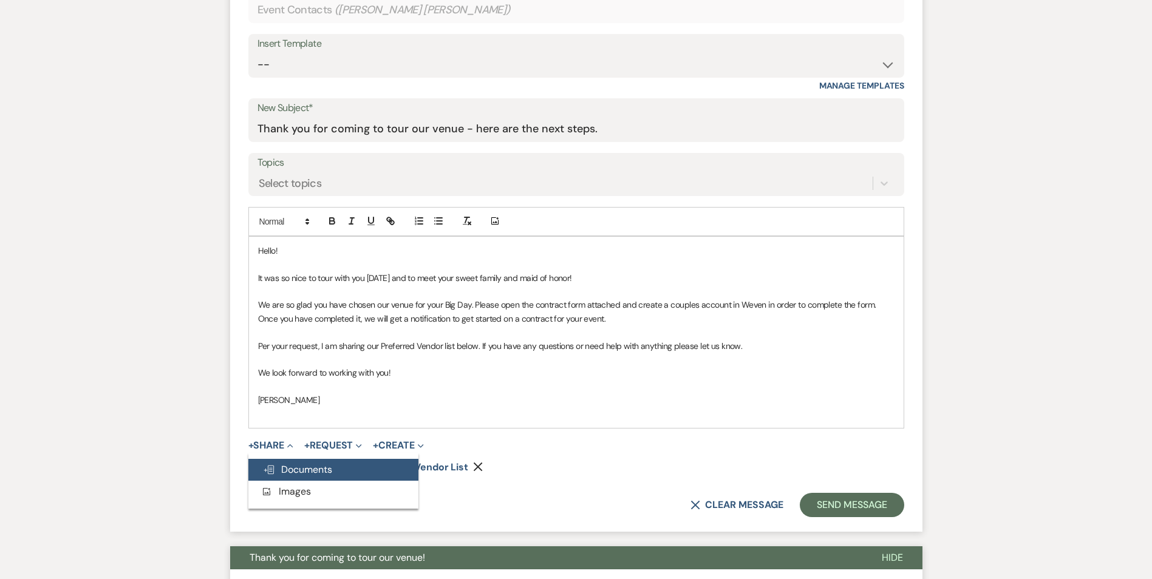
click at [281, 467] on span "Doc Upload Documents" at bounding box center [297, 469] width 69 height 13
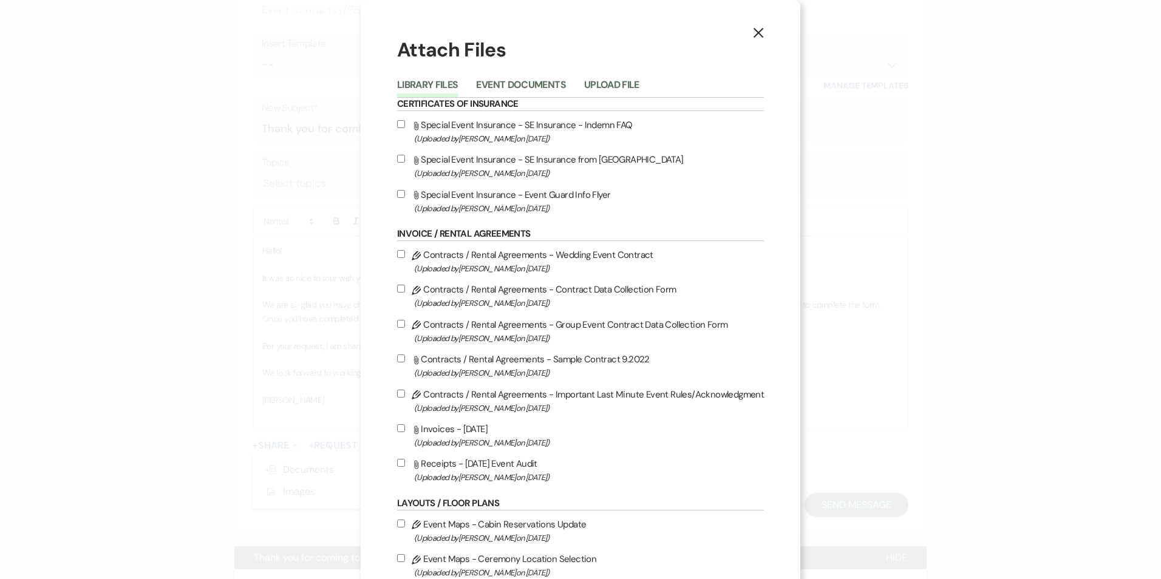
click at [400, 324] on input "Pencil Contracts / Rental Agreements - Group Event Contract Data Collection For…" at bounding box center [401, 324] width 8 height 8
checkbox input "true"
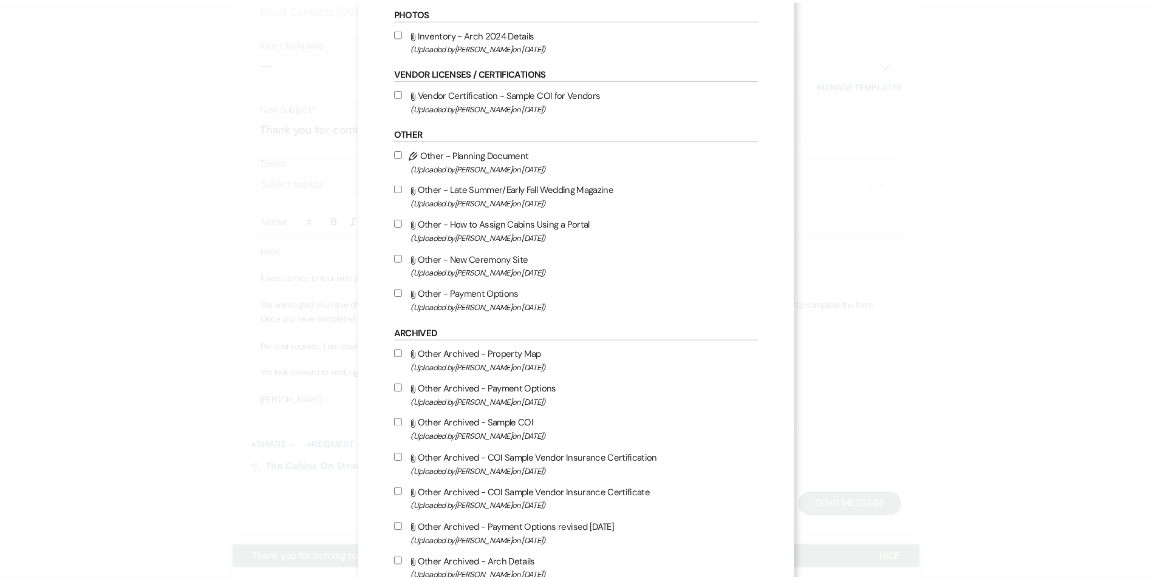
scroll to position [698, 0]
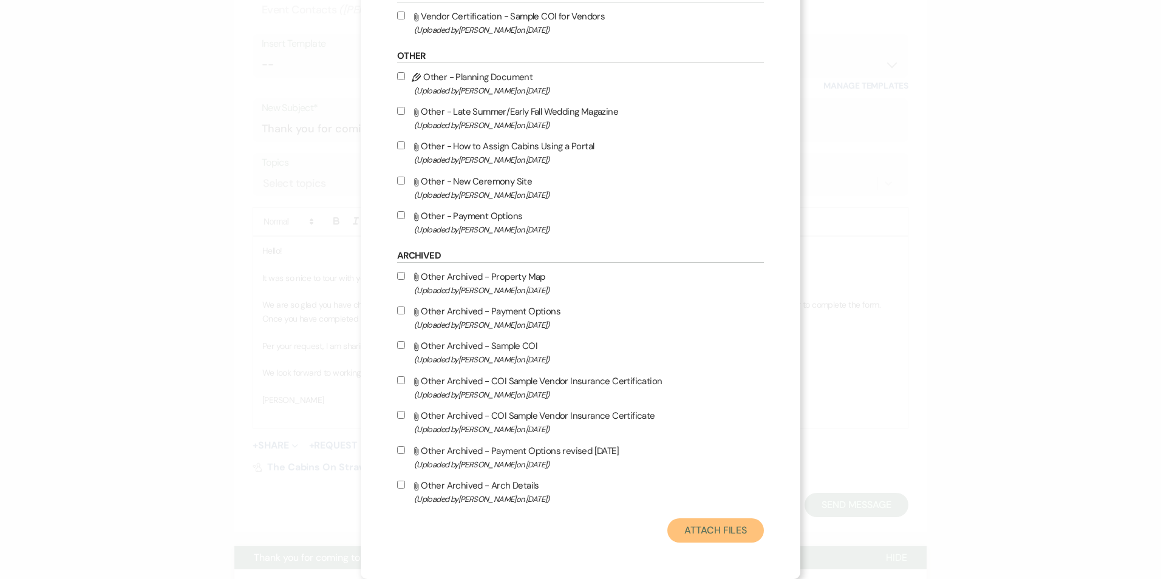
click at [725, 530] on button "Attach Files" at bounding box center [715, 531] width 97 height 24
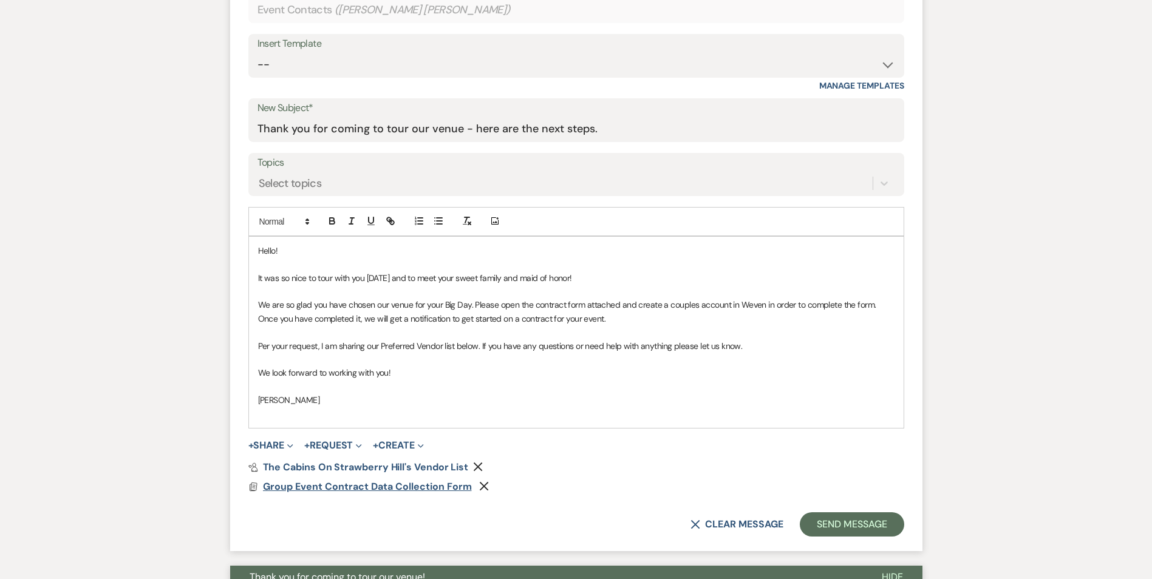
click at [401, 480] on span "Group Event Contract Data Collection Form" at bounding box center [367, 486] width 209 height 13
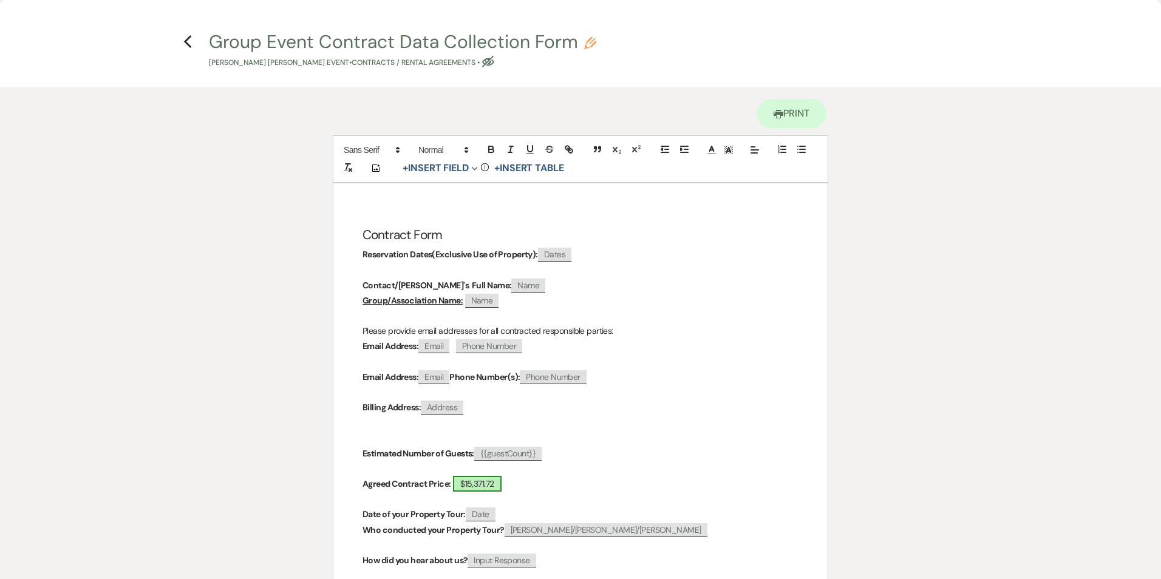
click at [478, 483] on span "$15,371.72" at bounding box center [477, 484] width 48 height 16
select select "owner"
select select "Amount"
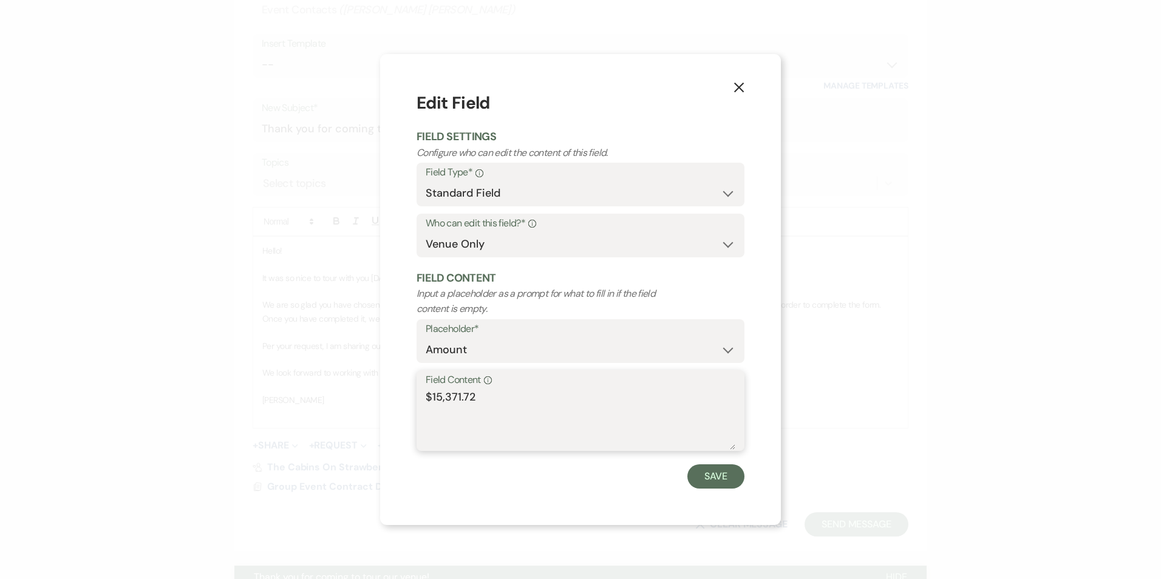
click at [493, 417] on textarea "$15,371.72" at bounding box center [581, 419] width 310 height 61
type textarea "15990"
click at [707, 476] on button "Save" at bounding box center [715, 476] width 57 height 24
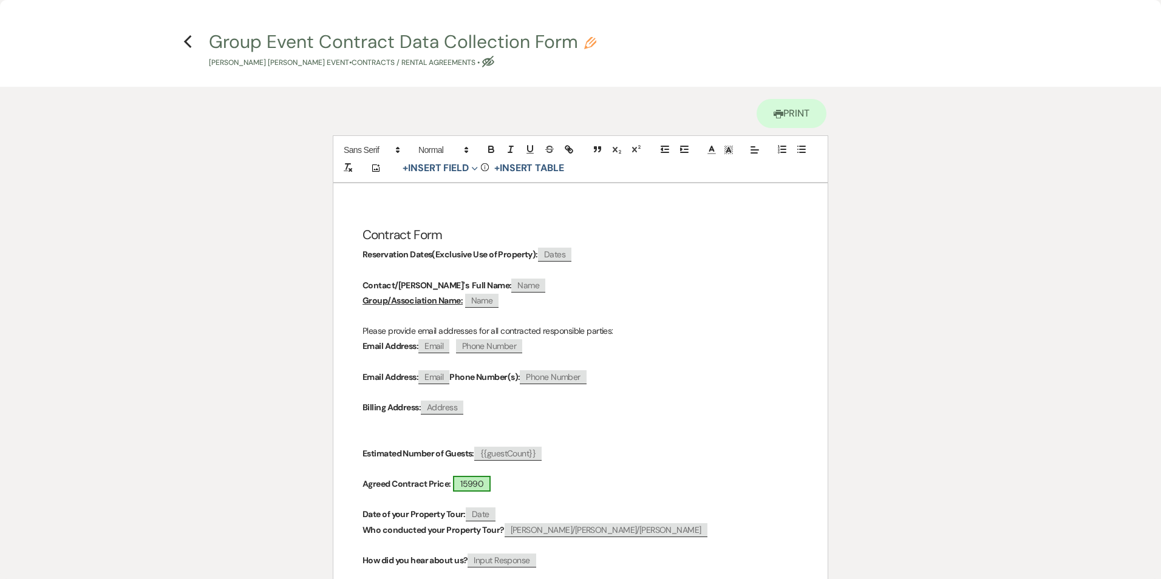
click at [470, 486] on span "15990" at bounding box center [472, 484] width 38 height 16
select select "owner"
select select "Amount"
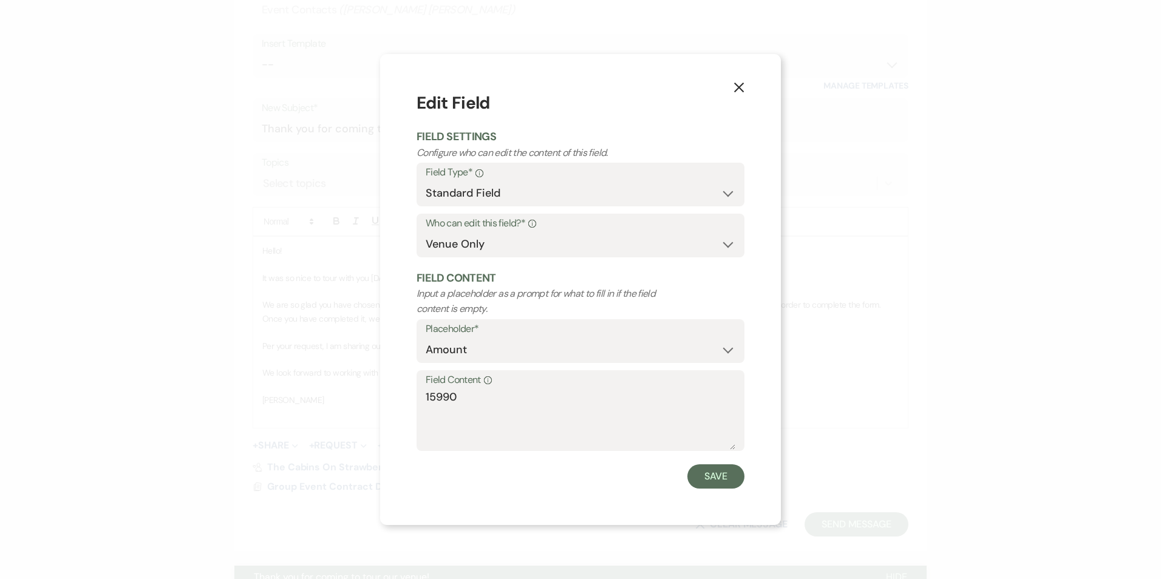
click at [424, 396] on div "Field Content Info 15990" at bounding box center [581, 410] width 328 height 81
click at [426, 395] on textarea "15990" at bounding box center [581, 419] width 310 height 61
click at [441, 394] on textarea "$15990" at bounding box center [581, 419] width 310 height 61
click at [500, 403] on textarea "$15,990" at bounding box center [581, 419] width 310 height 61
type textarea "$15,990"
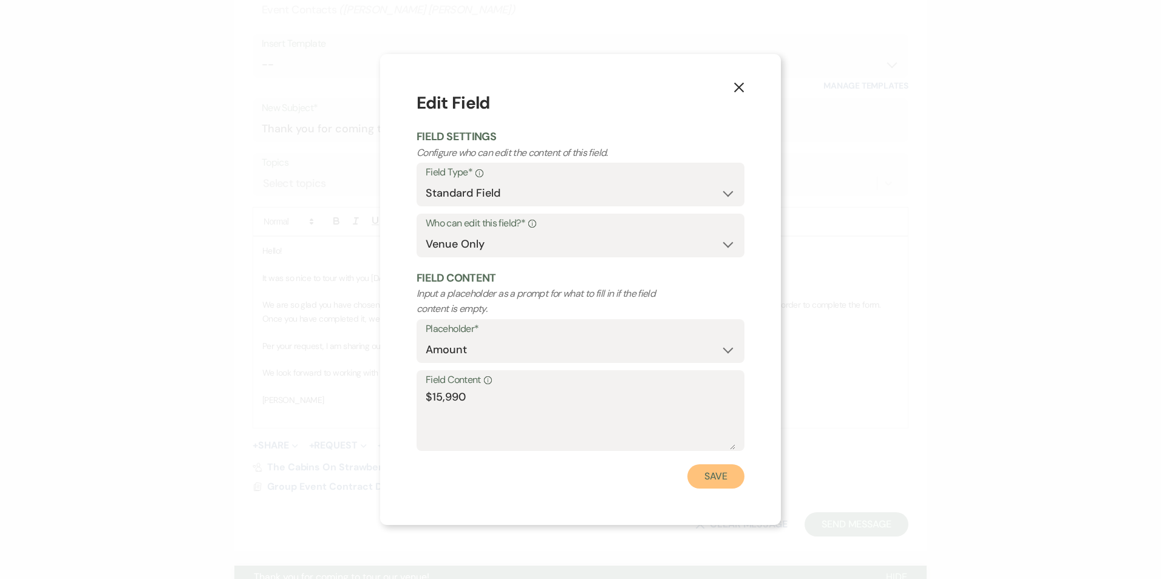
click at [711, 471] on button "Save" at bounding box center [715, 476] width 57 height 24
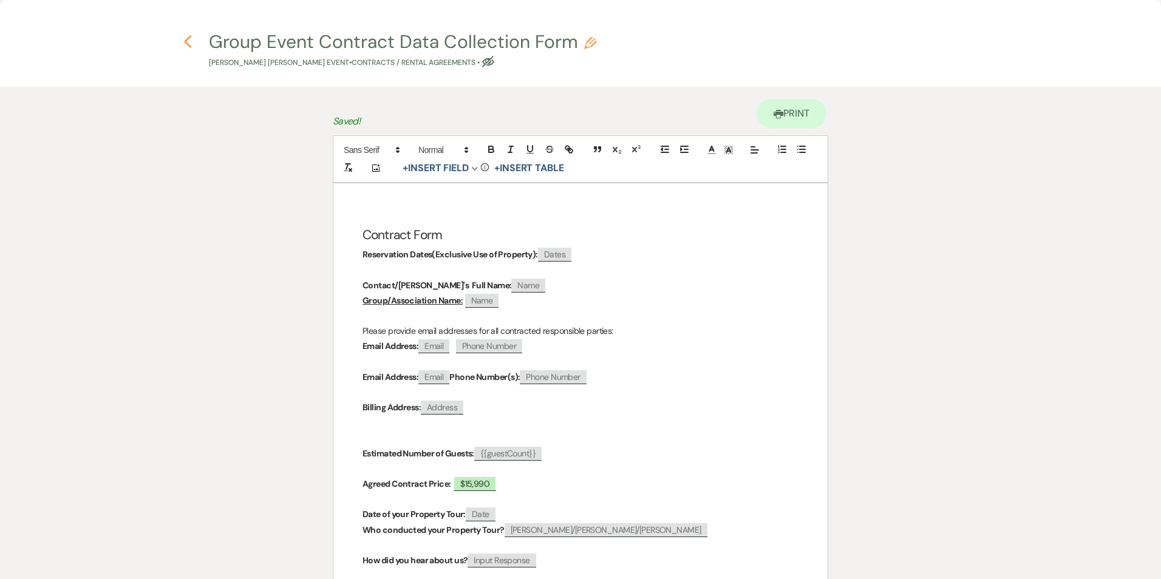
click at [191, 44] on icon "Previous" at bounding box center [187, 42] width 9 height 15
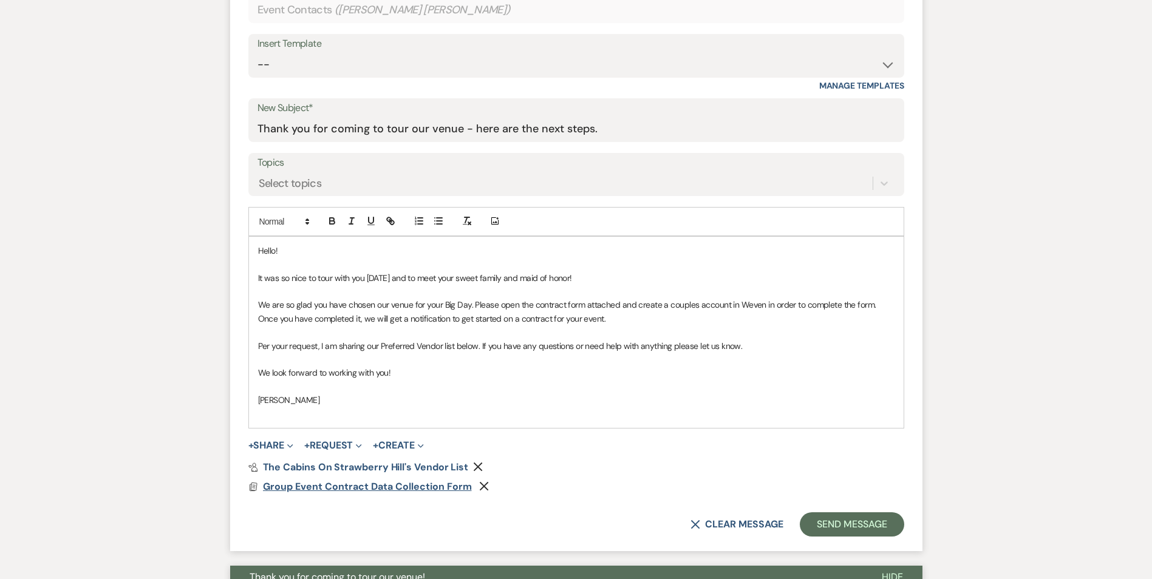
click at [360, 485] on span "Group Event Contract Data Collection Form" at bounding box center [367, 486] width 209 height 13
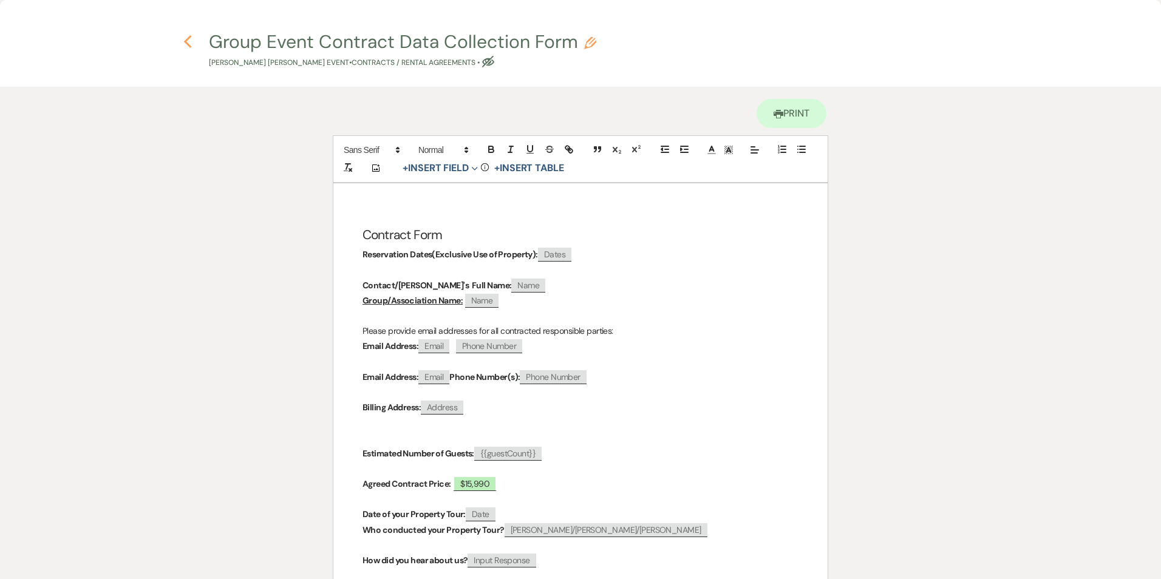
click at [185, 39] on icon "Previous" at bounding box center [187, 42] width 9 height 15
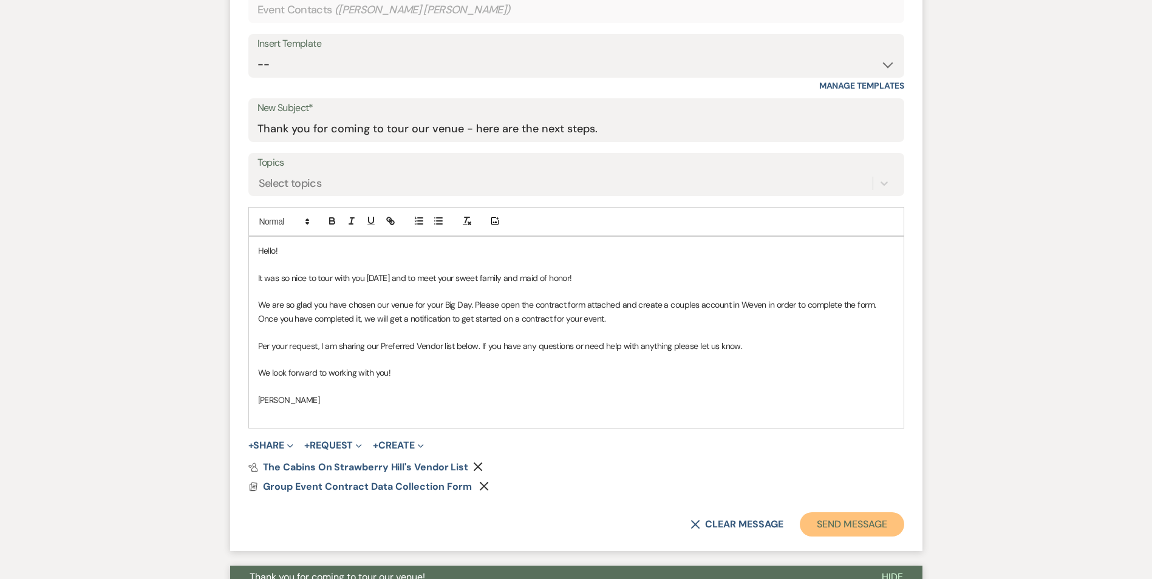
click at [832, 524] on button "Send Message" at bounding box center [852, 524] width 104 height 24
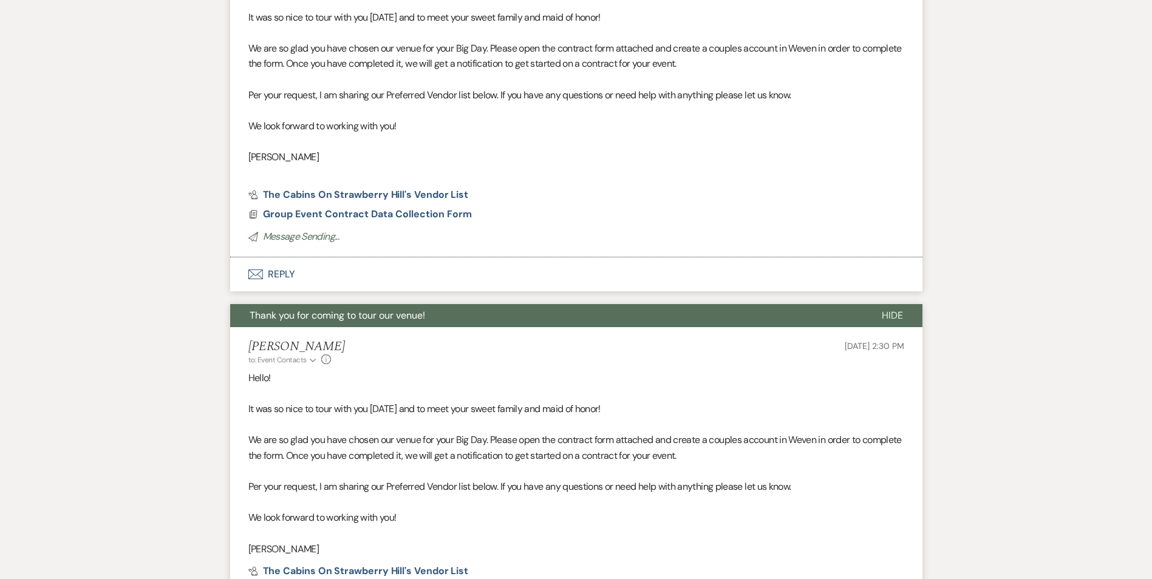
scroll to position [88, 0]
